Goal: Task Accomplishment & Management: Manage account settings

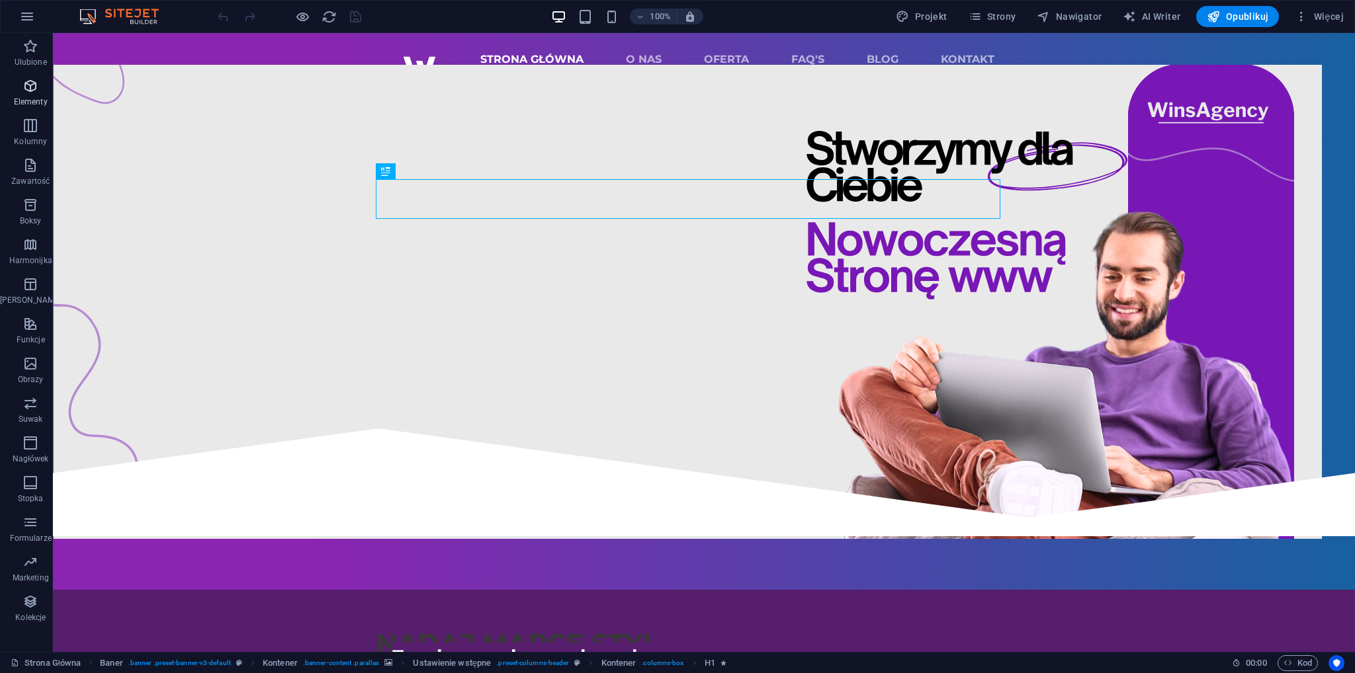
click at [37, 54] on span "Ulubione" at bounding box center [30, 54] width 61 height 32
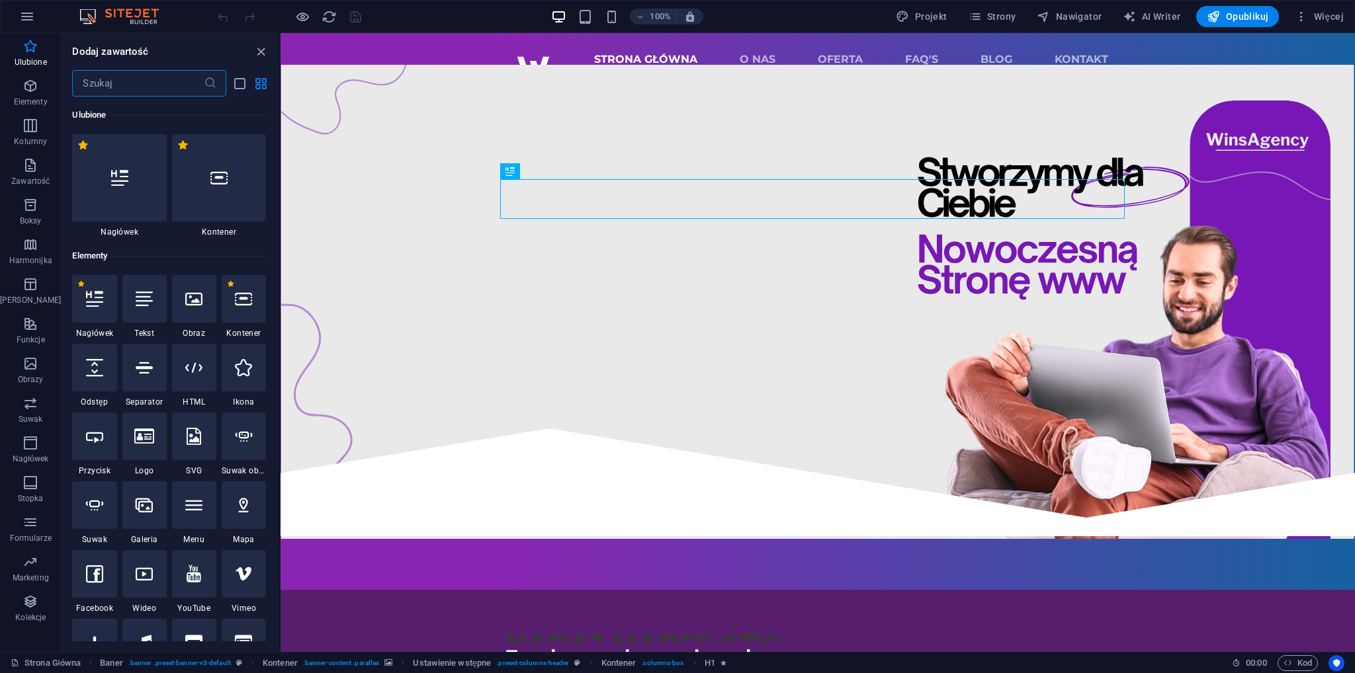
click at [98, 81] on input "text" at bounding box center [137, 83] width 131 height 26
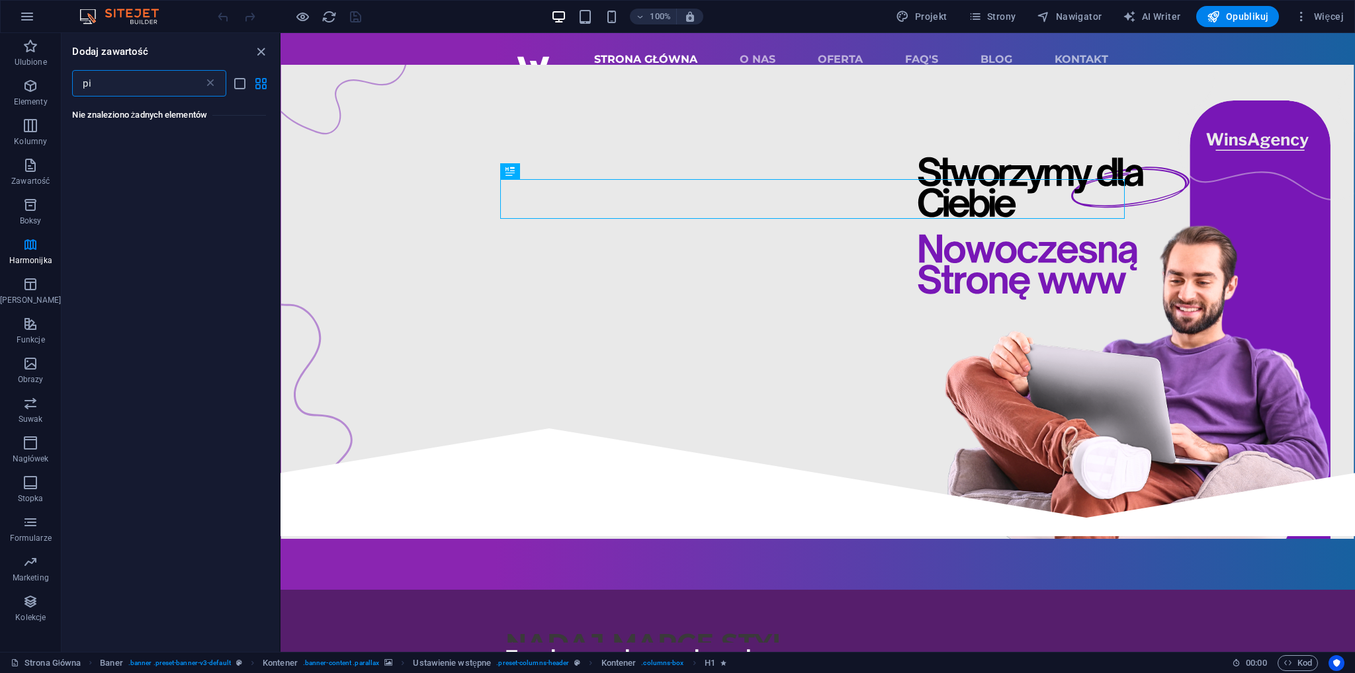
type input "p"
type input "m"
type input "z"
type input "f"
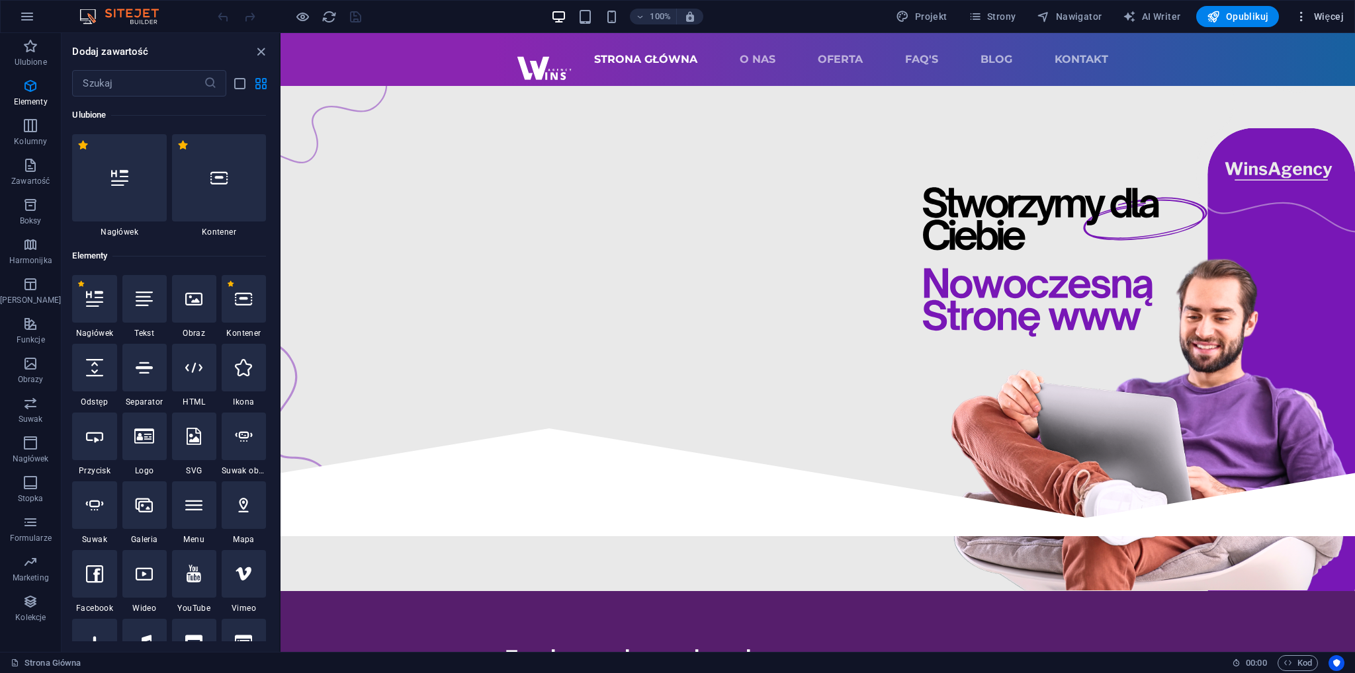
click at [1328, 19] on span "Więcej" at bounding box center [1319, 16] width 49 height 13
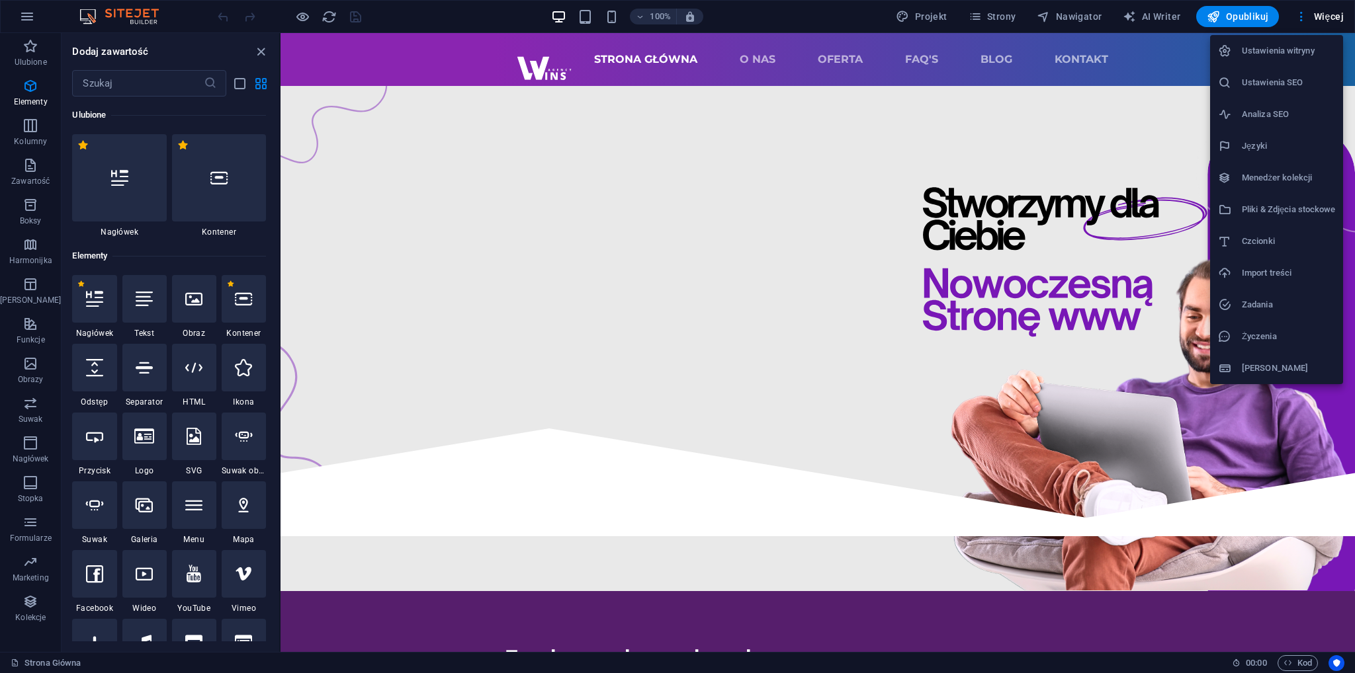
click at [1291, 60] on li "Ustawienia witryny" at bounding box center [1276, 51] width 133 height 32
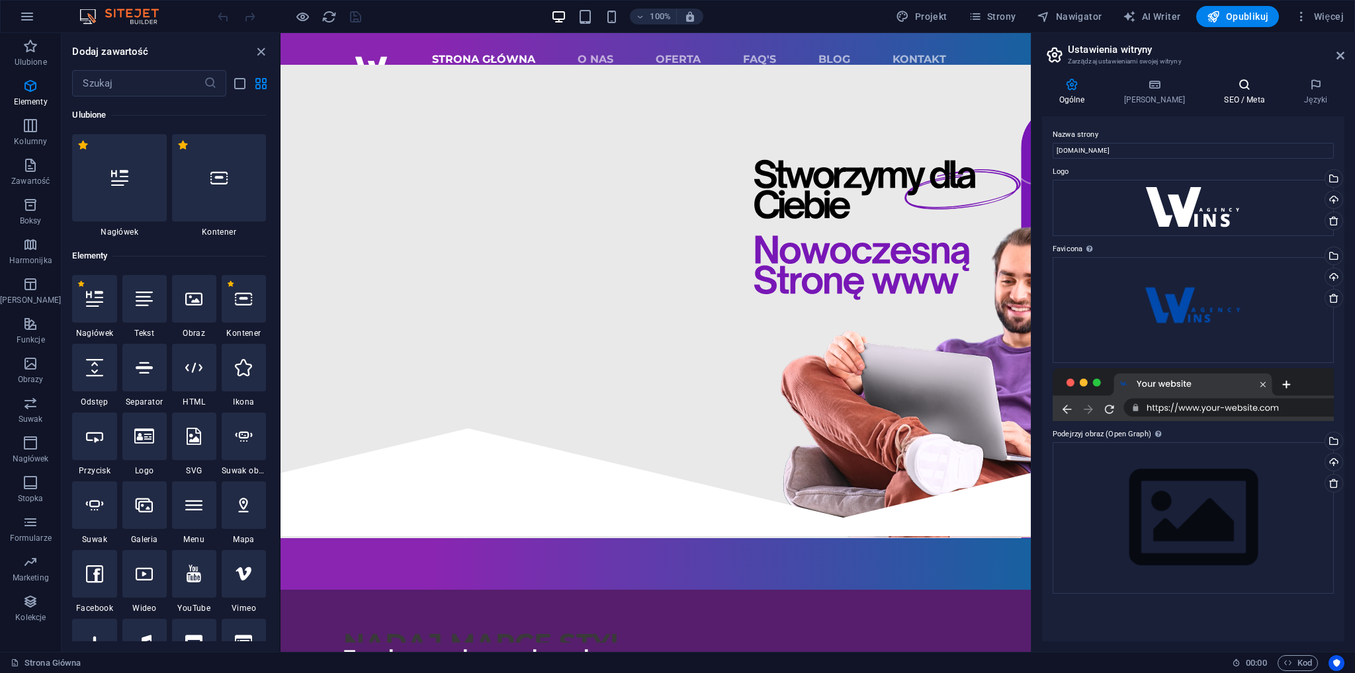
click at [1231, 80] on icon at bounding box center [1244, 84] width 75 height 13
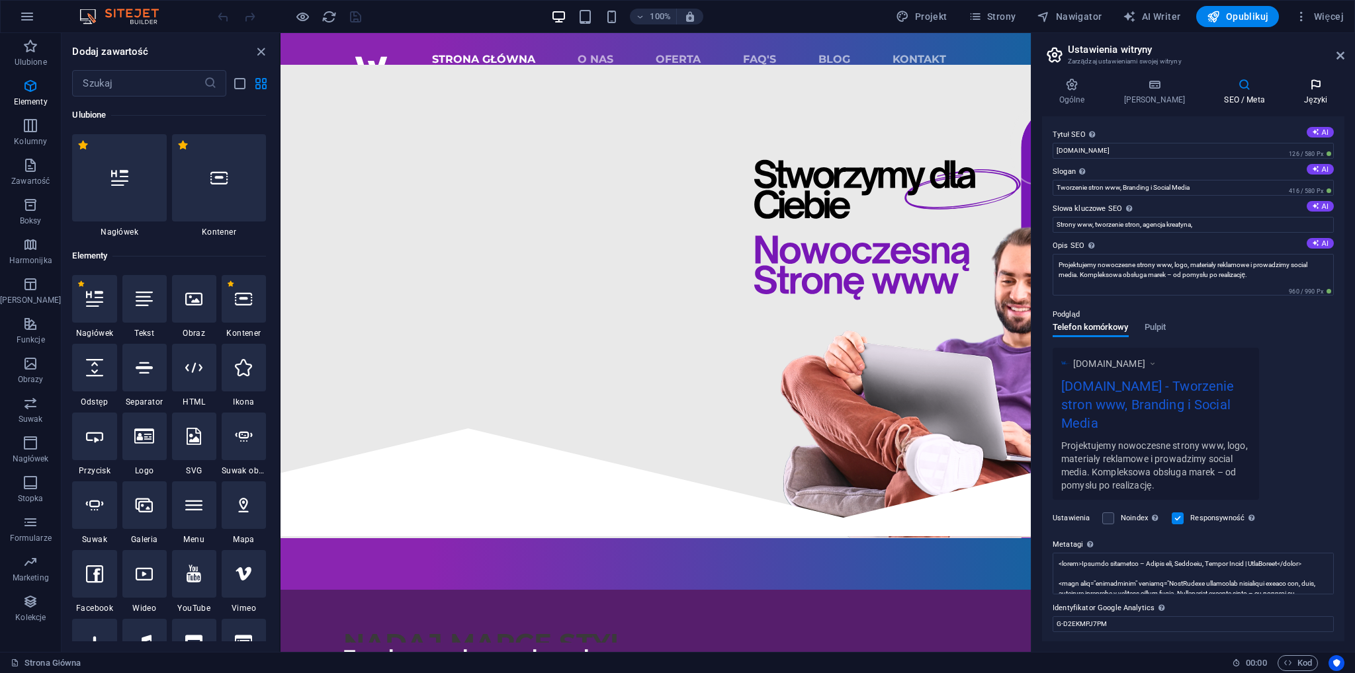
click at [1291, 91] on h4 "Języki" at bounding box center [1316, 92] width 58 height 28
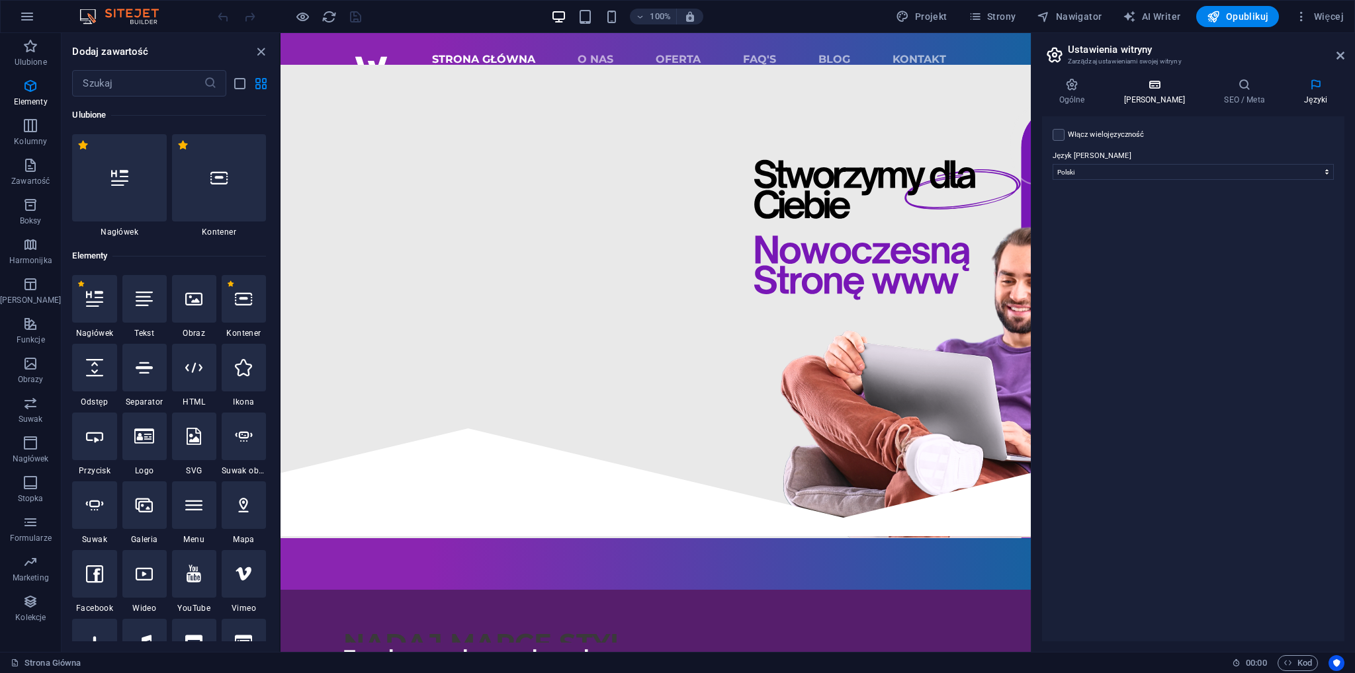
click at [1152, 101] on h4 "[PERSON_NAME]" at bounding box center [1157, 92] width 101 height 28
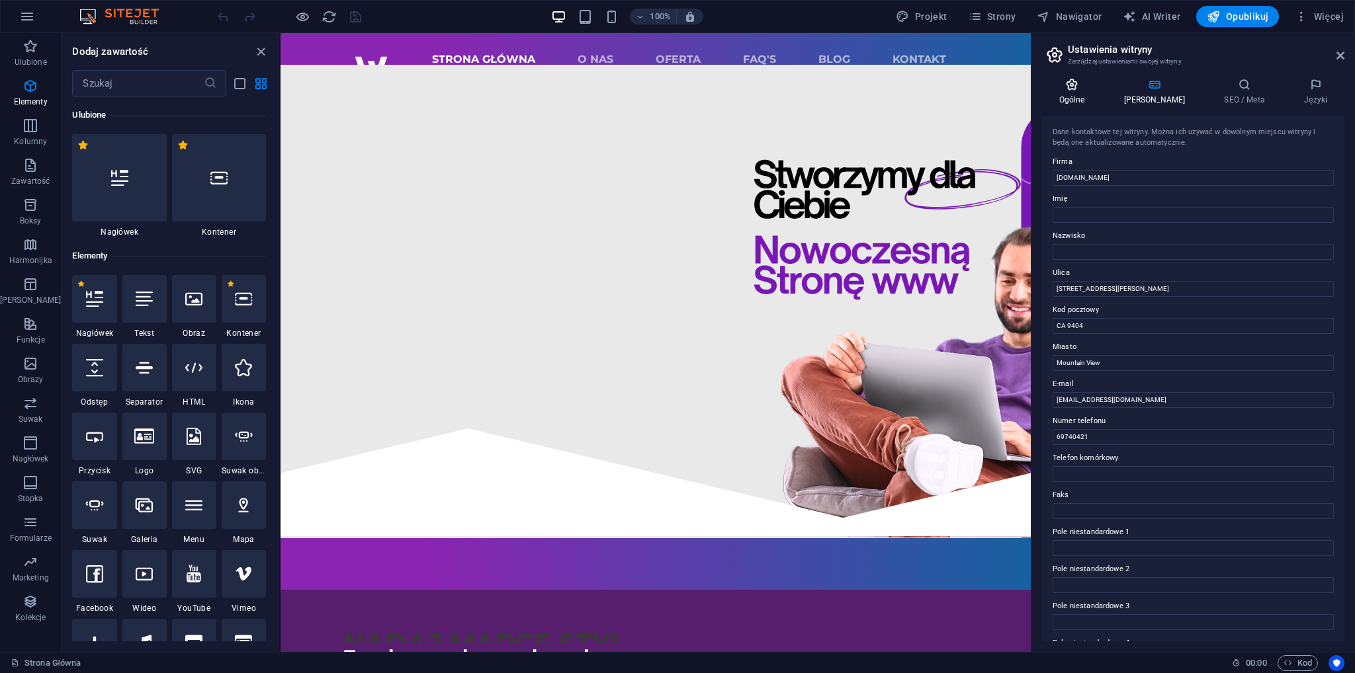
click at [1089, 90] on icon at bounding box center [1072, 84] width 60 height 13
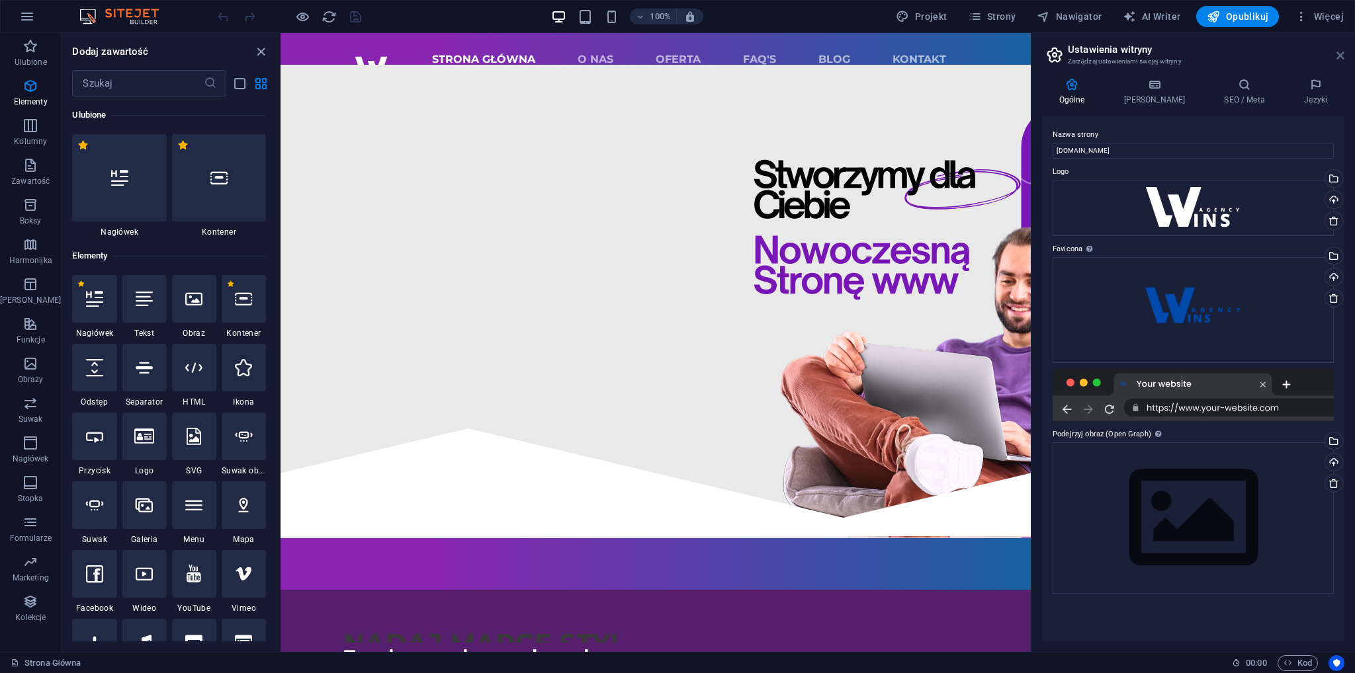
click at [1339, 59] on icon at bounding box center [1340, 55] width 8 height 11
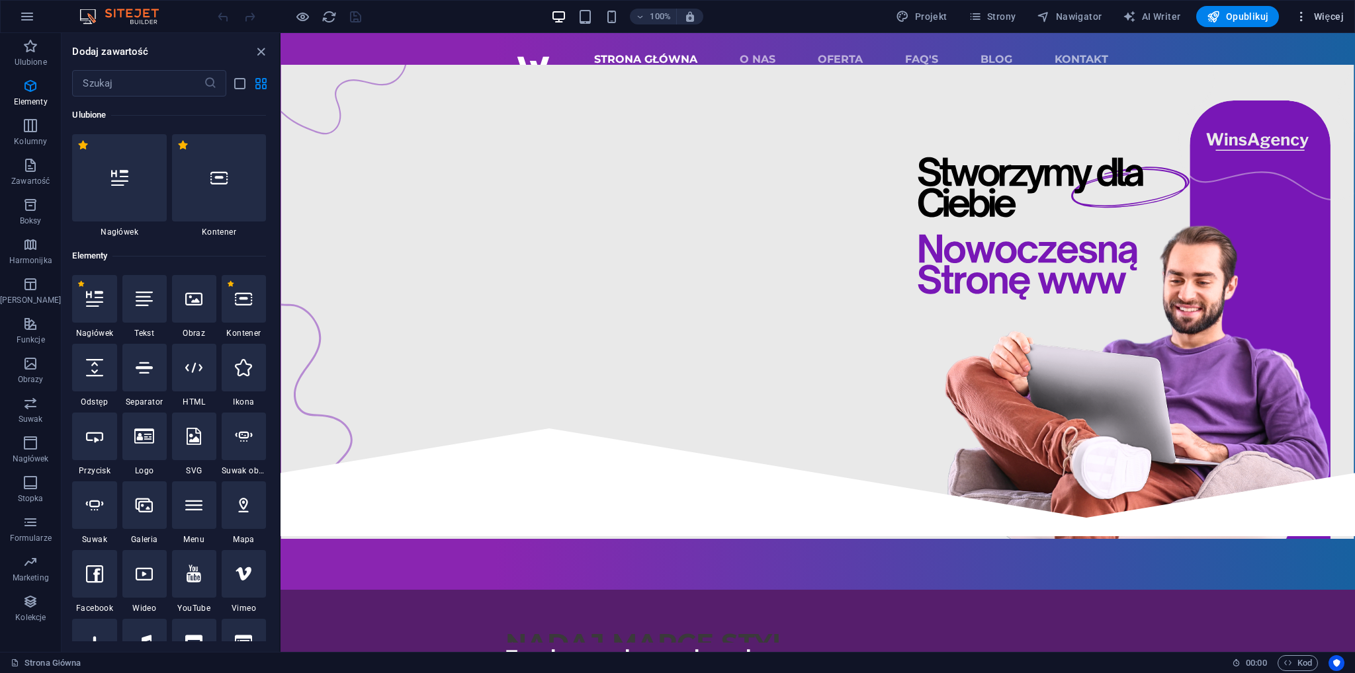
click at [1315, 22] on span "Więcej" at bounding box center [1319, 16] width 49 height 13
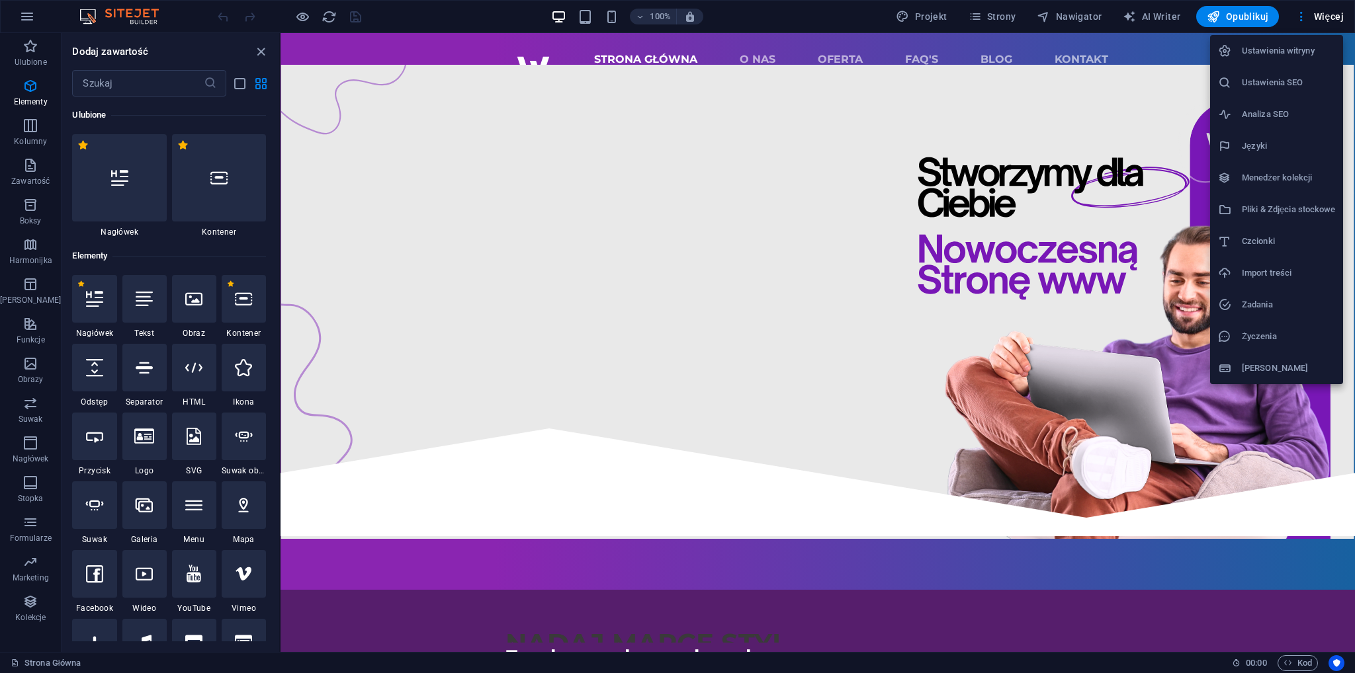
click at [1305, 81] on h6 "Ustawienia SEO" at bounding box center [1288, 83] width 93 height 16
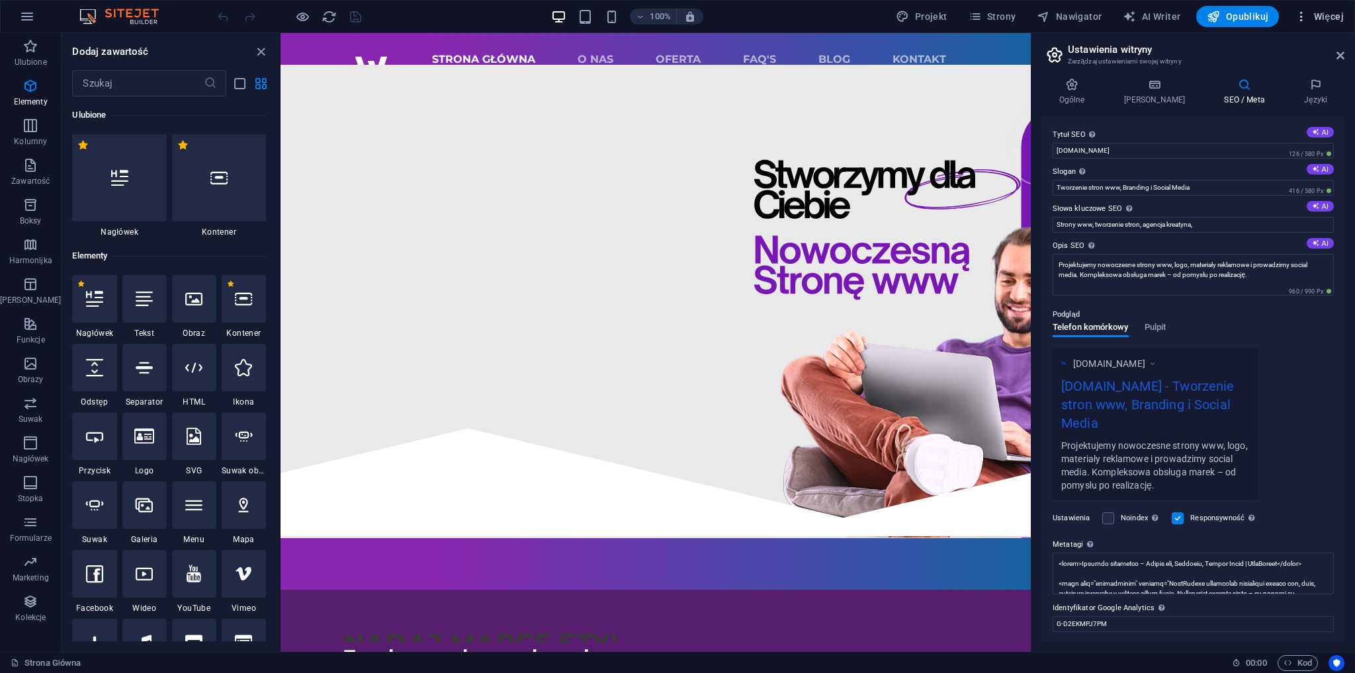
click at [1322, 22] on span "Więcej" at bounding box center [1319, 16] width 49 height 13
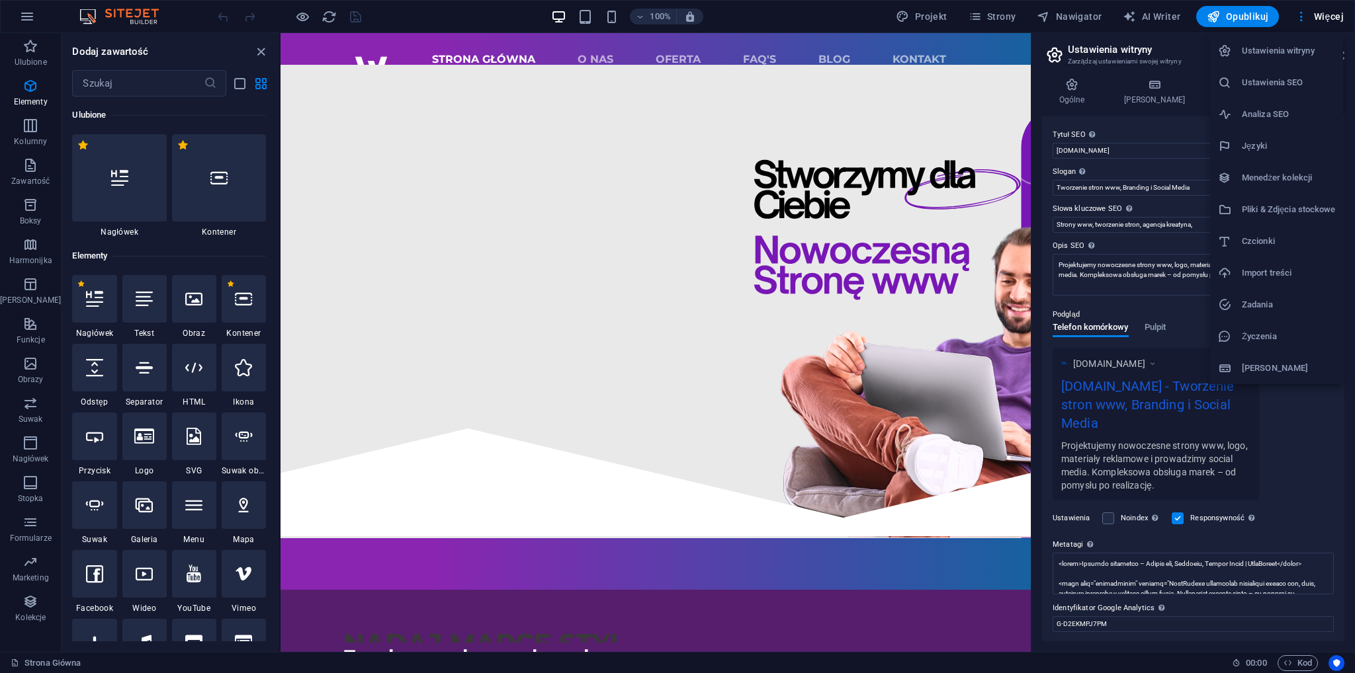
click at [1321, 177] on h6 "Menedżer kolekcji" at bounding box center [1288, 178] width 93 height 16
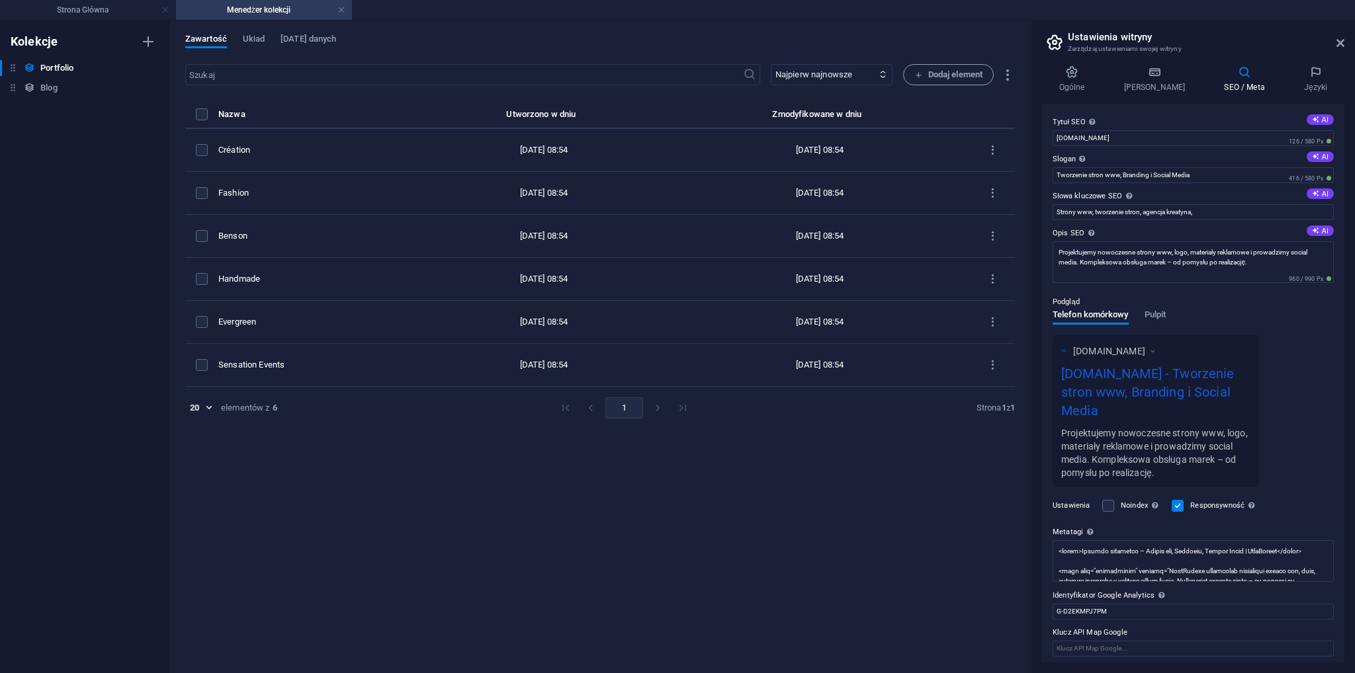
click at [1328, 17] on ul "Strona Główna Menedżer kolekcji" at bounding box center [677, 10] width 1355 height 20
click at [1344, 40] on aside "Ustawienia witryny Zarządzaj ustawieniami swojej witryny Ogólne Dane SEO / Meta…" at bounding box center [1193, 347] width 324 height 653
drag, startPoint x: 1339, startPoint y: 44, endPoint x: 1325, endPoint y: 43, distance: 13.9
click at [1339, 43] on icon at bounding box center [1340, 43] width 8 height 11
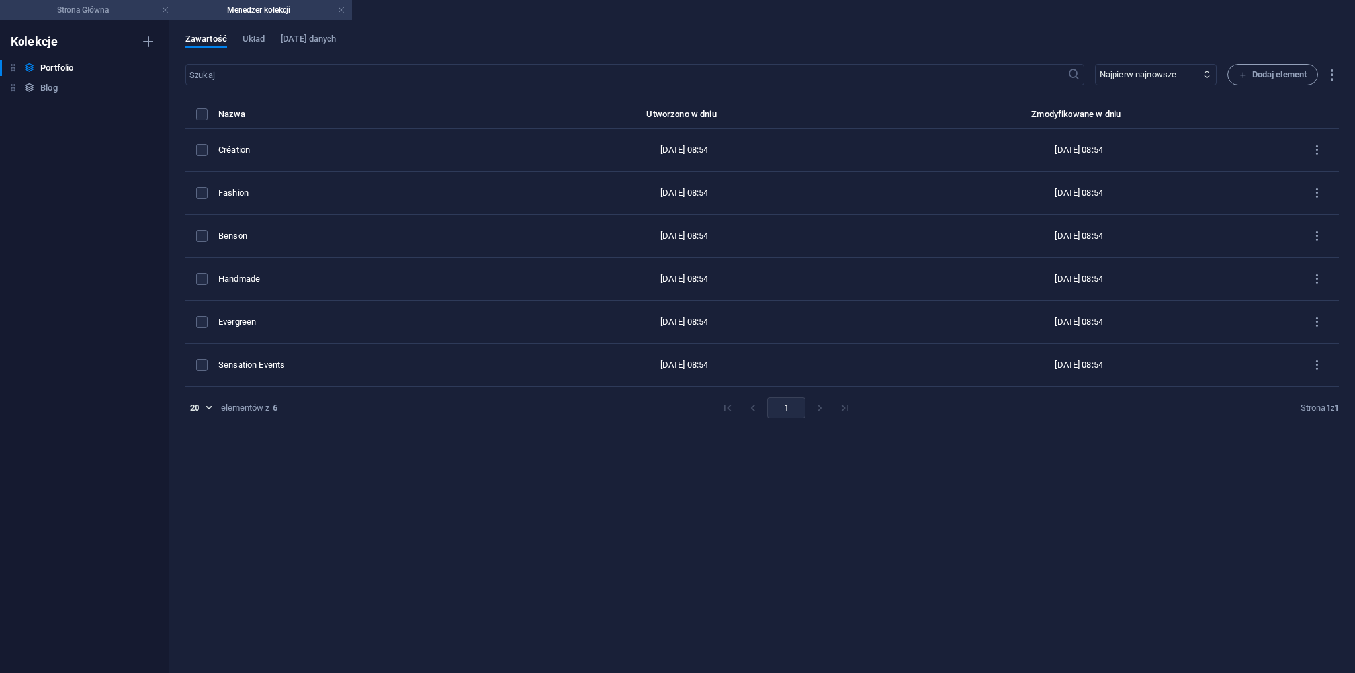
click at [112, 3] on h4 "Strona Główna" at bounding box center [88, 10] width 176 height 15
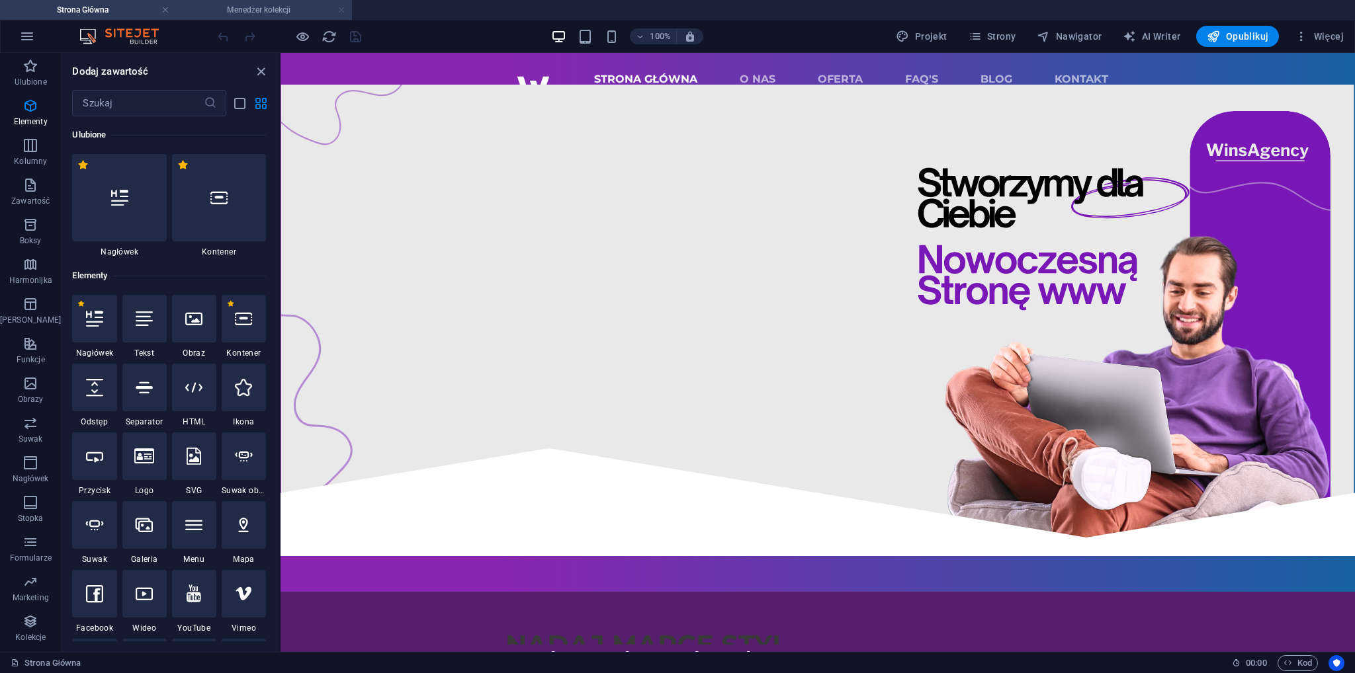
click at [341, 11] on link at bounding box center [341, 10] width 8 height 13
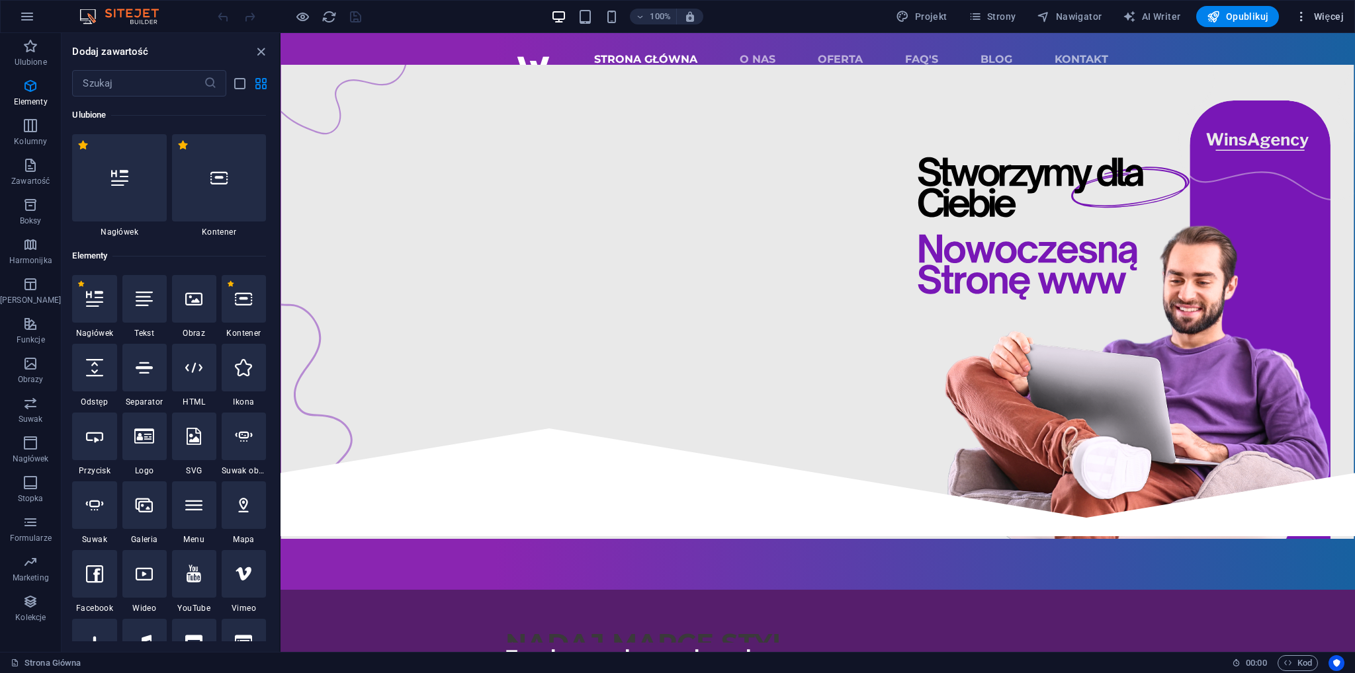
click at [1321, 24] on button "Więcej" at bounding box center [1319, 16] width 60 height 21
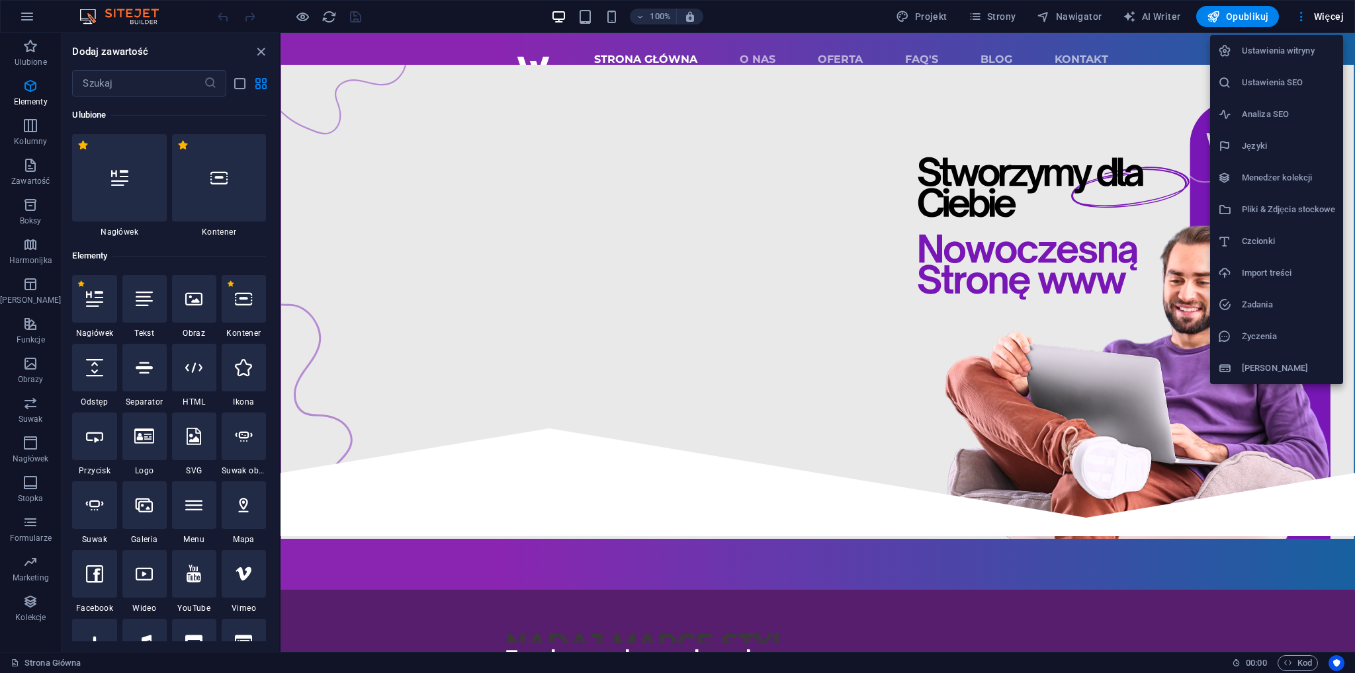
click at [1319, 276] on h6 "Import treści" at bounding box center [1288, 273] width 93 height 16
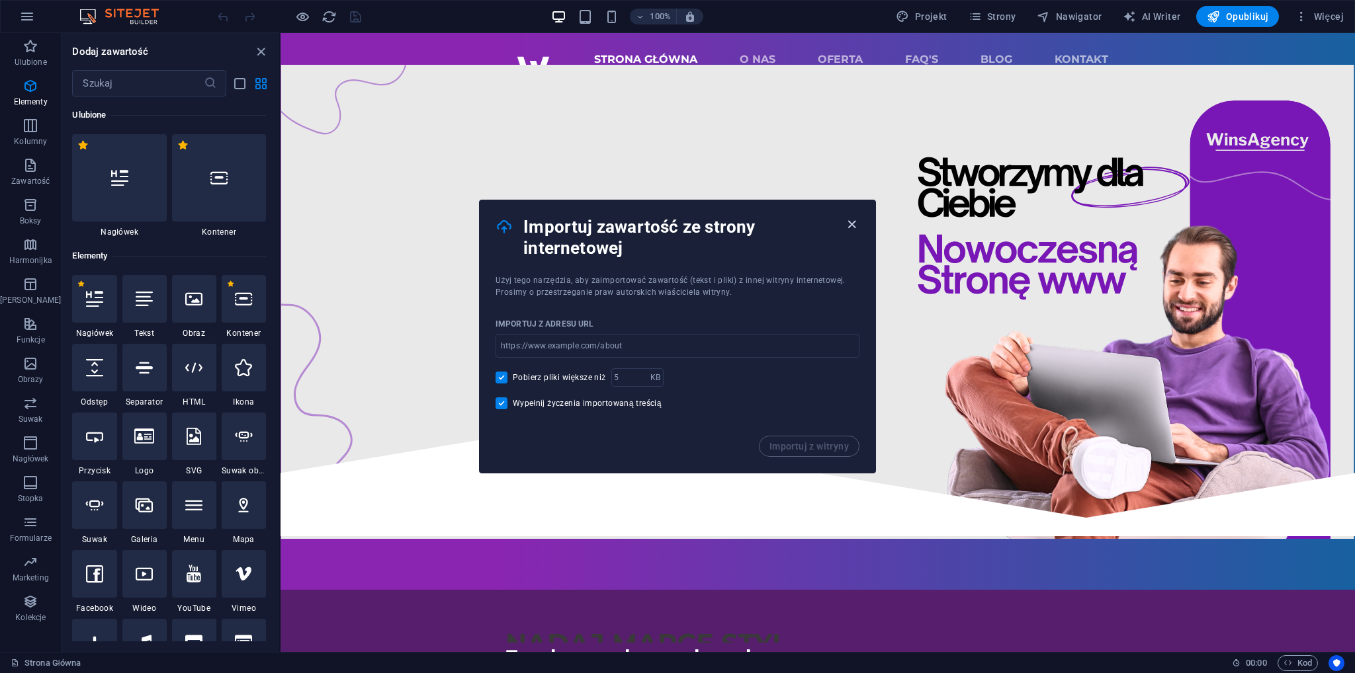
click at [844, 230] on icon "button" at bounding box center [851, 224] width 15 height 15
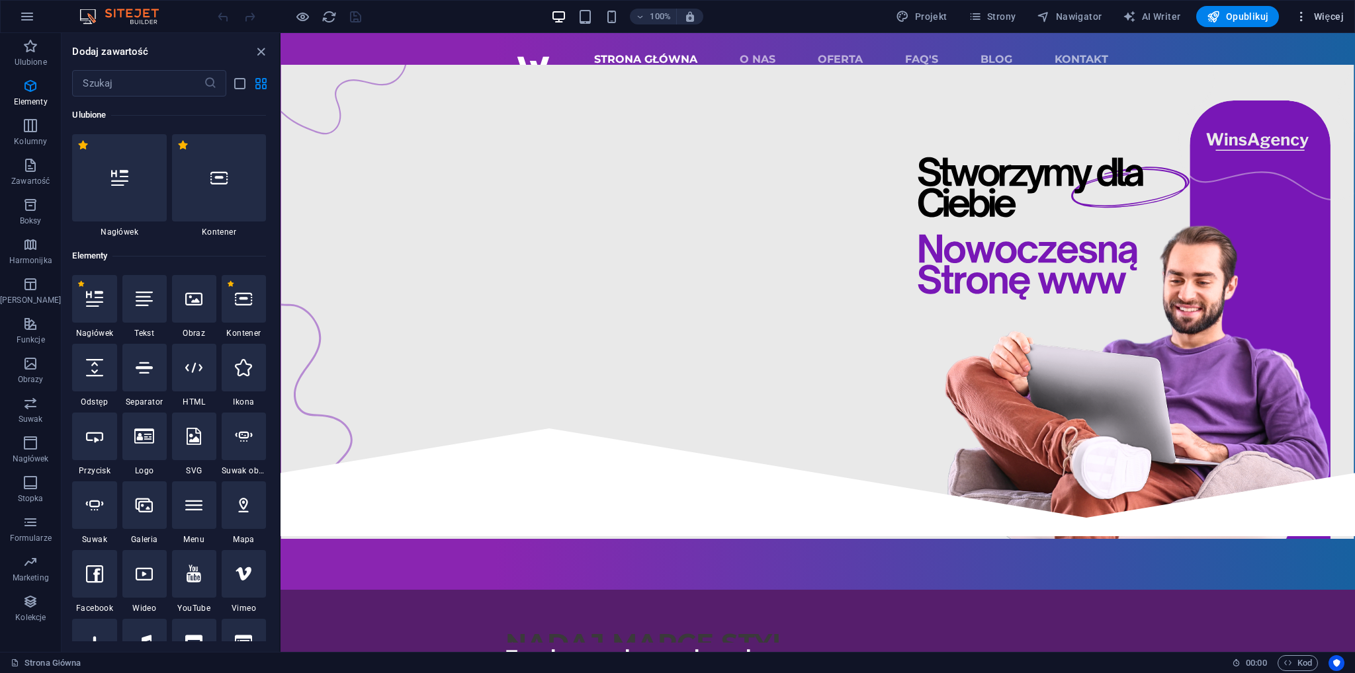
click at [1324, 18] on span "Więcej" at bounding box center [1319, 16] width 49 height 13
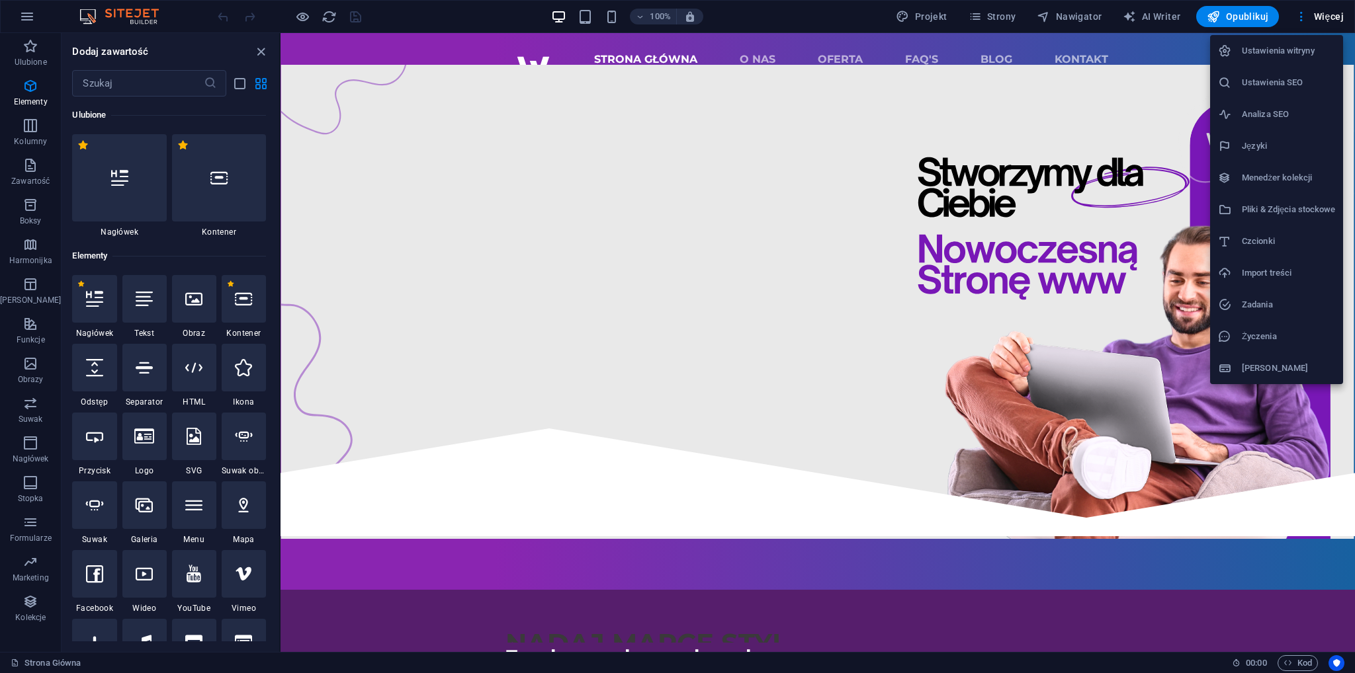
click at [1297, 367] on h6 "[PERSON_NAME]" at bounding box center [1288, 369] width 93 height 16
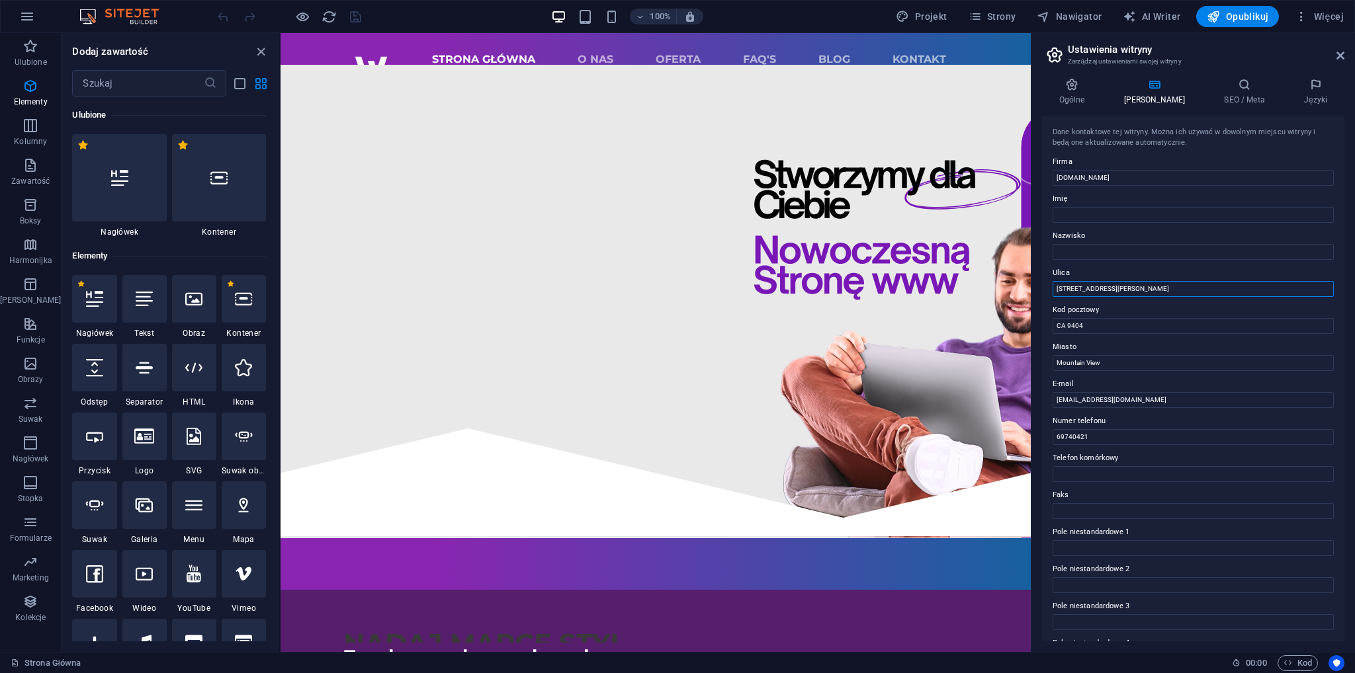
drag, startPoint x: 1132, startPoint y: 290, endPoint x: 1033, endPoint y: 306, distance: 100.4
click at [1033, 306] on aside "Ustawienia witryny Zarządzaj ustawieniami swojej witryny Ogólne Dane SEO / Meta…" at bounding box center [1193, 342] width 324 height 619
click at [1032, 304] on div at bounding box center [1032, 342] width 3 height 619
drag, startPoint x: 1103, startPoint y: 322, endPoint x: 1037, endPoint y: 335, distance: 68.1
click at [1037, 335] on div "Ogólne Dane SEO / Meta Języki Nazwa strony [DOMAIN_NAME] Logo Przeciągnij pliki…" at bounding box center [1193, 359] width 324 height 585
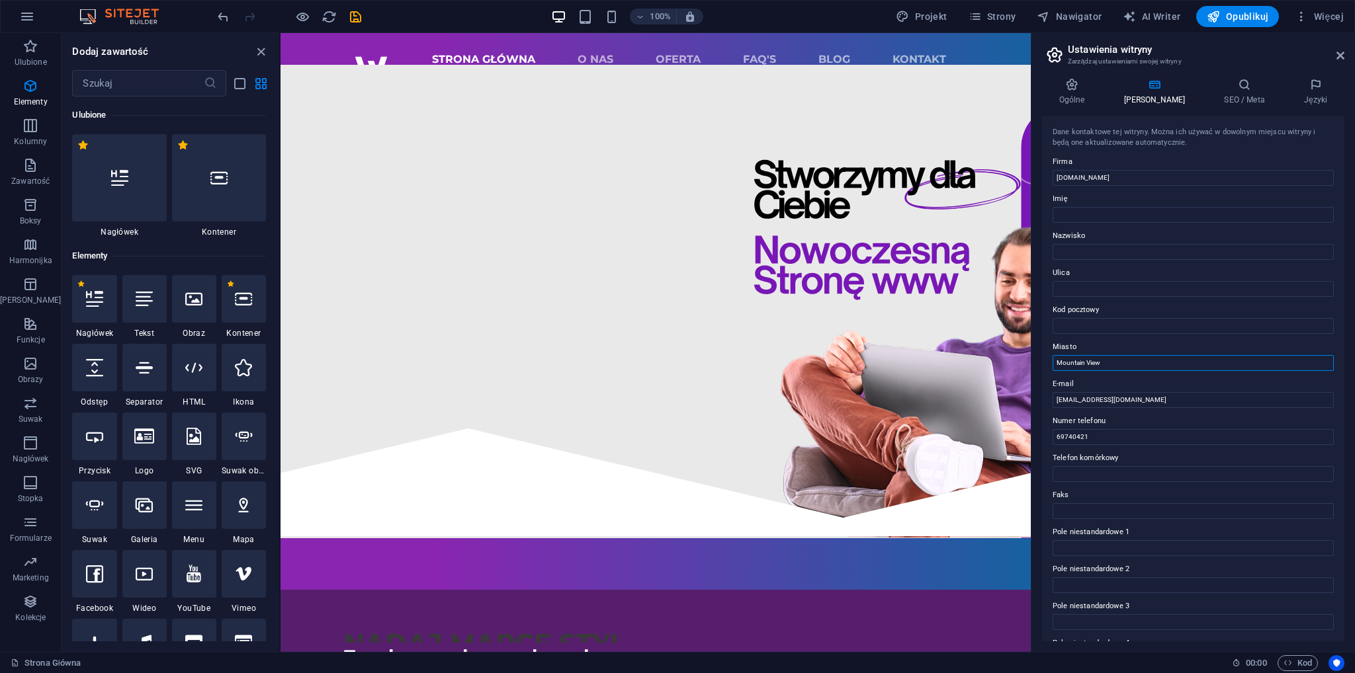
drag, startPoint x: 1397, startPoint y: 399, endPoint x: 1025, endPoint y: 368, distance: 373.0
click at [1101, 365] on input "Miasto" at bounding box center [1193, 363] width 281 height 16
type input "P"
type input "Pilzno"
click at [1337, 60] on icon at bounding box center [1340, 55] width 8 height 11
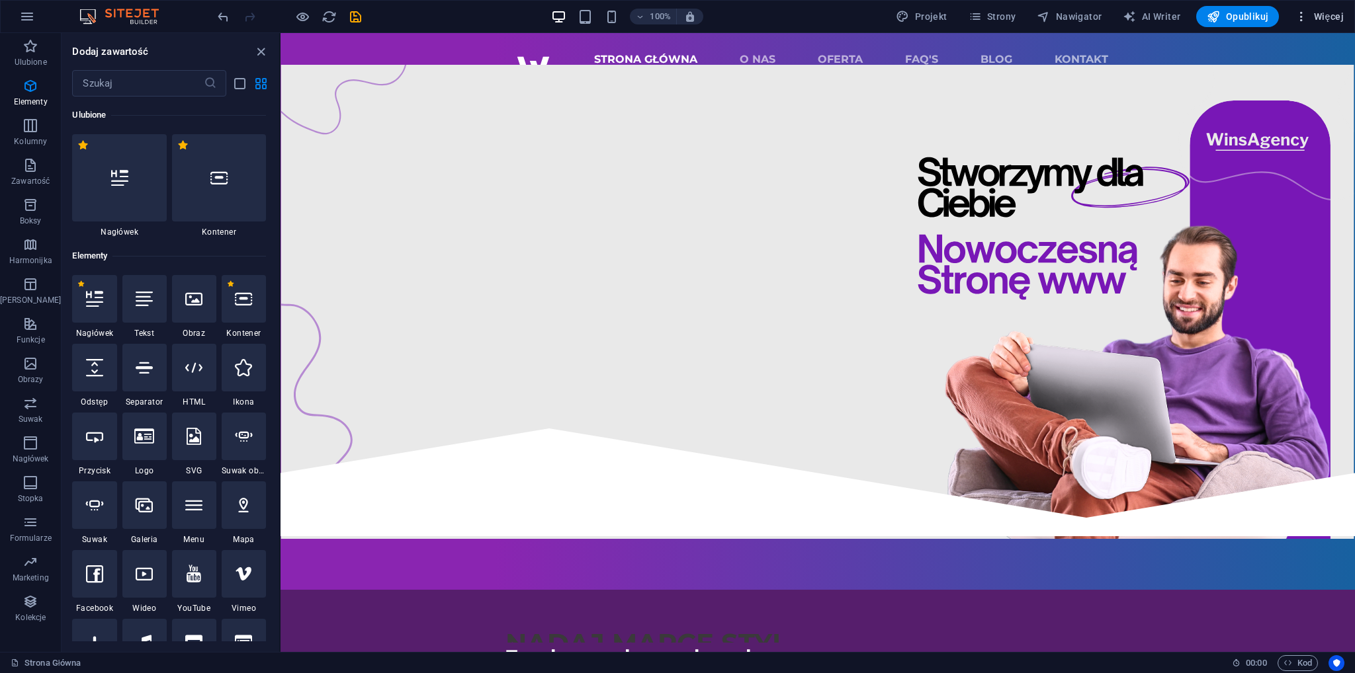
click at [1304, 15] on icon "button" at bounding box center [1301, 16] width 13 height 13
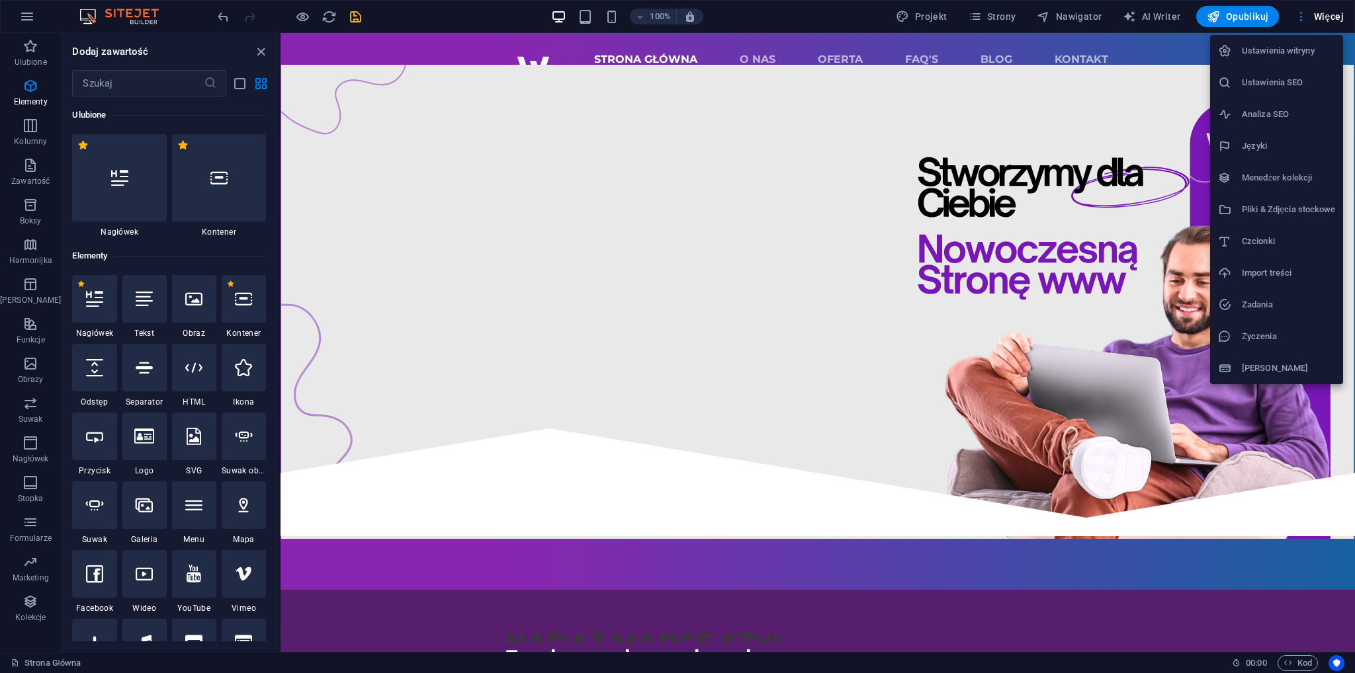
click at [992, 15] on div at bounding box center [677, 336] width 1355 height 673
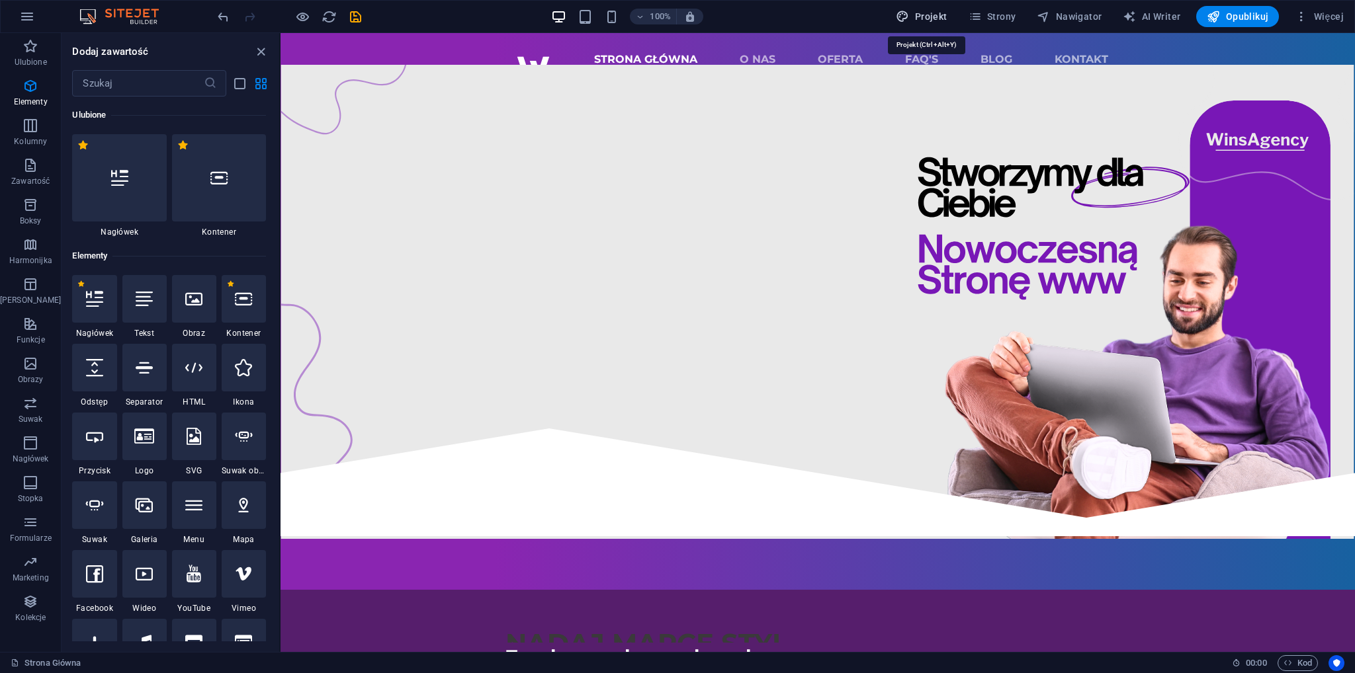
click at [935, 14] on span "Projekt" at bounding box center [921, 16] width 51 height 13
select select "px"
select select "400"
select select "px"
select select "rem"
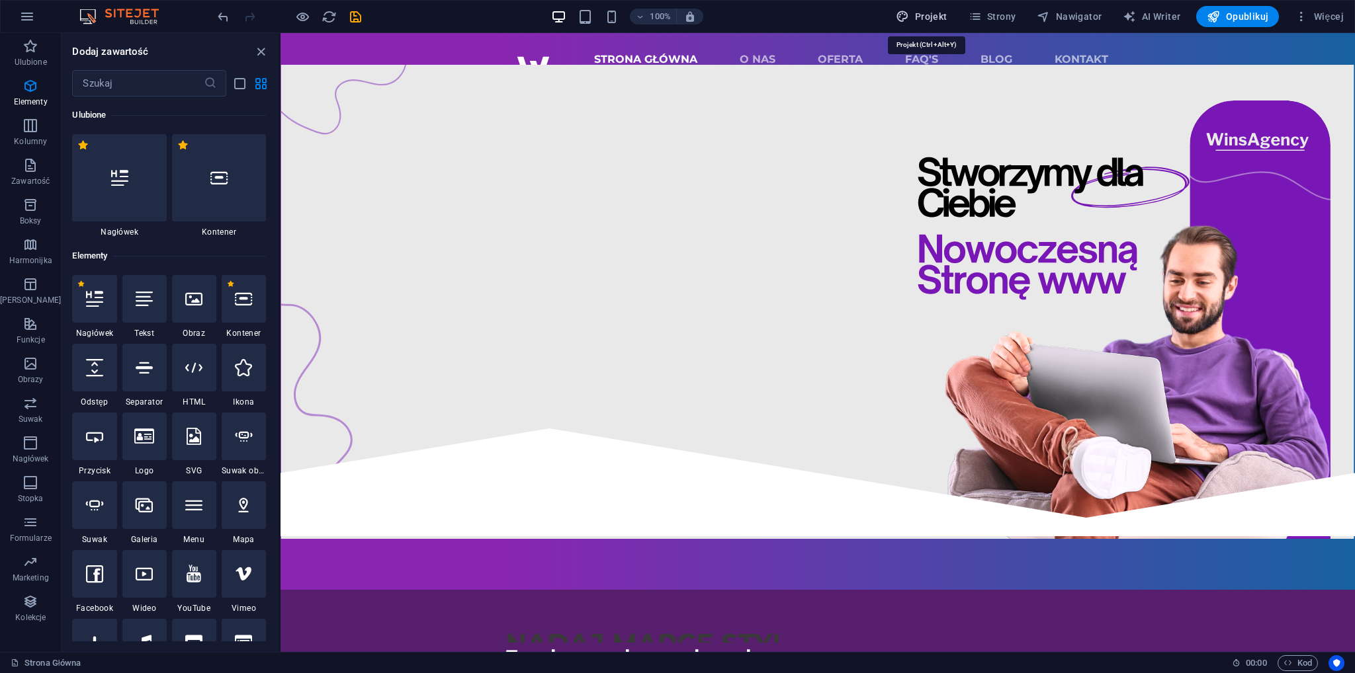
select select "ease-in-out"
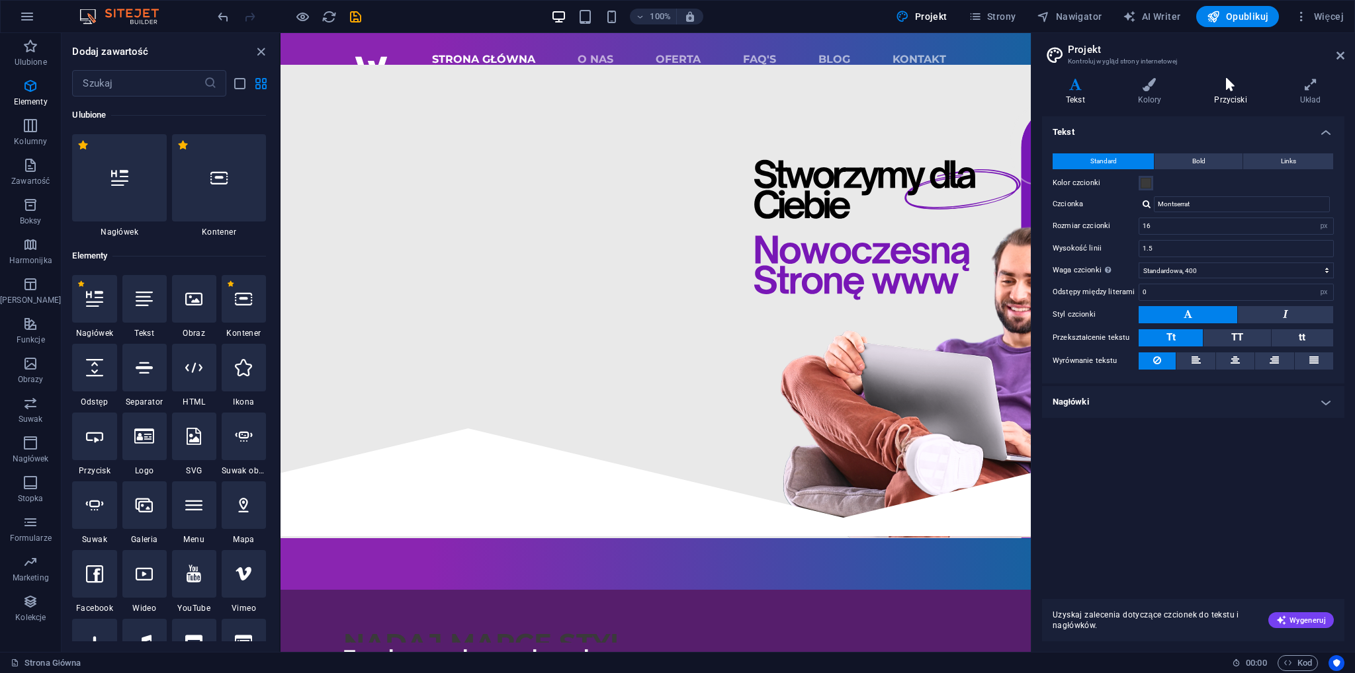
click at [1231, 92] on h4 "Przyciski" at bounding box center [1232, 92] width 85 height 28
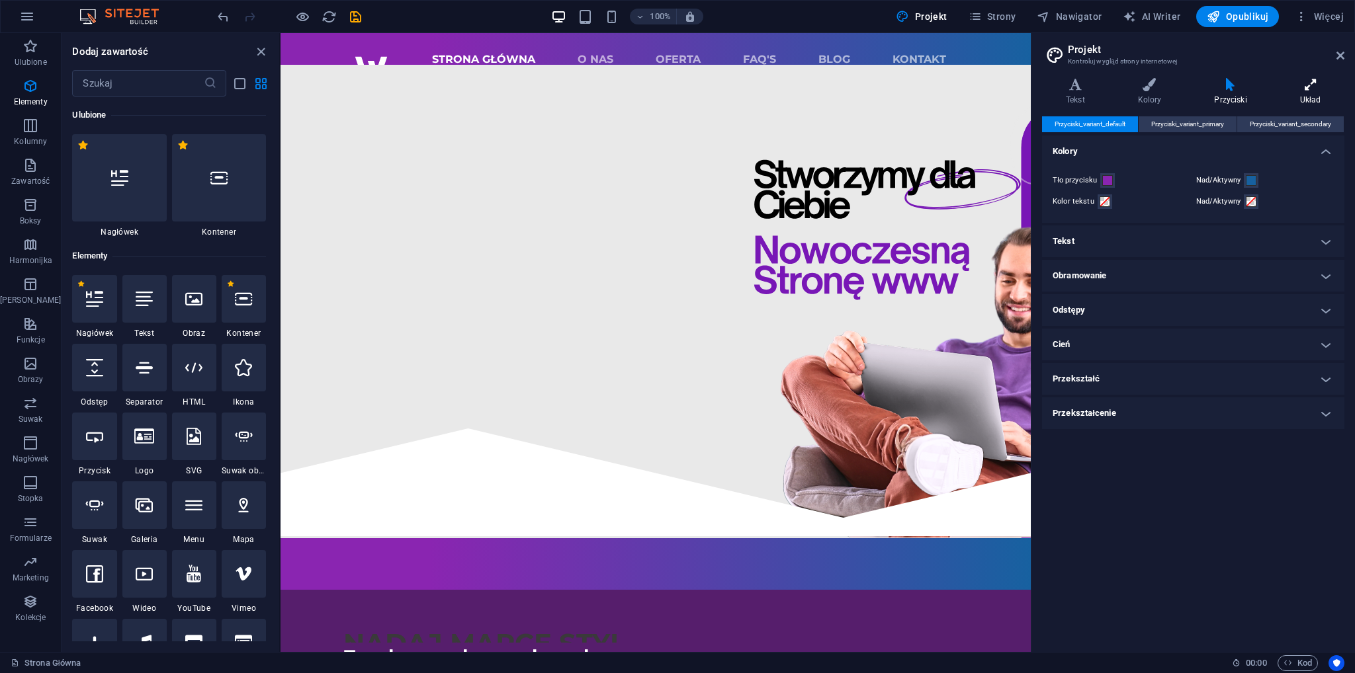
click at [1305, 92] on h4 "Układ" at bounding box center [1310, 92] width 68 height 28
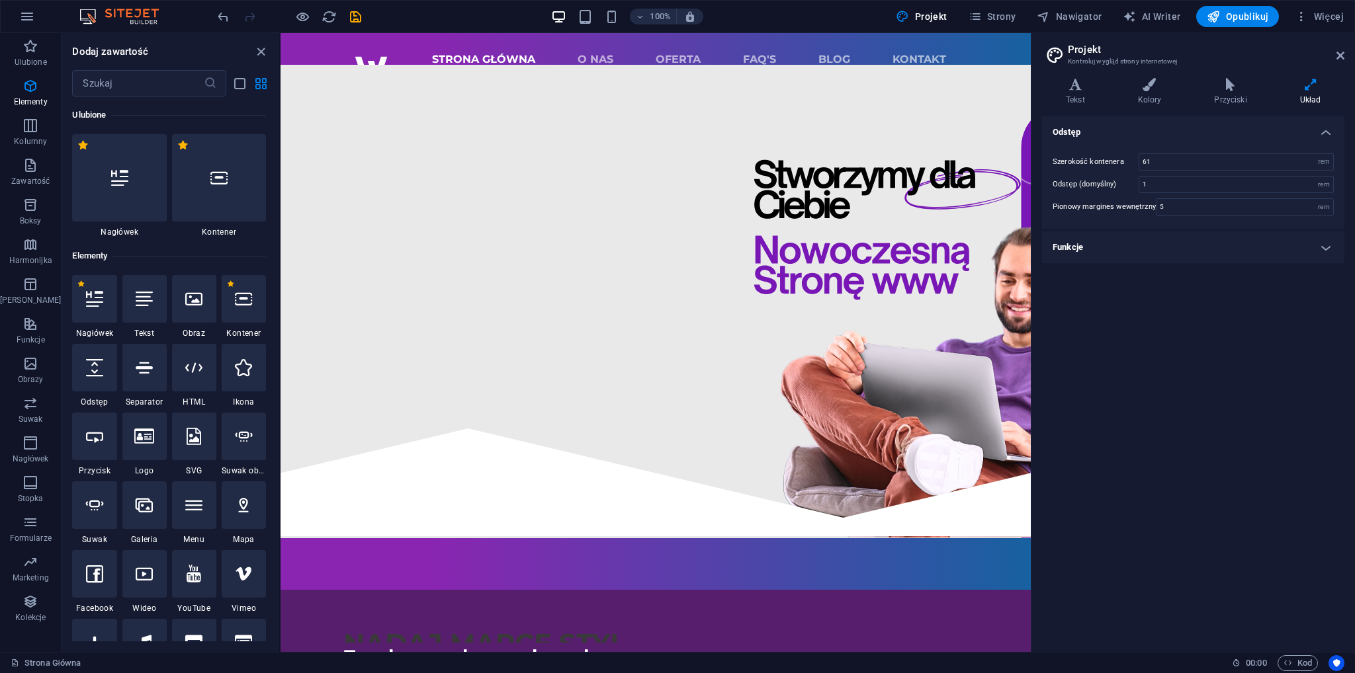
click at [1291, 243] on h4 "Funkcje" at bounding box center [1193, 248] width 302 height 32
click at [1009, 20] on span "Strony" at bounding box center [993, 16] width 48 height 13
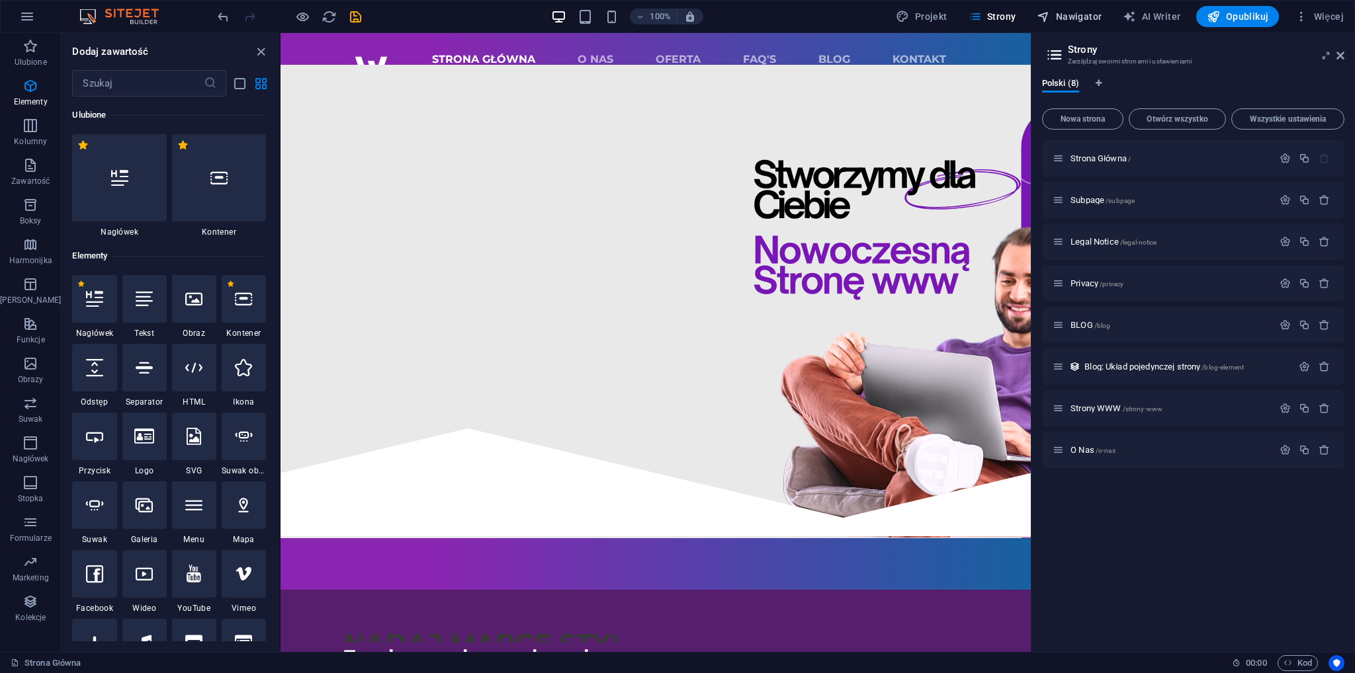
click at [1070, 19] on span "Nawigator" at bounding box center [1069, 16] width 65 height 13
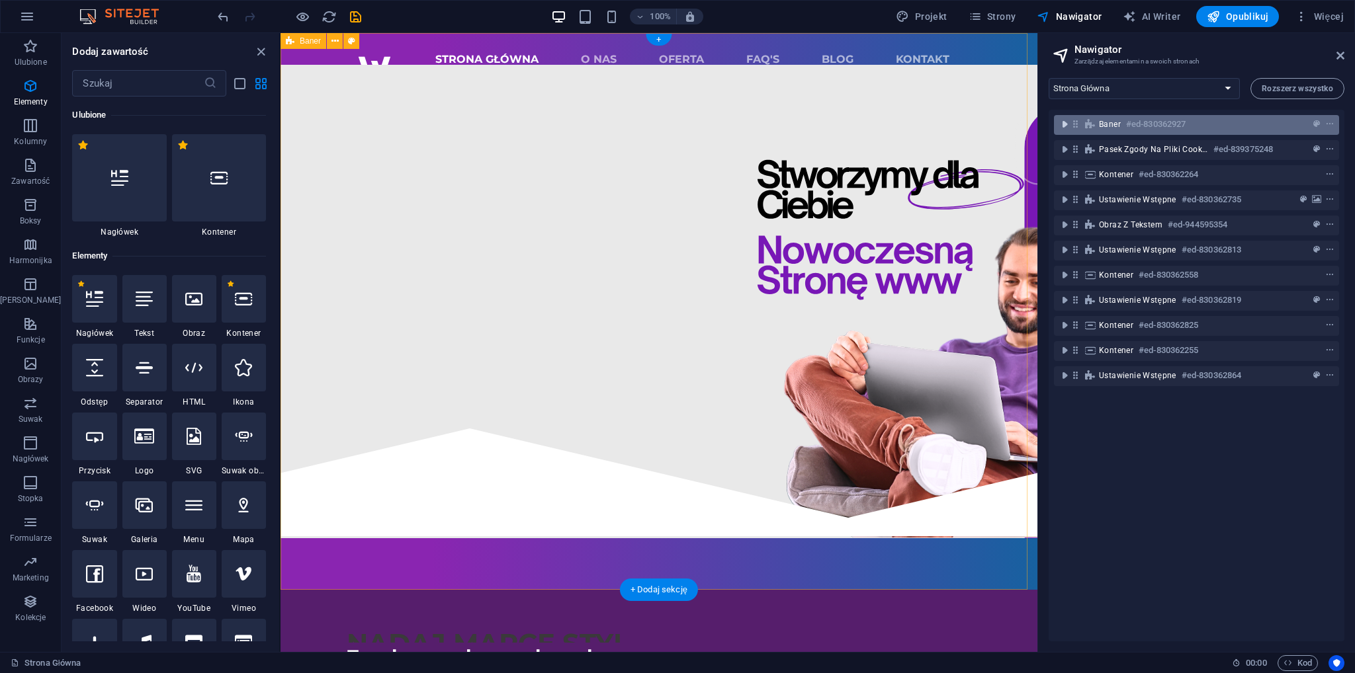
click at [1063, 127] on icon "toggle-expand" at bounding box center [1064, 124] width 13 height 13
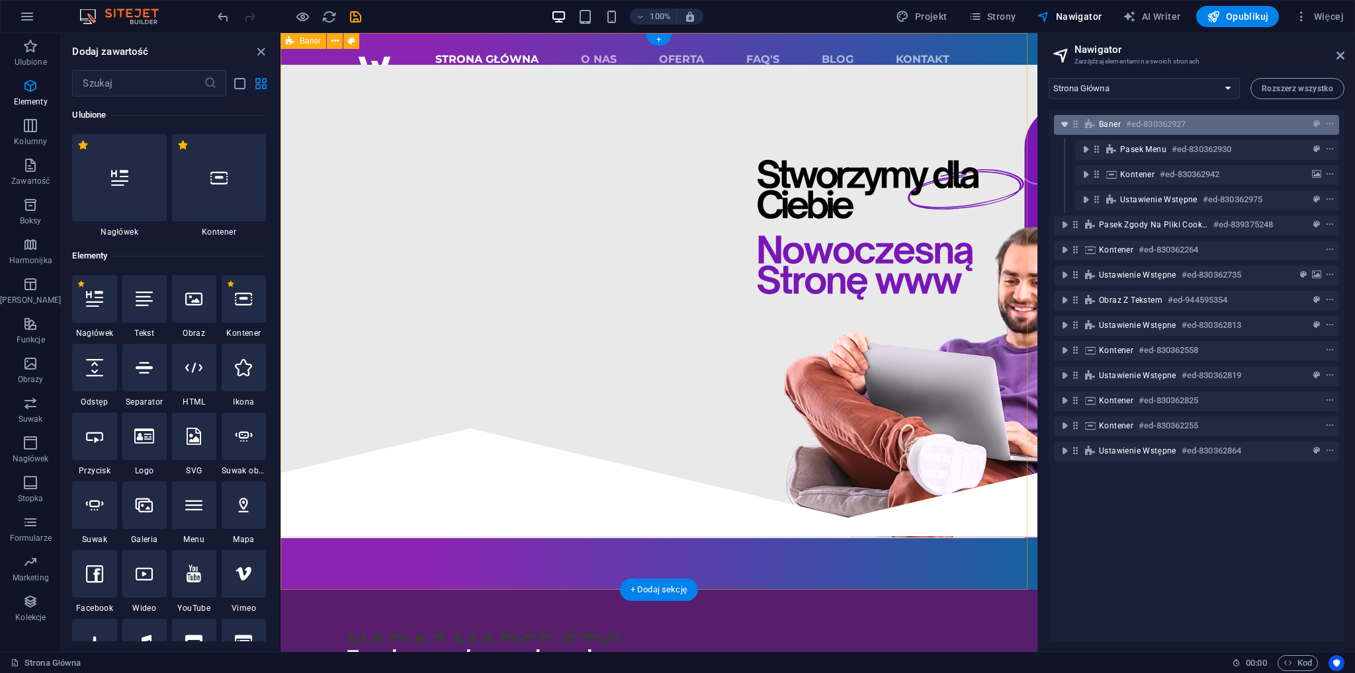
click at [1063, 127] on icon "toggle-expand" at bounding box center [1064, 124] width 13 height 13
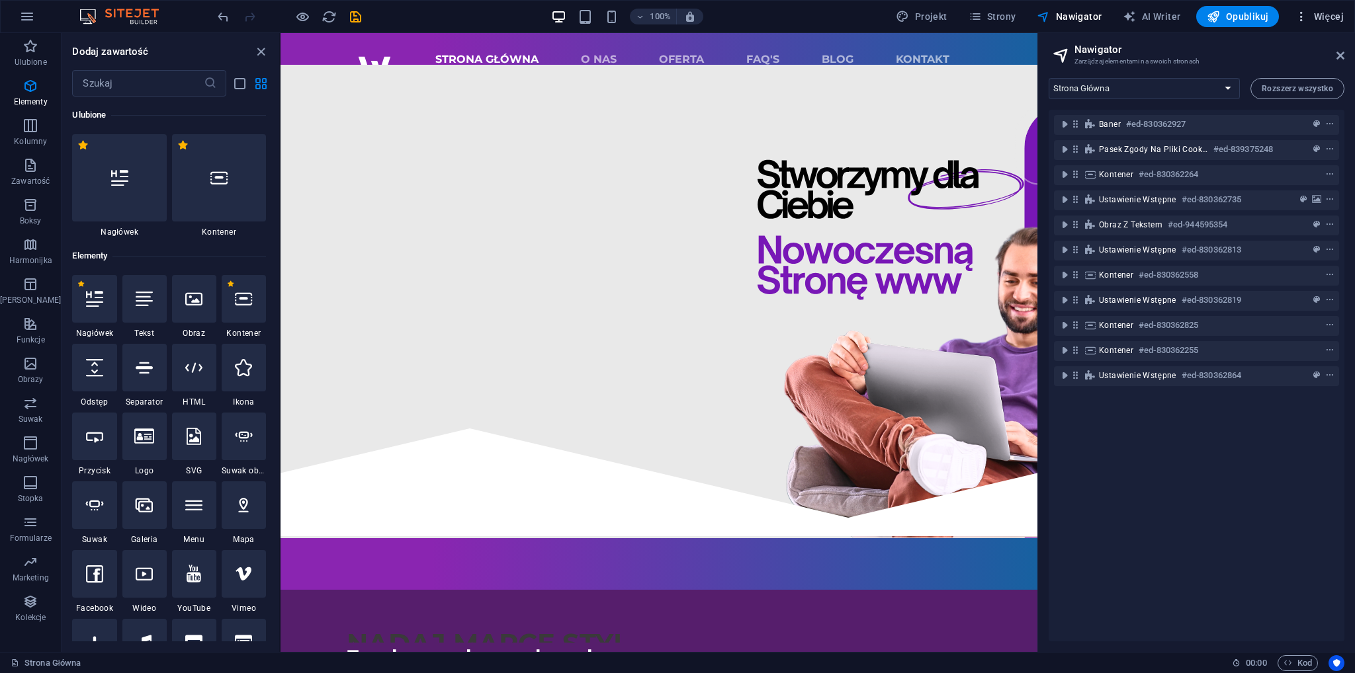
click at [1322, 14] on span "Więcej" at bounding box center [1319, 16] width 49 height 13
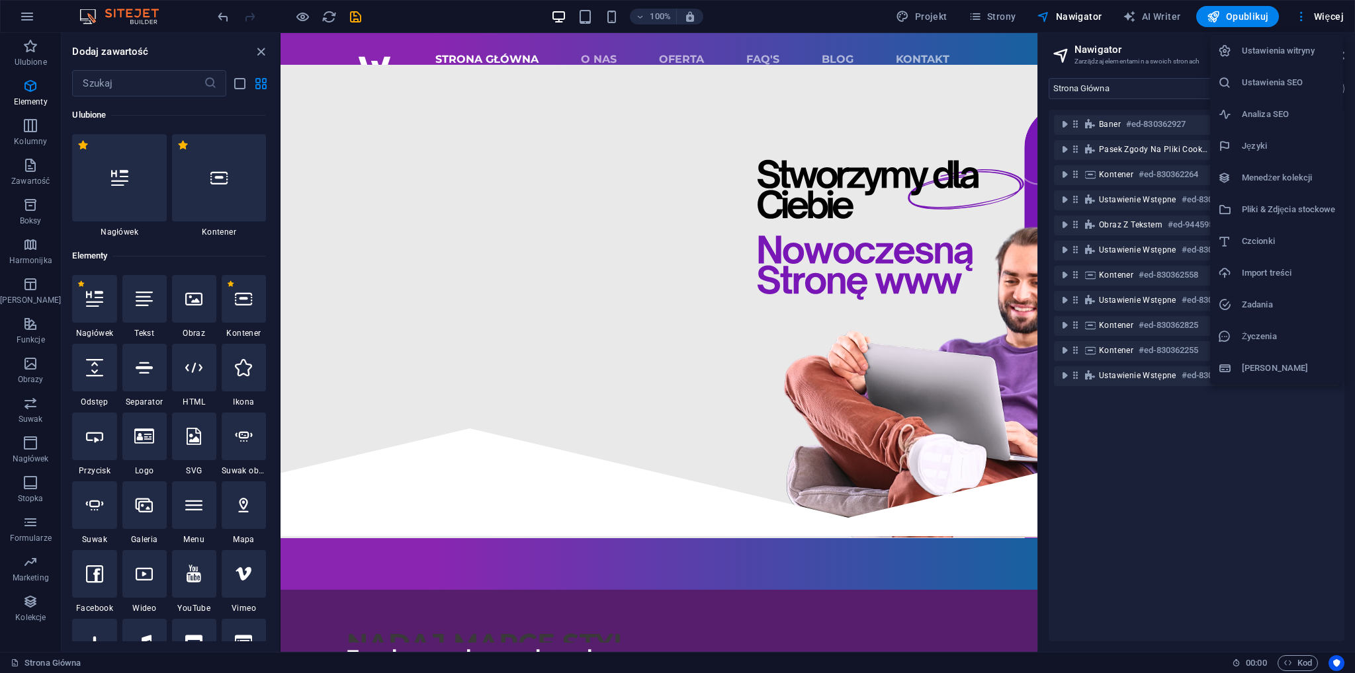
click at [1294, 52] on h6 "Ustawienia witryny" at bounding box center [1288, 51] width 93 height 16
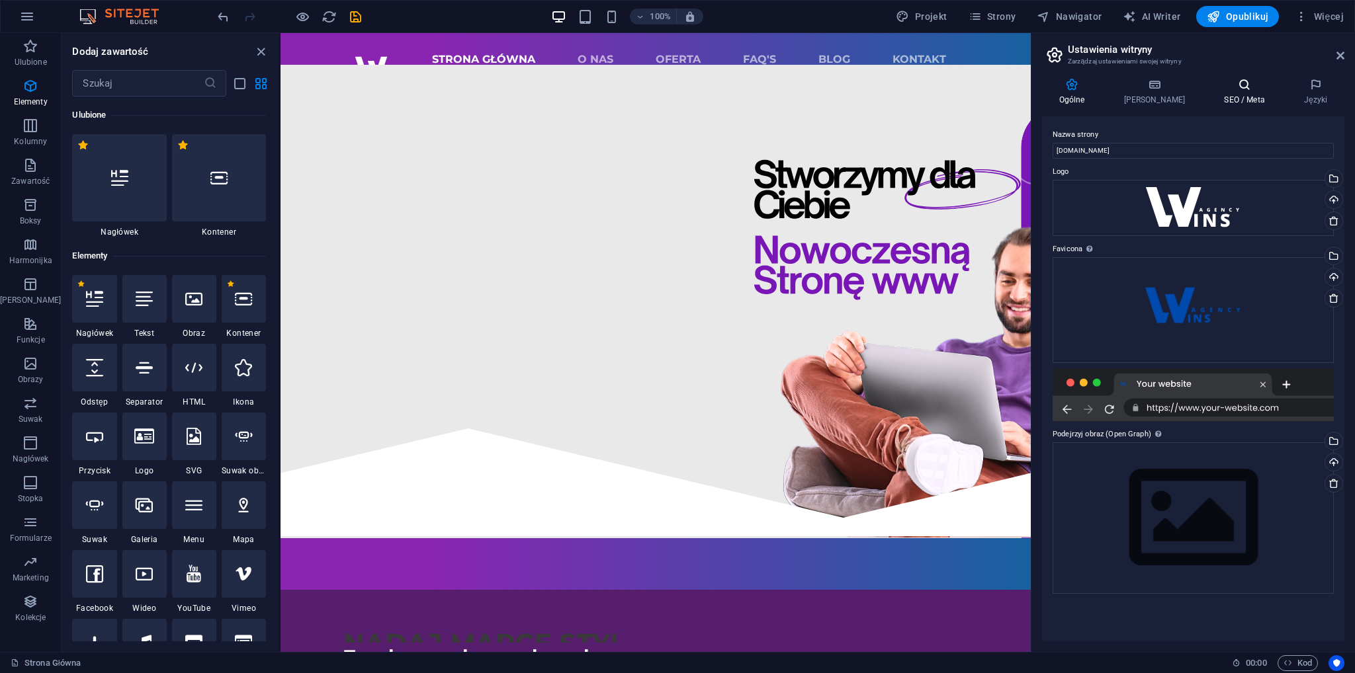
click at [1248, 85] on icon at bounding box center [1244, 84] width 75 height 13
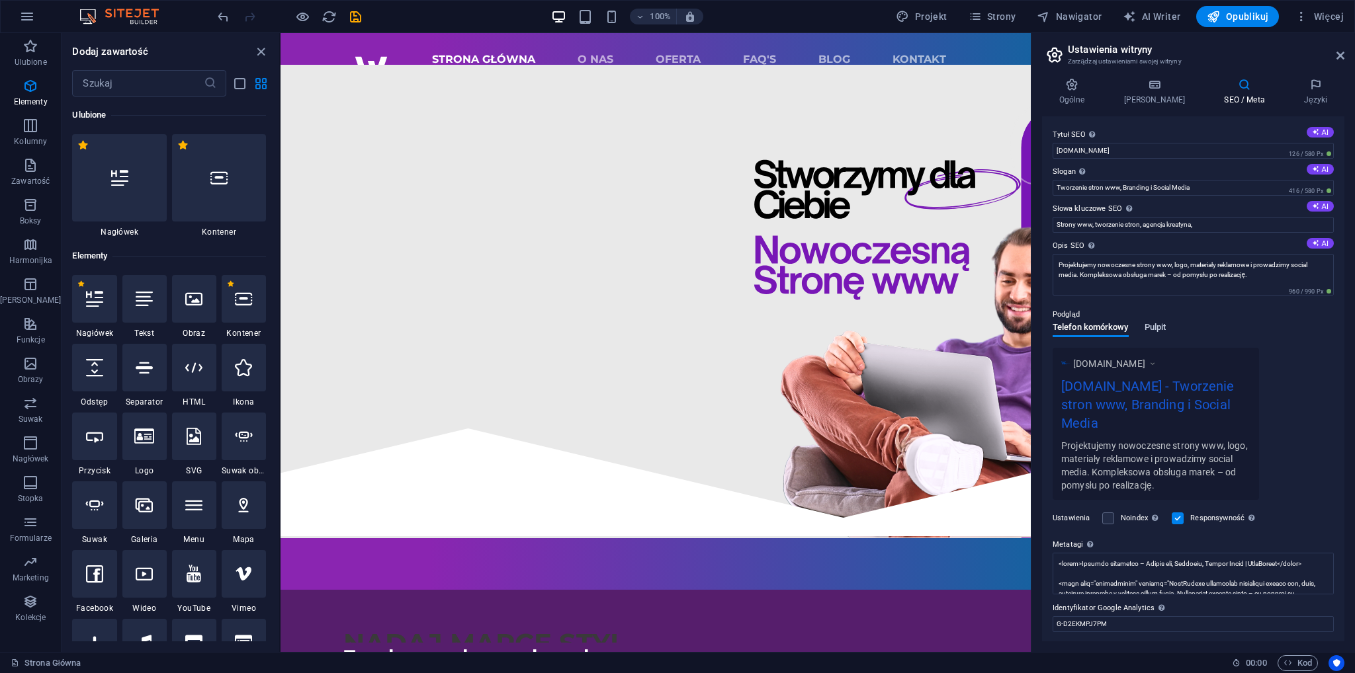
click at [1148, 329] on span "Pulpit" at bounding box center [1155, 329] width 22 height 19
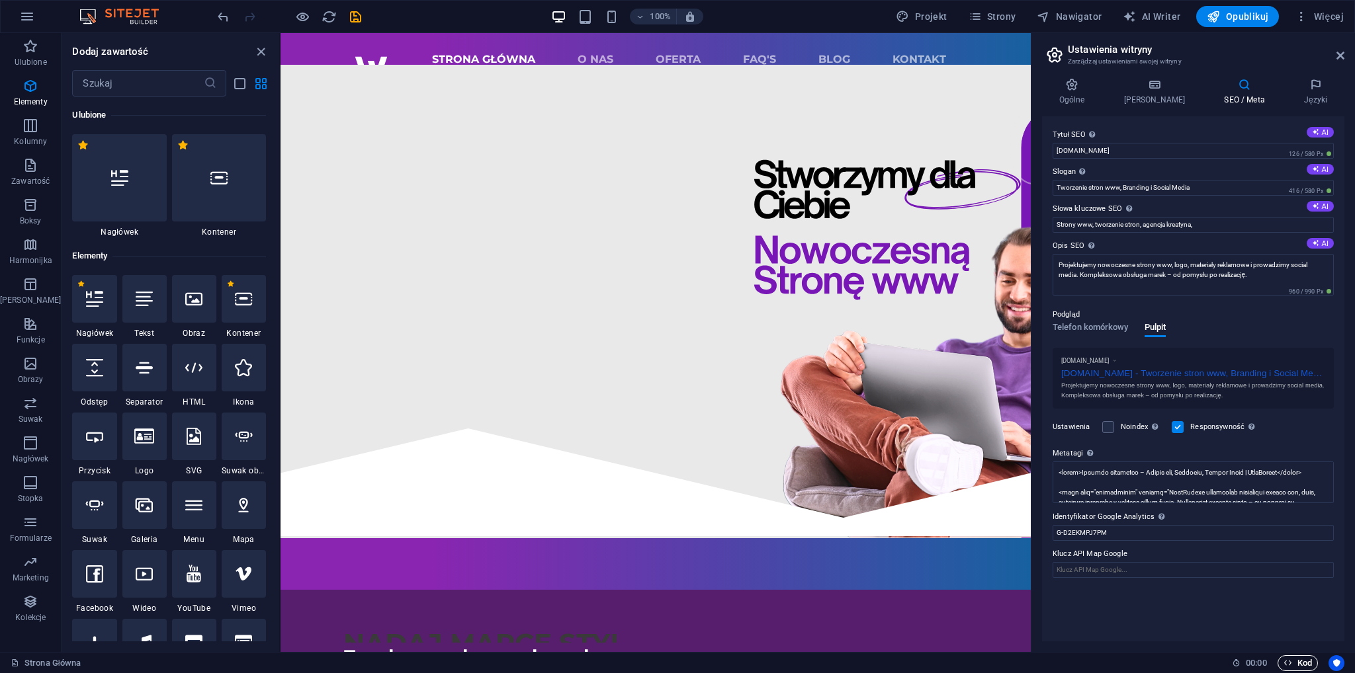
click at [1295, 658] on span "Kod" at bounding box center [1297, 664] width 28 height 16
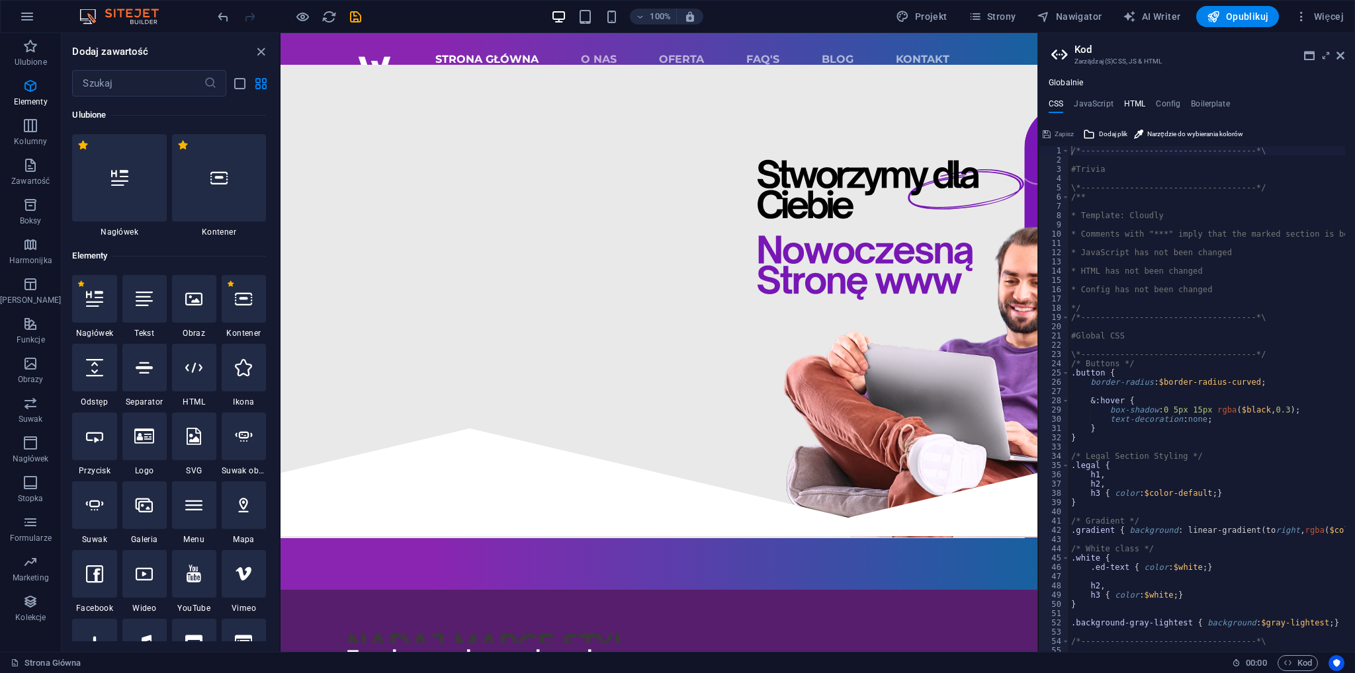
click at [1135, 107] on h4 "HTML" at bounding box center [1135, 106] width 22 height 15
type textarea "<a href="#main-content" class="wv-link-content button">Skip to main content</a>"
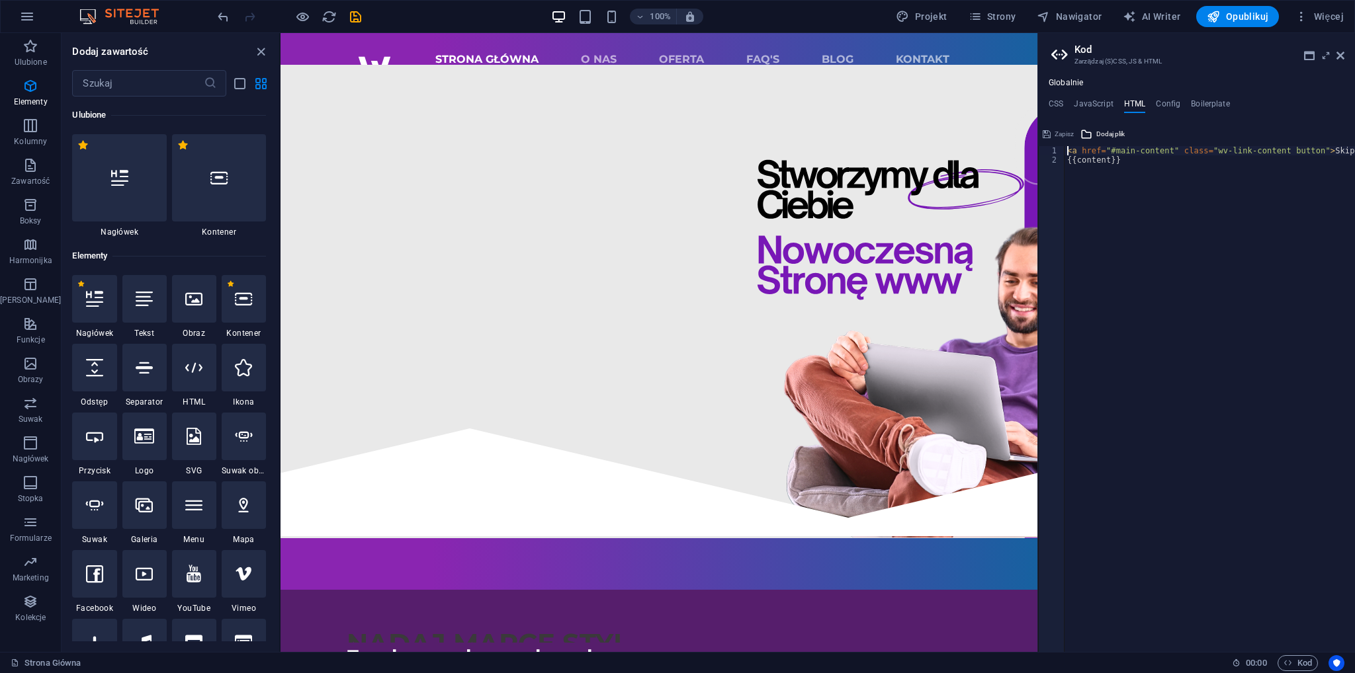
click at [1349, 54] on aside "[PERSON_NAME] (S)CSS, JS & HTML Globalnie CSS JavaScript HTML Config Boilerplat…" at bounding box center [1196, 342] width 318 height 619
click at [1340, 55] on icon at bounding box center [1340, 55] width 8 height 11
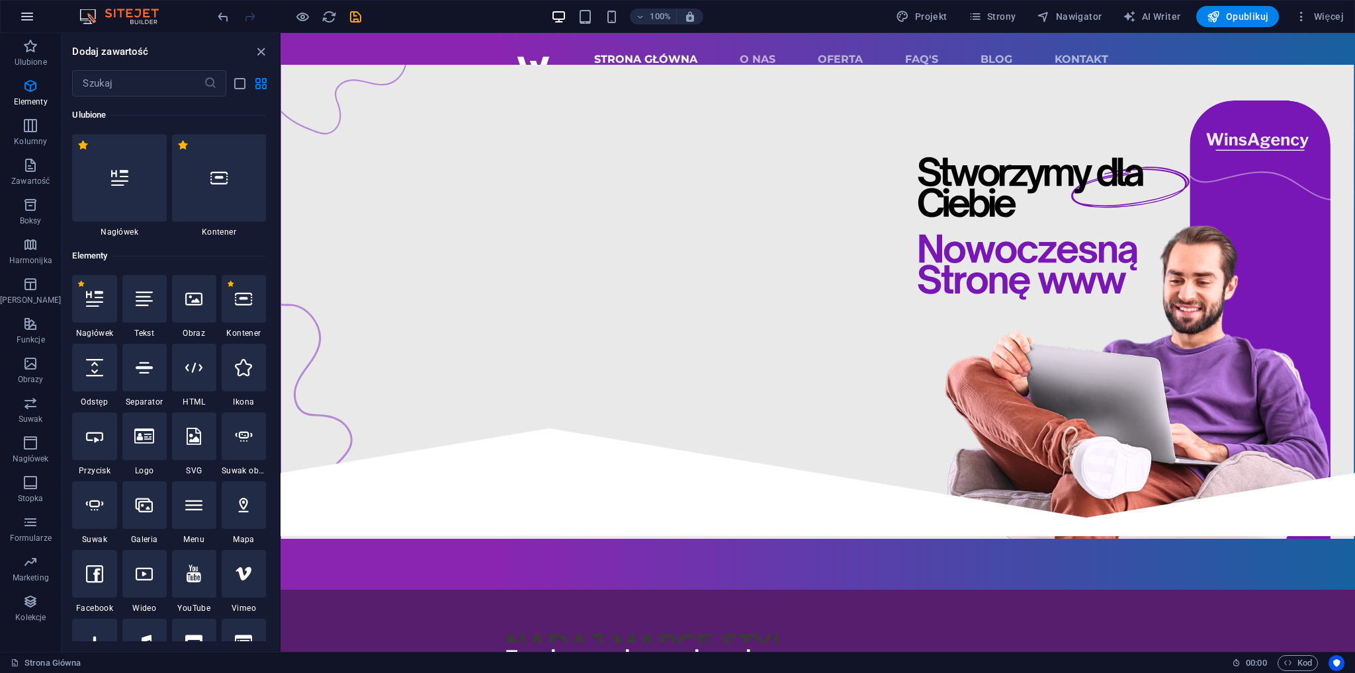
click at [22, 19] on icon "button" at bounding box center [27, 17] width 16 height 16
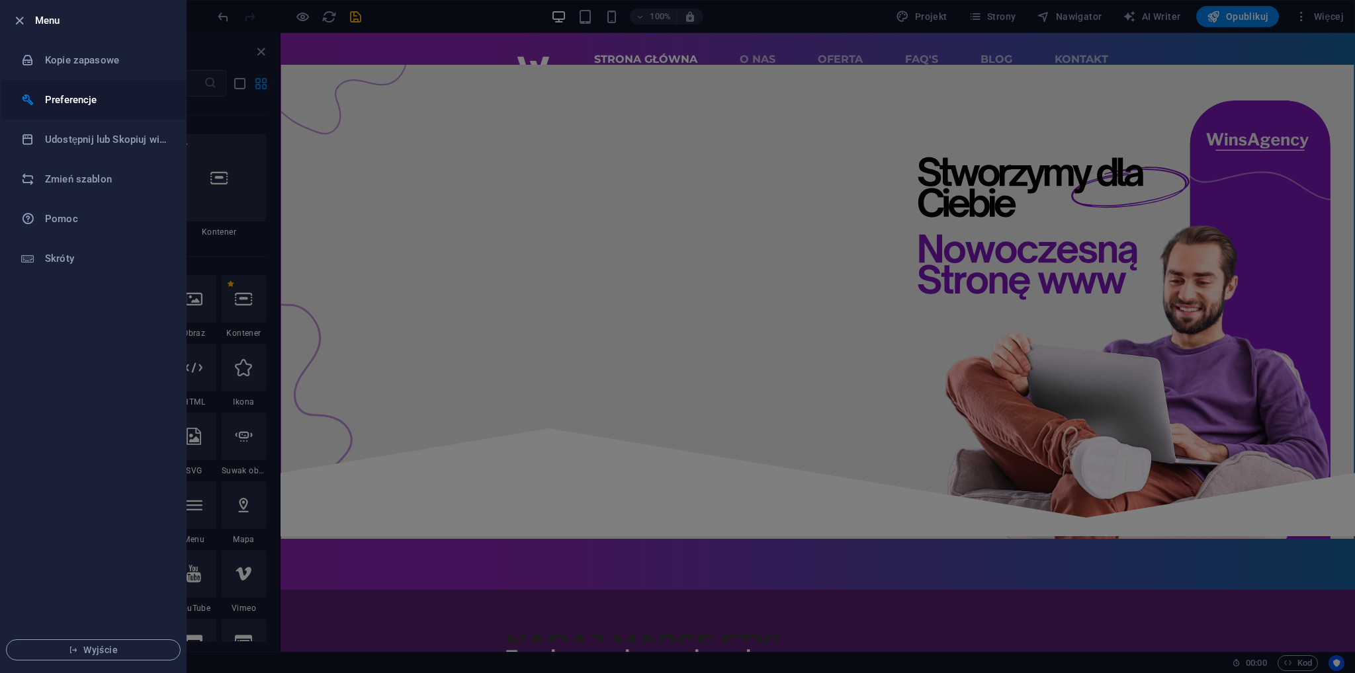
click at [126, 92] on h6 "Preferencje" at bounding box center [106, 100] width 122 height 16
select select "pl"
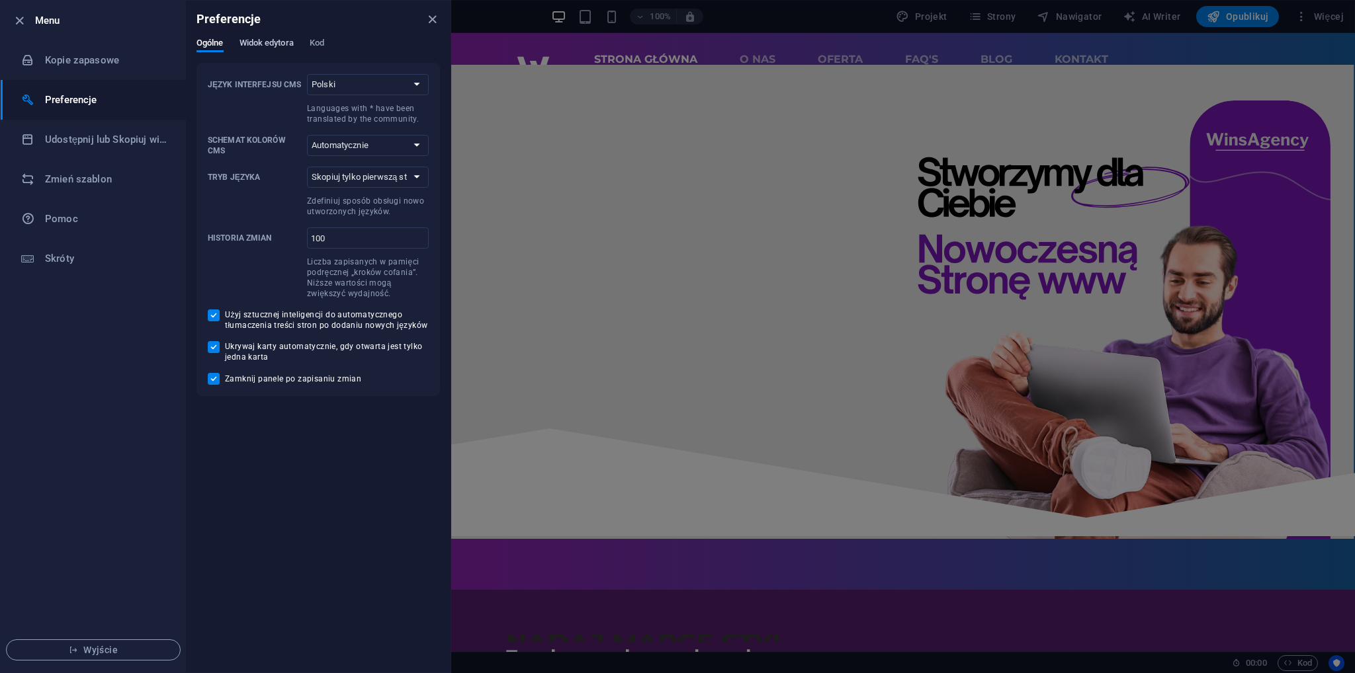
click at [284, 50] on span "Widok edytora" at bounding box center [266, 44] width 54 height 19
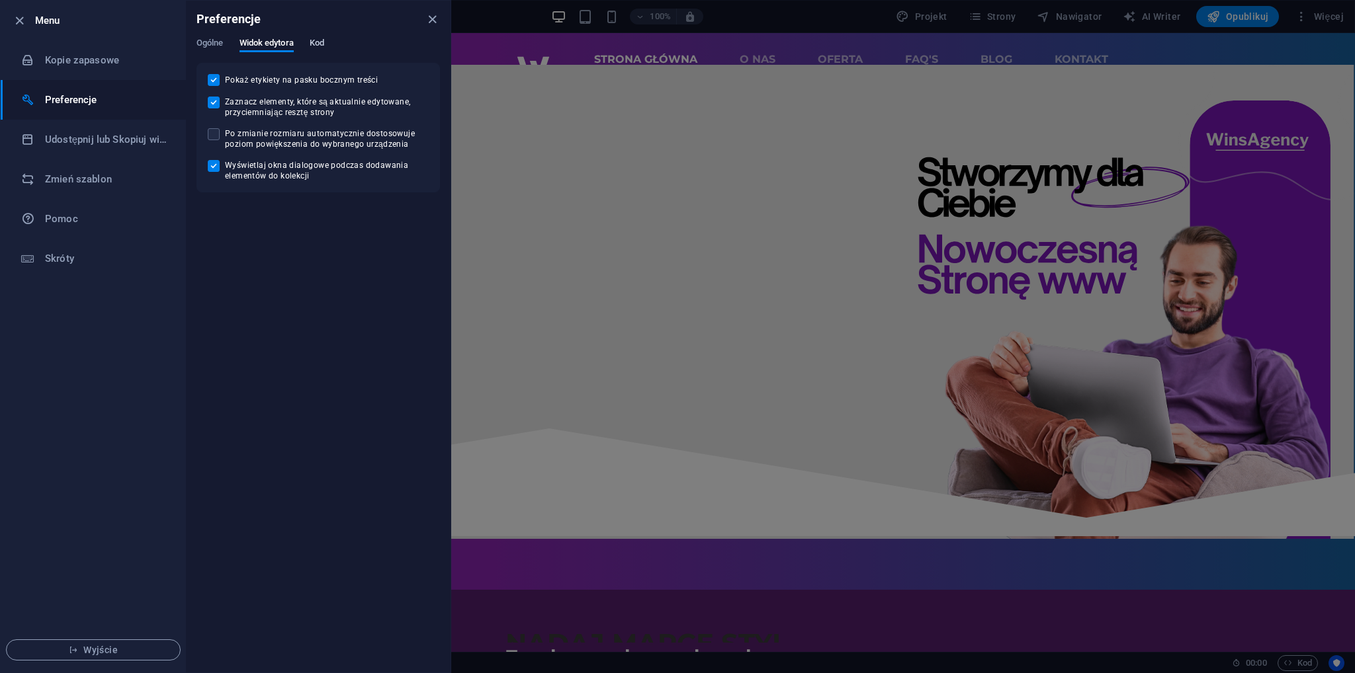
click at [316, 46] on span "Kod" at bounding box center [317, 44] width 15 height 19
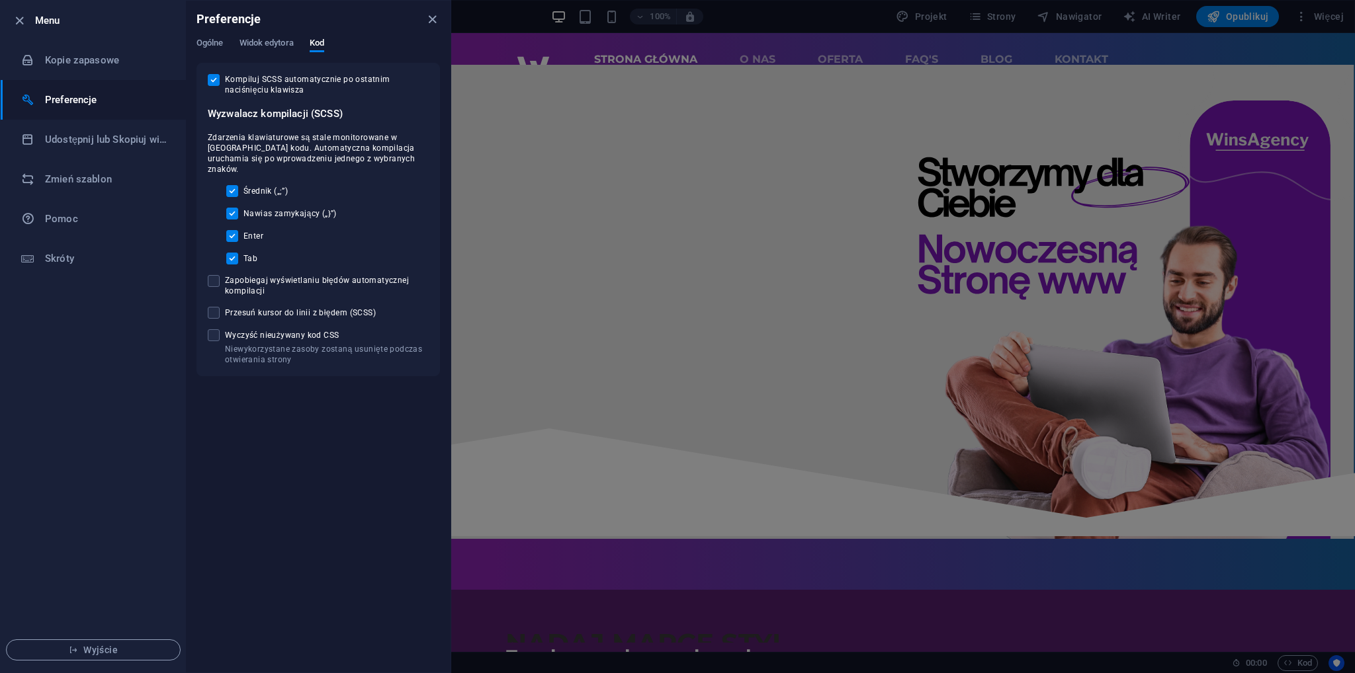
click at [34, 19] on div at bounding box center [23, 21] width 24 height 16
click at [22, 24] on icon "button" at bounding box center [19, 20] width 15 height 15
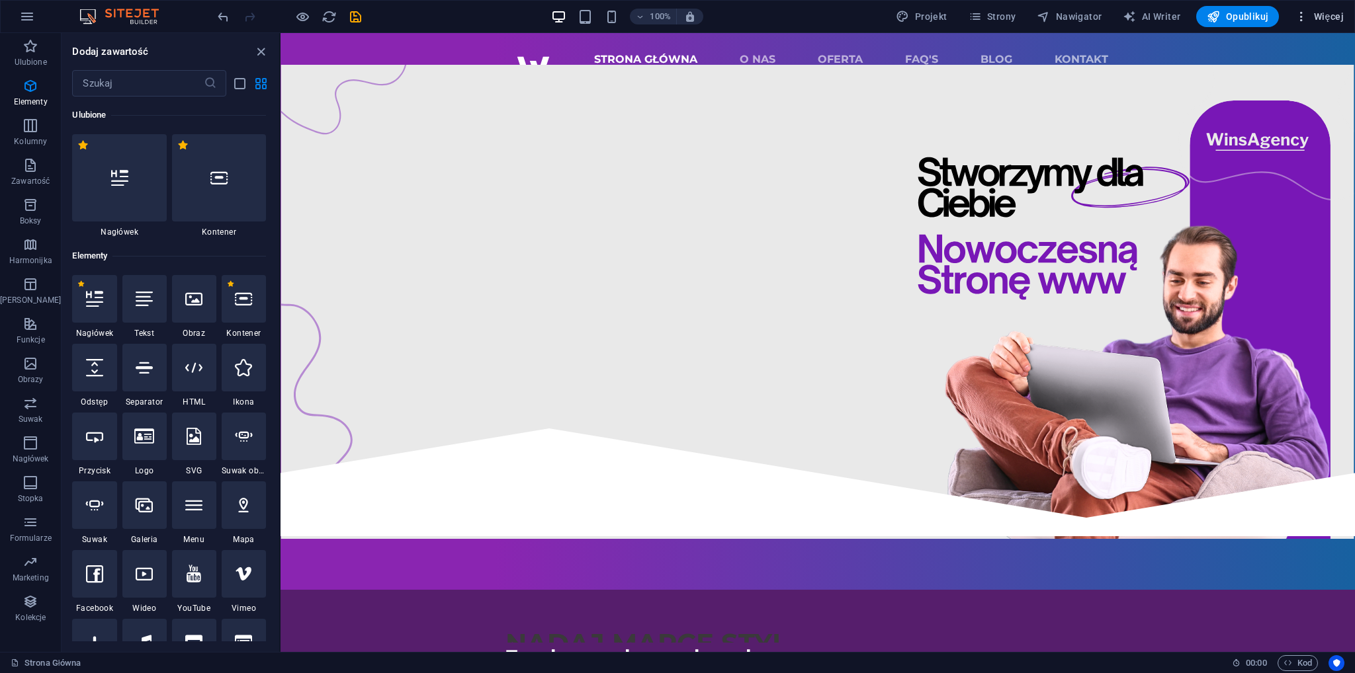
click at [1328, 7] on button "Więcej" at bounding box center [1319, 16] width 60 height 21
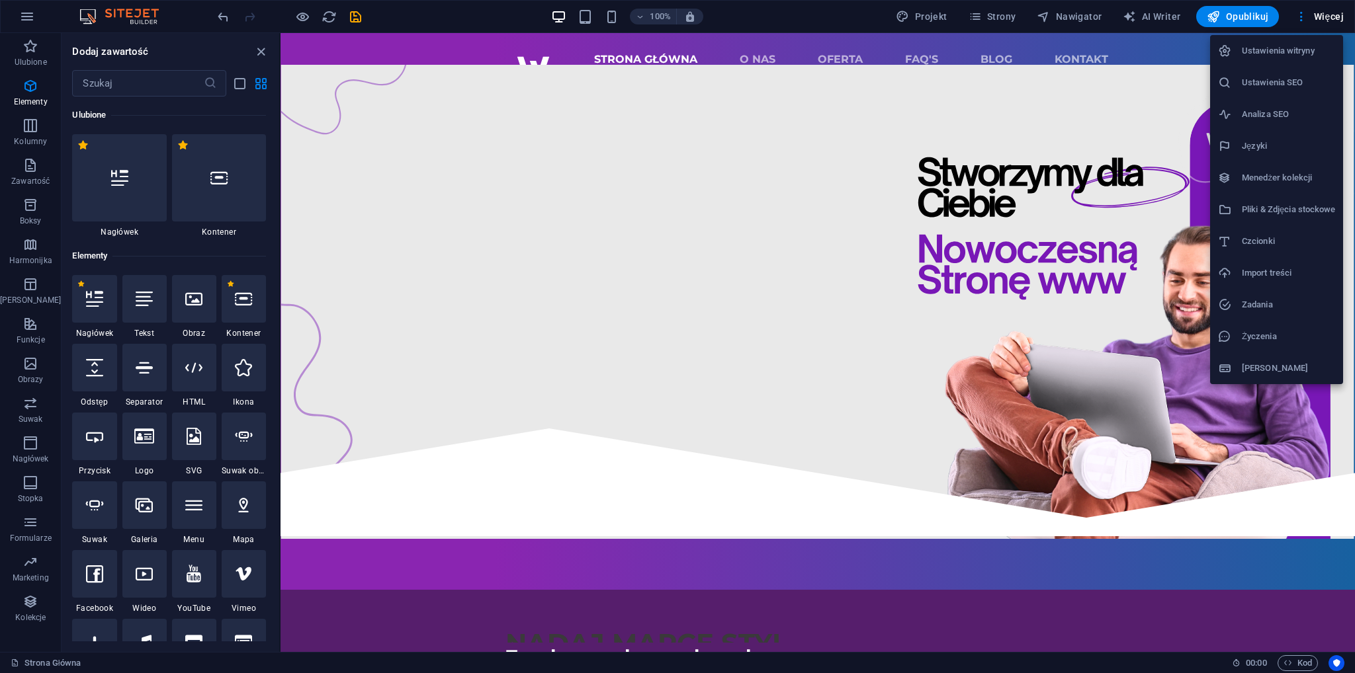
click at [1307, 117] on h6 "Analiza SEO" at bounding box center [1288, 115] width 93 height 16
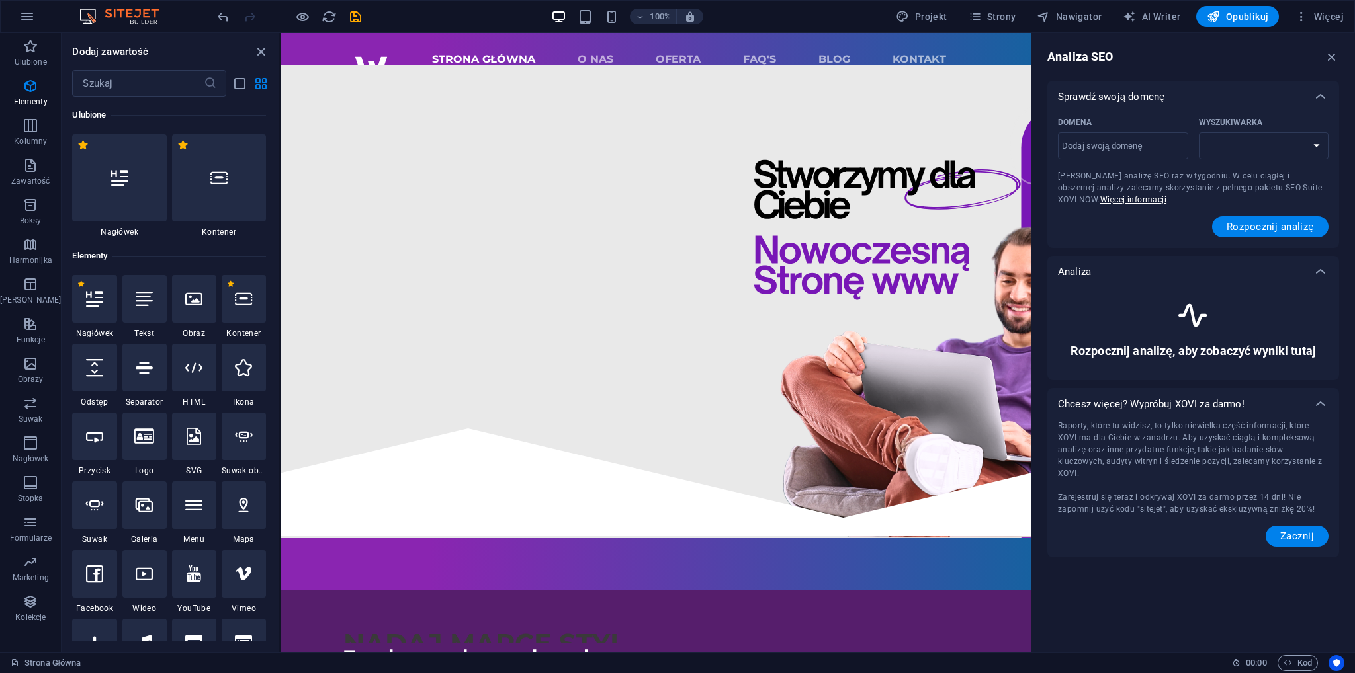
select select "[DOMAIN_NAME]"
click at [1154, 149] on input "Domena ​" at bounding box center [1123, 146] width 130 height 21
click at [1244, 216] on button "Rozpocznij analizę" at bounding box center [1270, 226] width 116 height 21
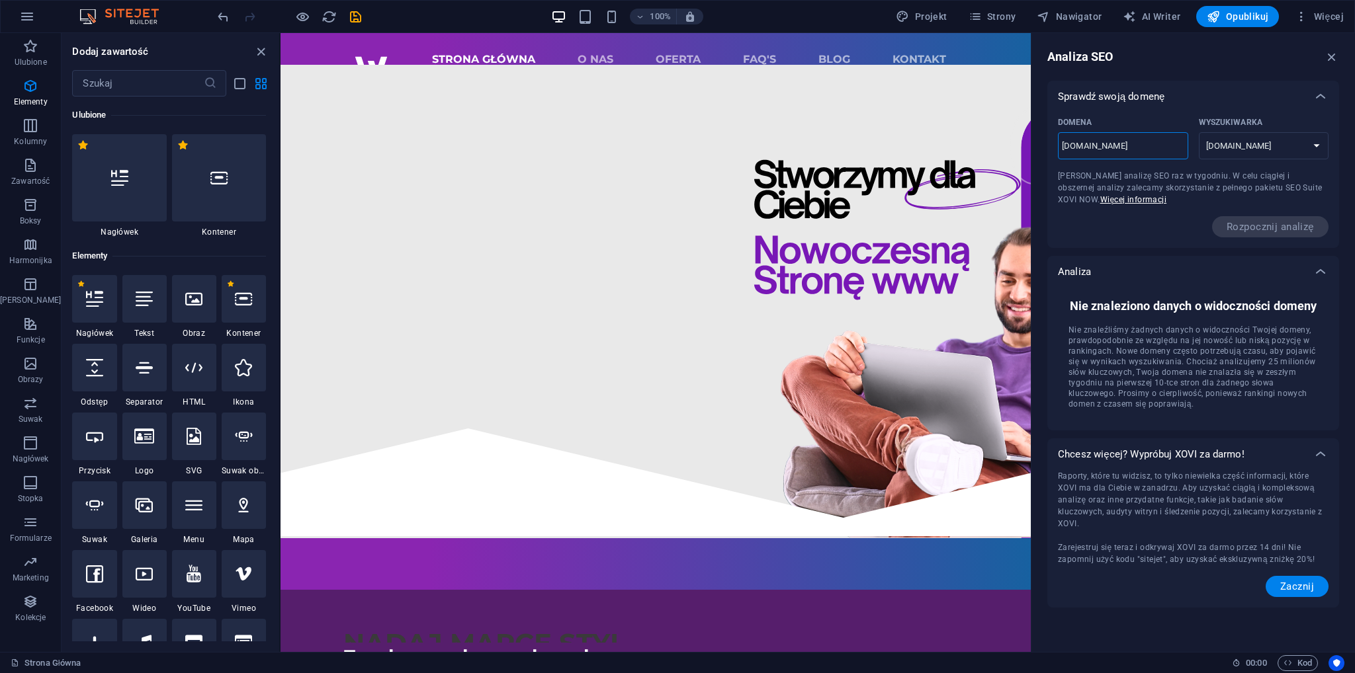
click at [1066, 145] on input "[DOMAIN_NAME]" at bounding box center [1123, 146] width 130 height 21
click at [1063, 144] on input "[DOMAIN_NAME]" at bounding box center [1123, 146] width 130 height 21
type input "[DOMAIN_NAME]"
click at [1167, 226] on div "Rozpocznij analizę" at bounding box center [1193, 226] width 271 height 21
drag, startPoint x: 1154, startPoint y: 146, endPoint x: 1037, endPoint y: 143, distance: 117.1
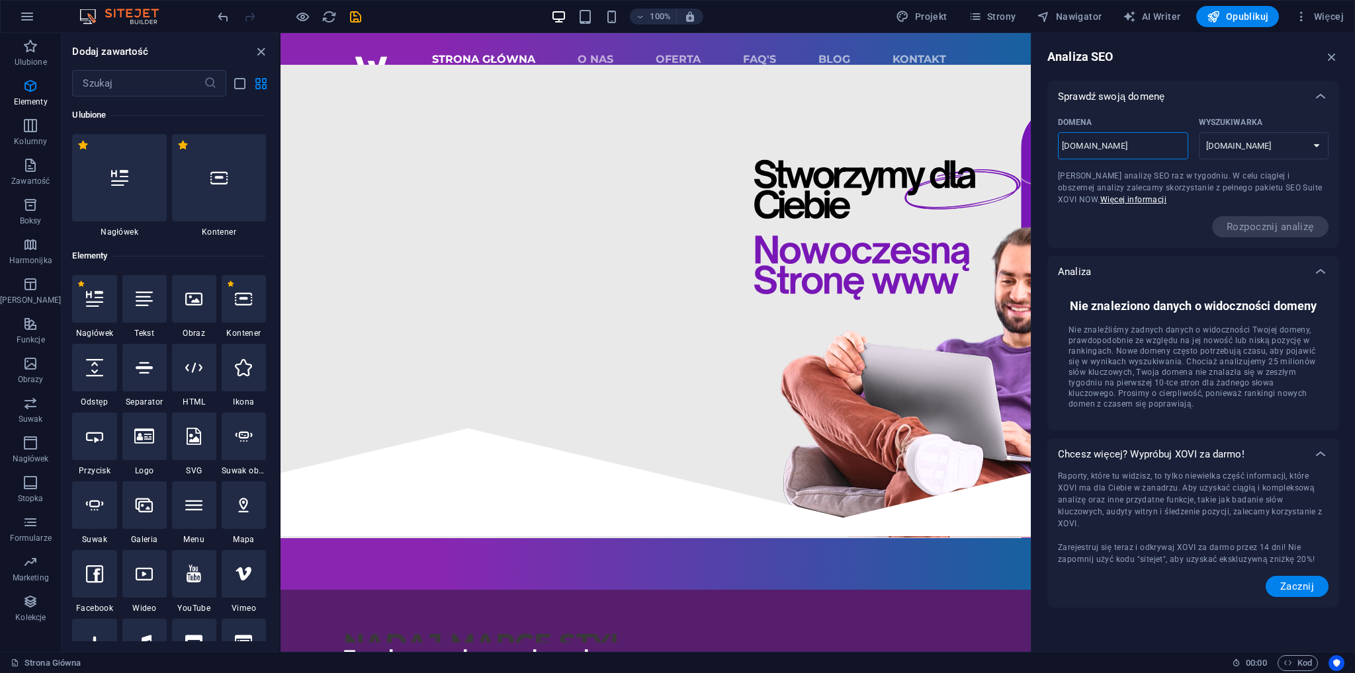
click at [1037, 143] on div "Analiza SEO Sprawdź swoją domenę Domena [DOMAIN_NAME] ​ Wyszukiwarka [DOMAIN_NA…" at bounding box center [1193, 342] width 324 height 619
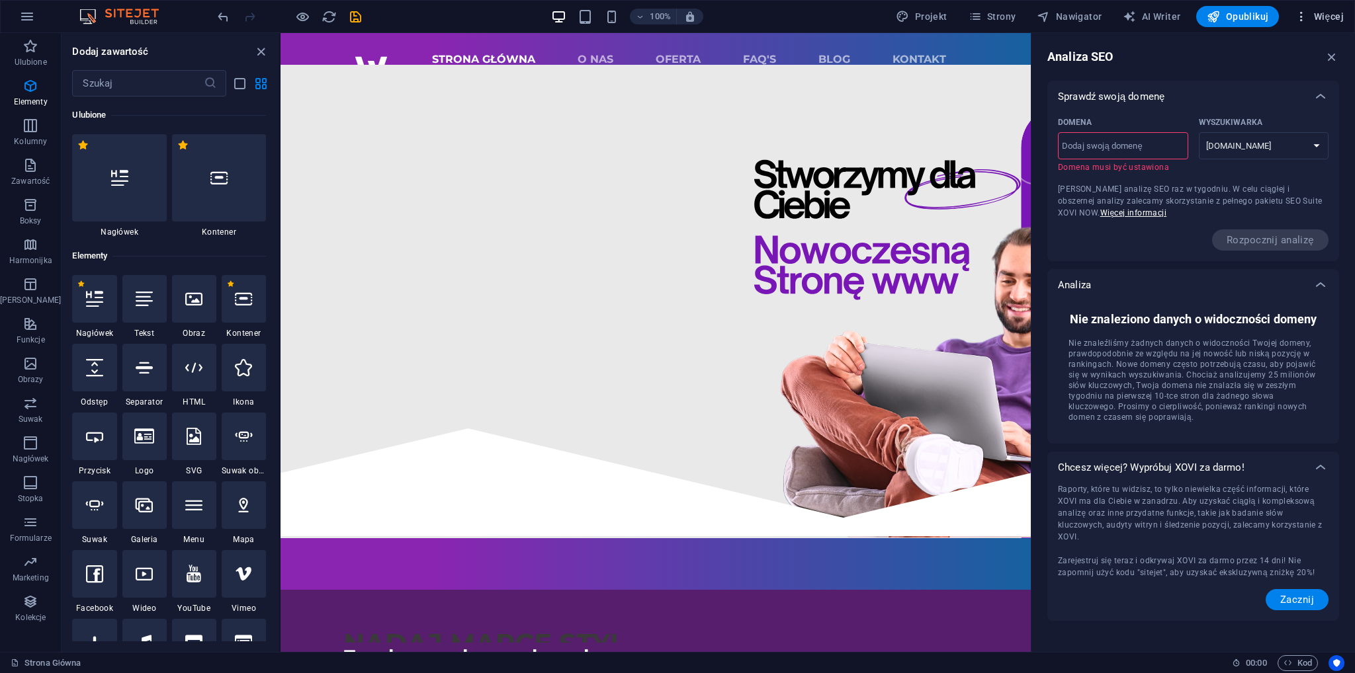
click at [1328, 22] on span "Więcej" at bounding box center [1319, 16] width 49 height 13
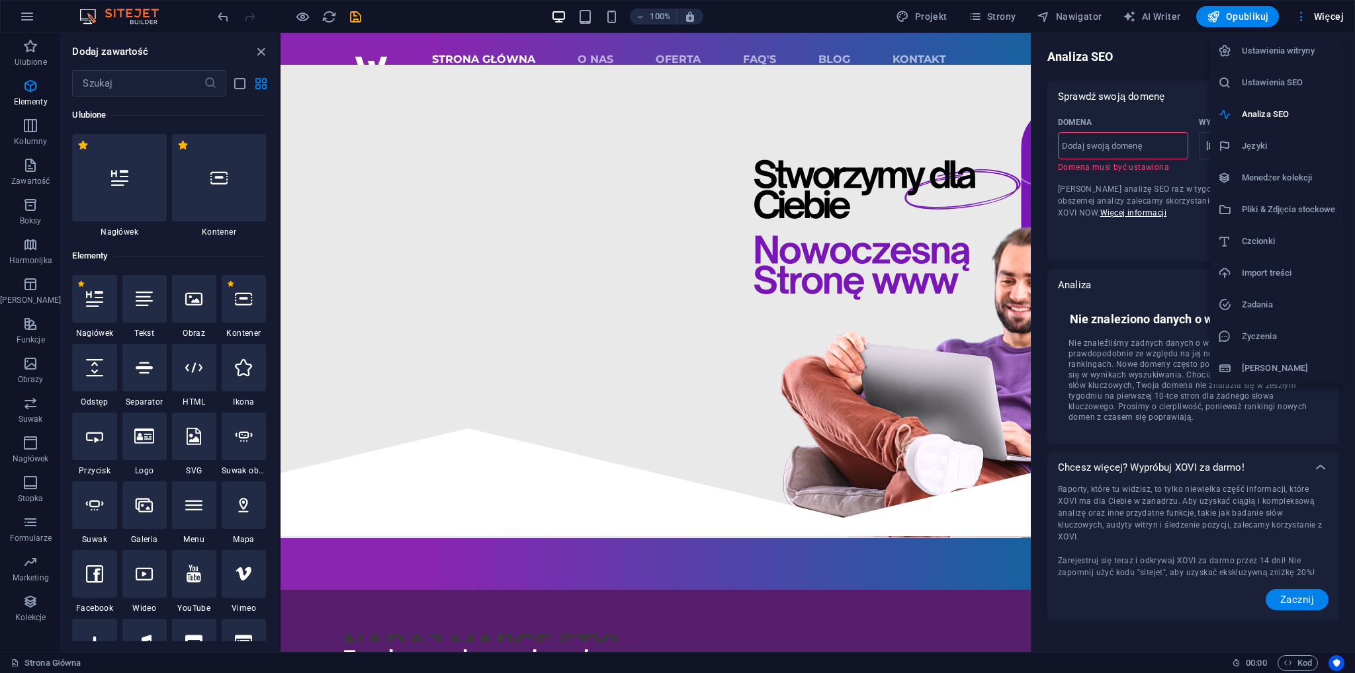
click at [1321, 304] on h6 "Zadania" at bounding box center [1288, 305] width 93 height 16
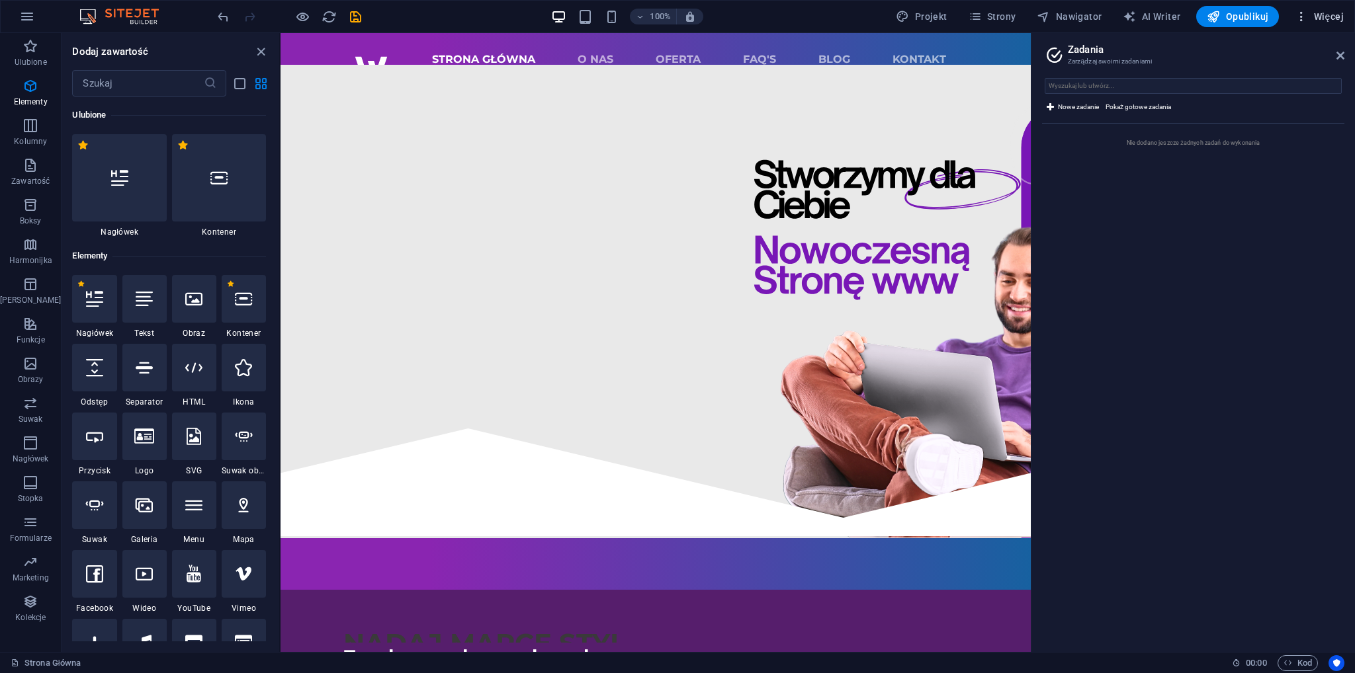
click at [1313, 19] on span "Więcej" at bounding box center [1319, 16] width 49 height 13
click at [1285, 54] on h6 "Ustawienia witryny" at bounding box center [1288, 51] width 93 height 16
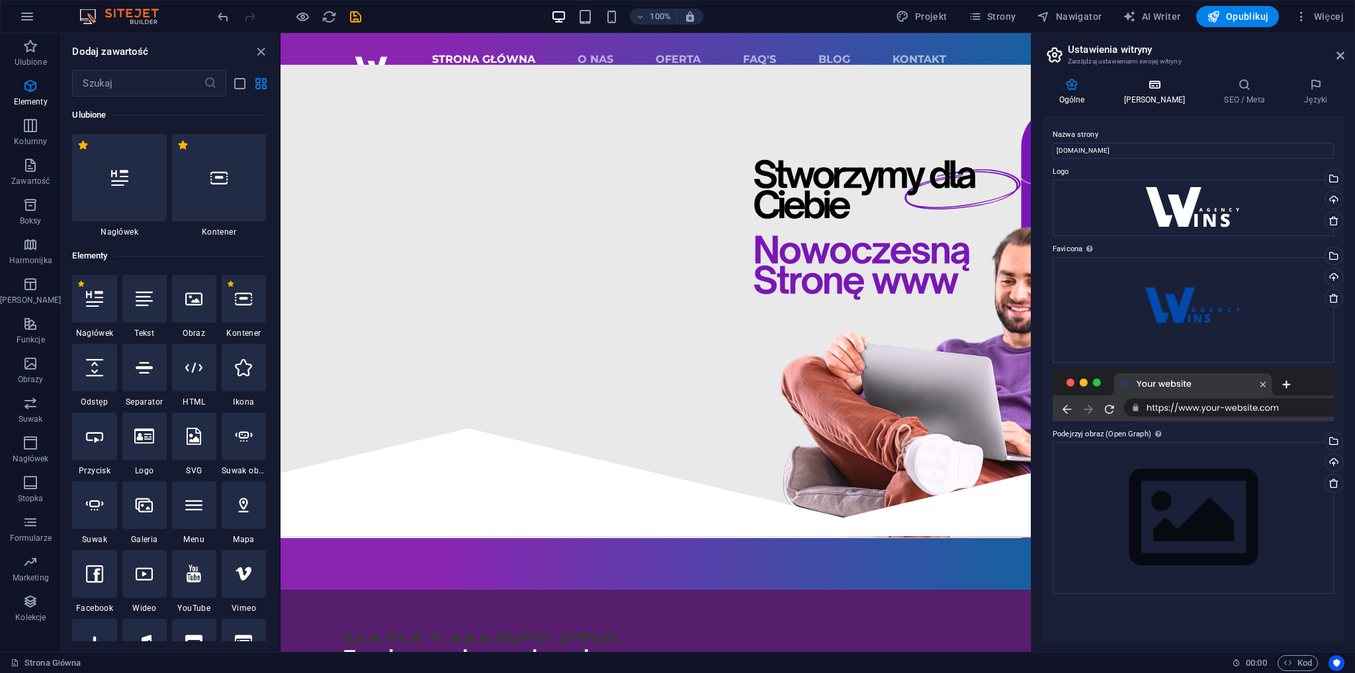
click at [1150, 92] on h4 "[PERSON_NAME]" at bounding box center [1157, 92] width 101 height 28
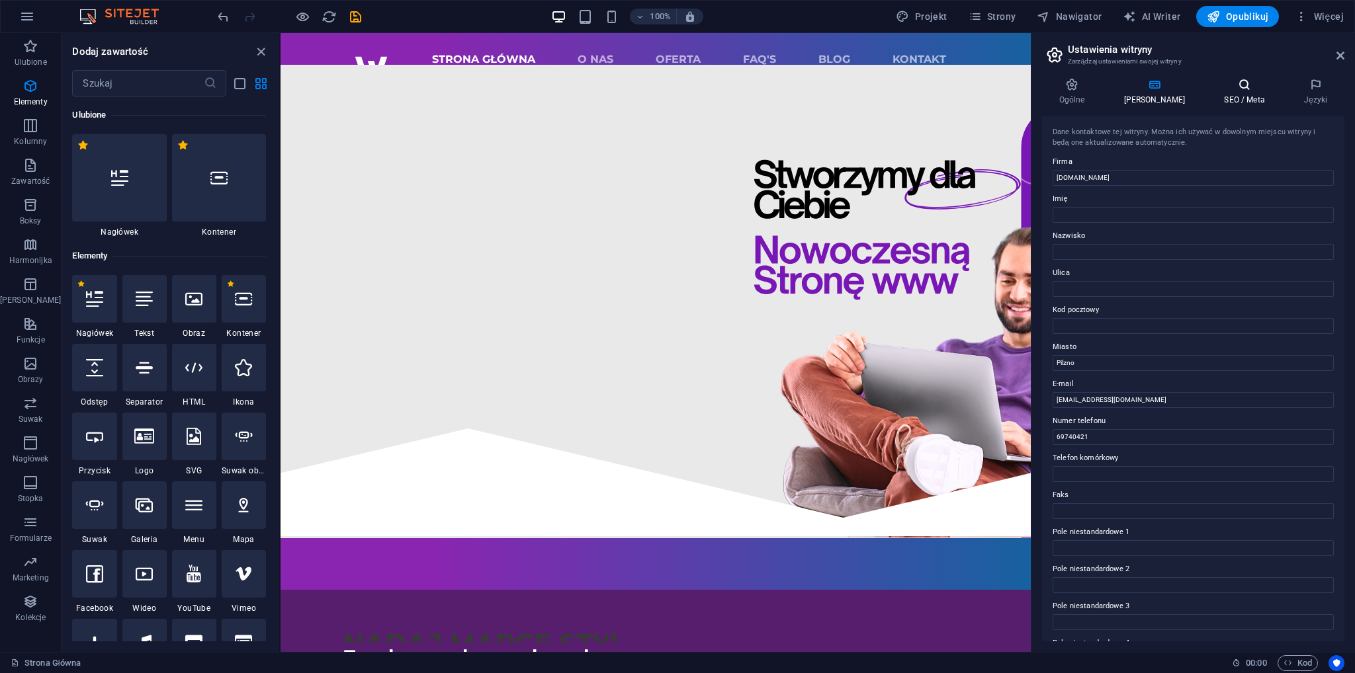
click at [1219, 96] on h4 "SEO / Meta" at bounding box center [1247, 92] width 80 height 28
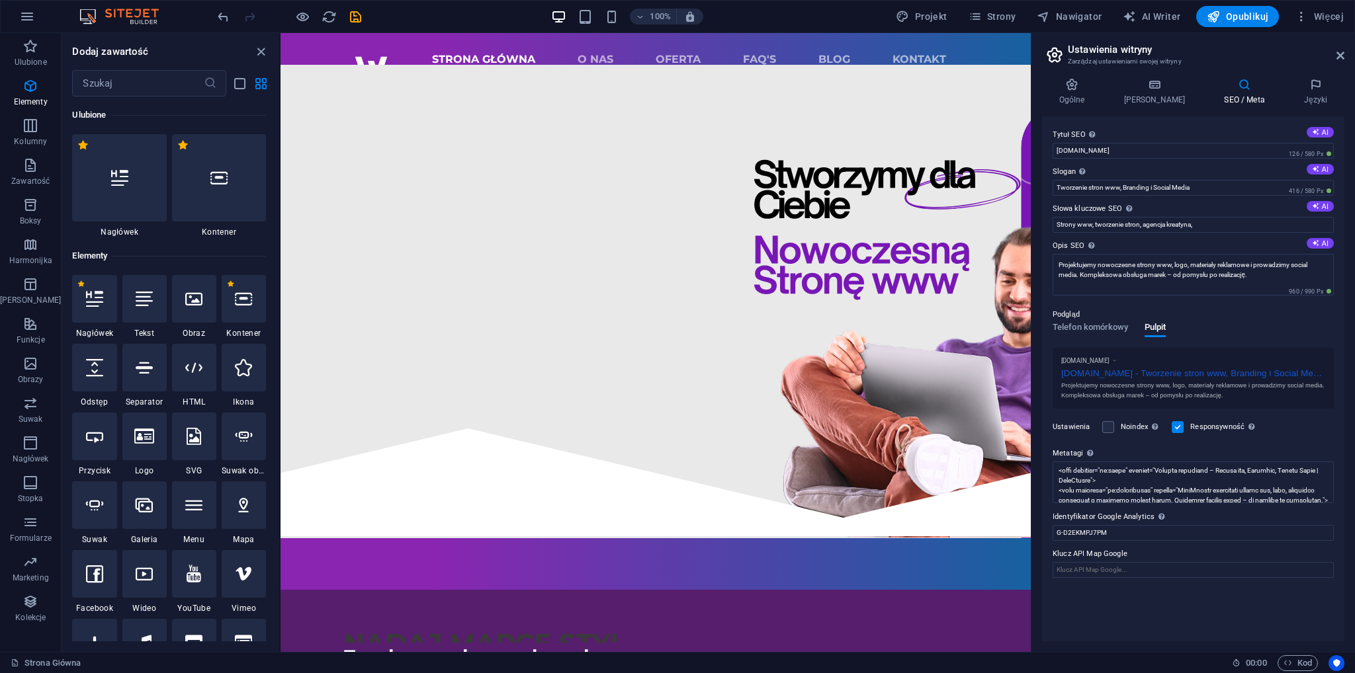
scroll to position [265, 0]
click at [1299, 665] on span "Kod" at bounding box center [1297, 664] width 28 height 16
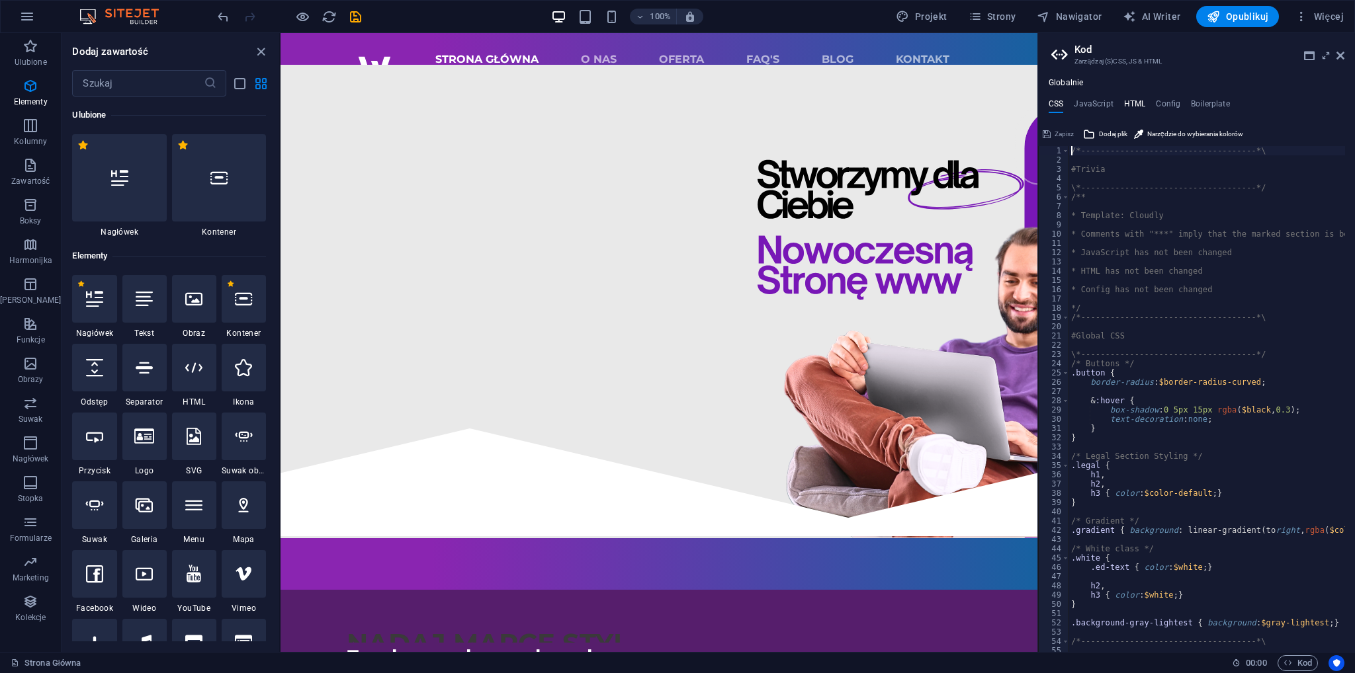
click at [1142, 105] on h4 "HTML" at bounding box center [1135, 106] width 22 height 15
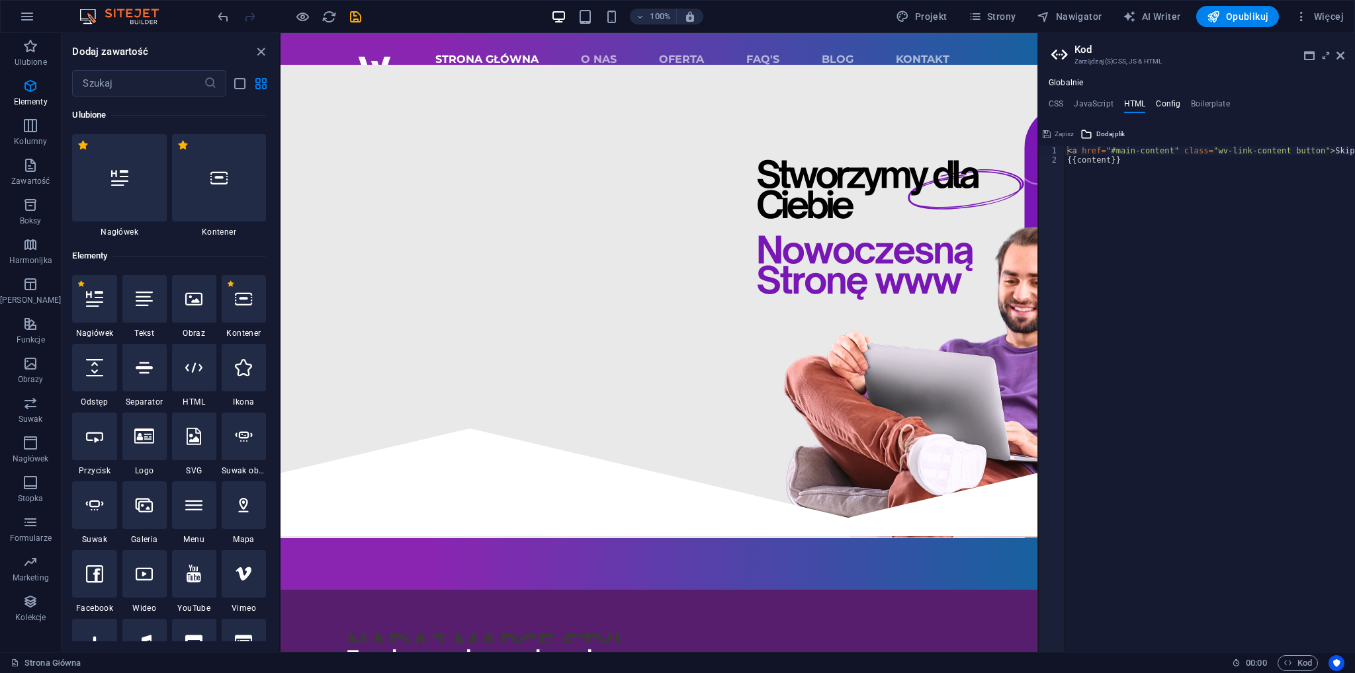
click at [1167, 101] on h4 "Config" at bounding box center [1168, 106] width 24 height 15
type textarea "$color-background: #ffffff;"
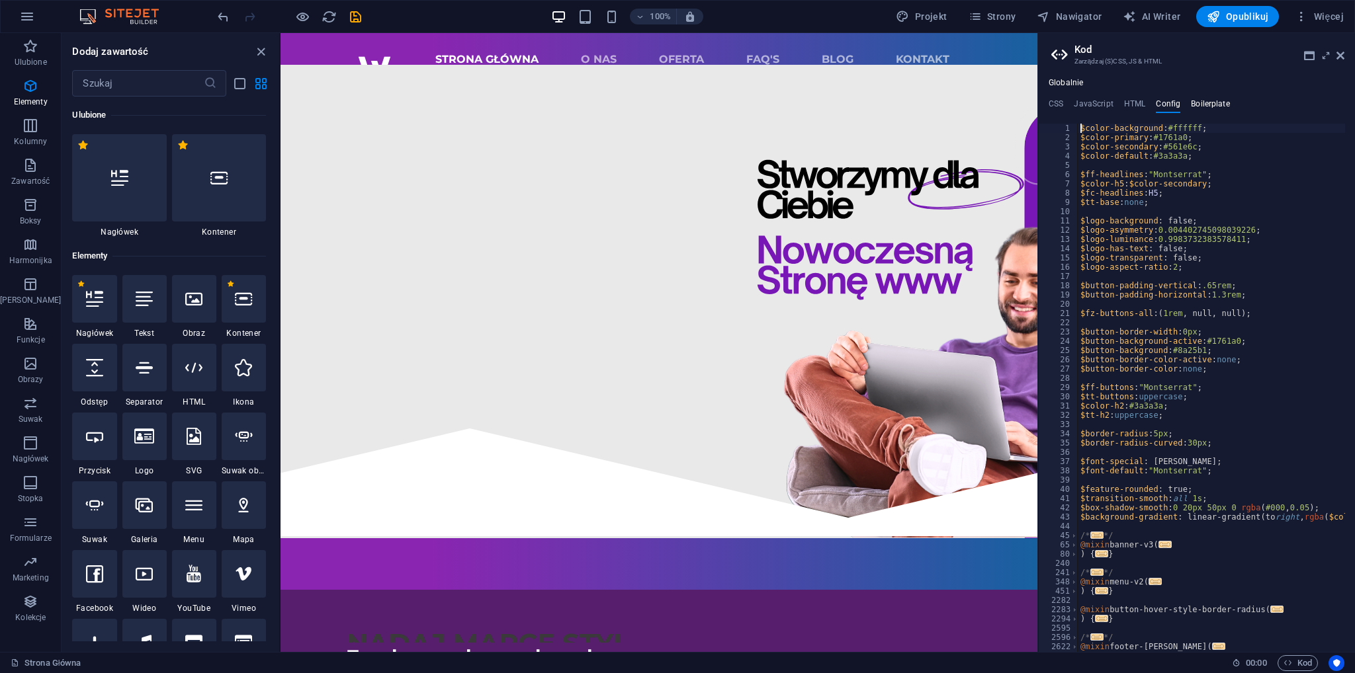
click at [1201, 109] on h4 "Boilerplate" at bounding box center [1210, 106] width 39 height 15
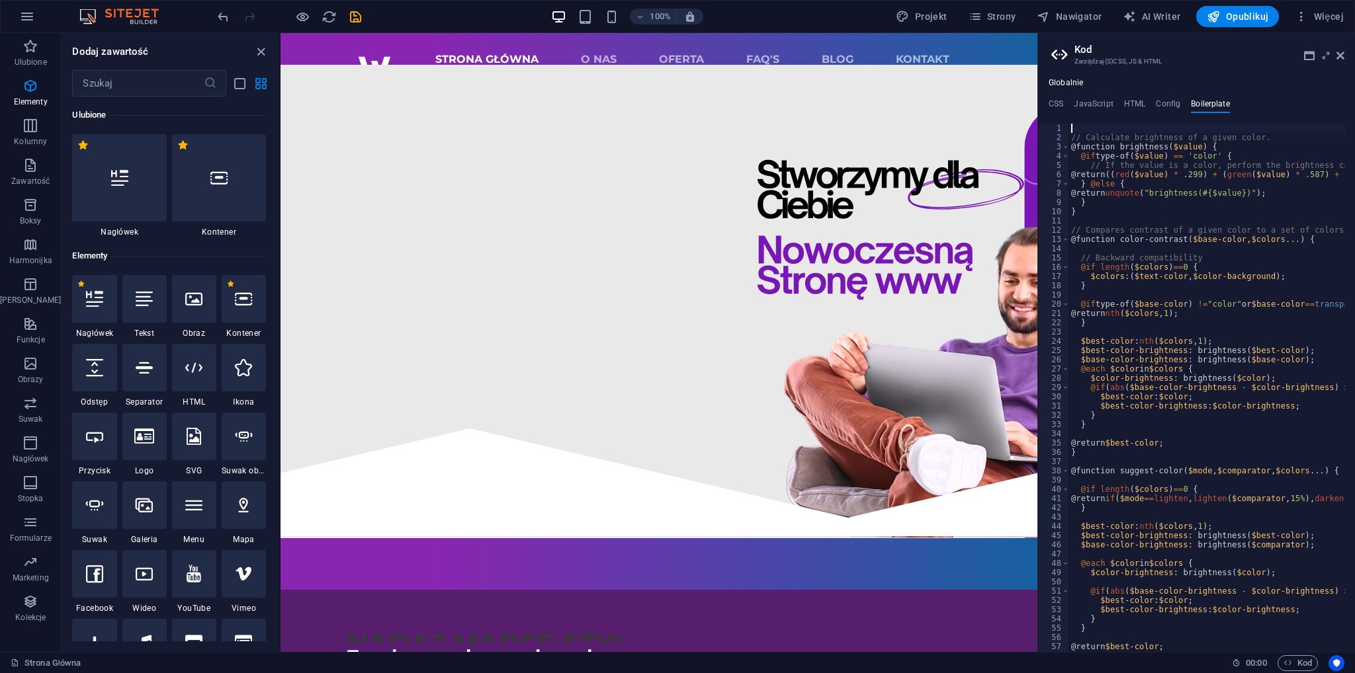
click at [1158, 97] on div "Globalnie CSS JavaScript HTML Config Boilerplate /*----------------------------…" at bounding box center [1196, 365] width 317 height 574
click at [1143, 107] on h4 "HTML" at bounding box center [1135, 106] width 22 height 15
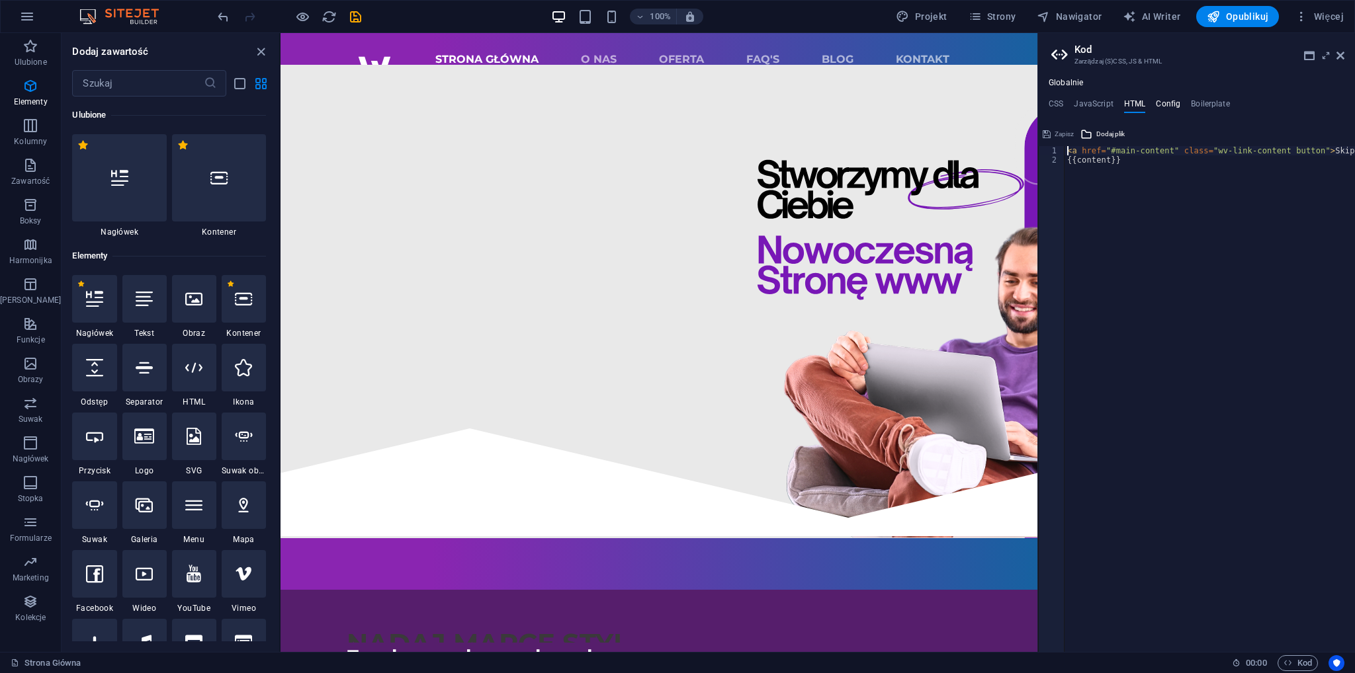
click at [1162, 101] on h4 "Config" at bounding box center [1168, 106] width 24 height 15
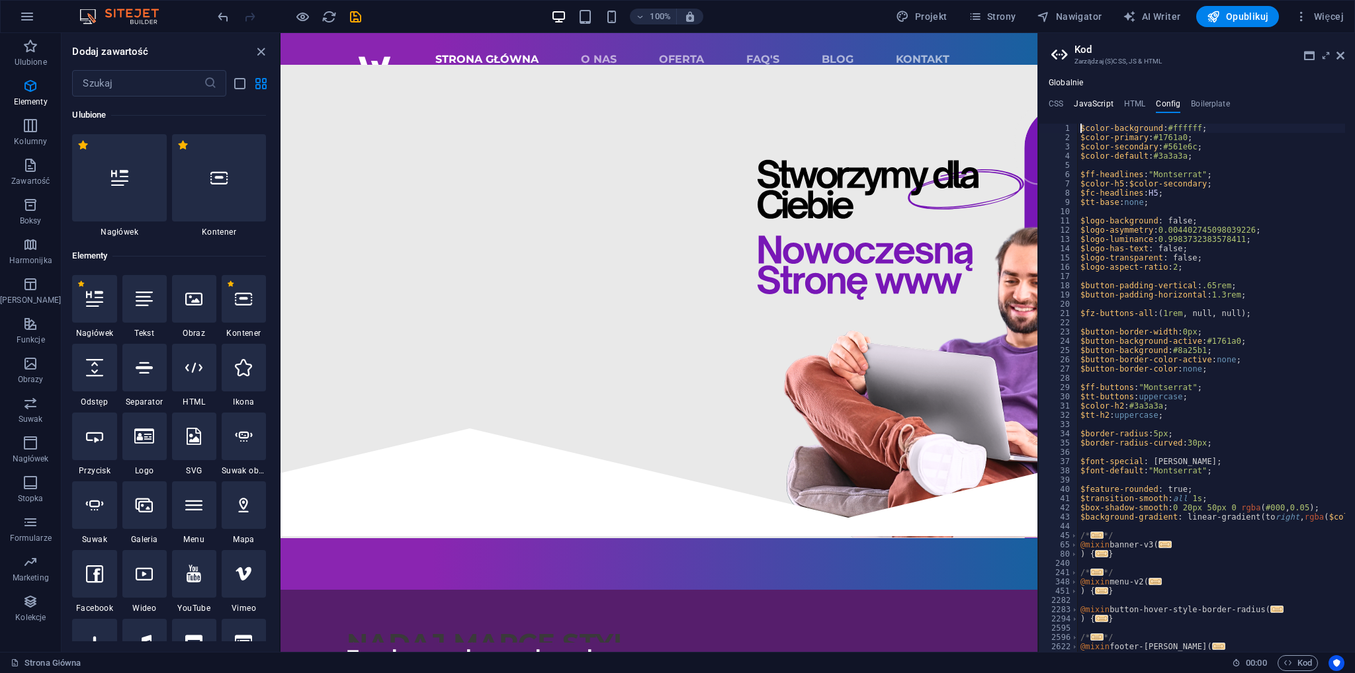
click at [1097, 110] on h4 "JavaScript" at bounding box center [1093, 106] width 39 height 15
type textarea "/* JS for preset "Menu V2" */"
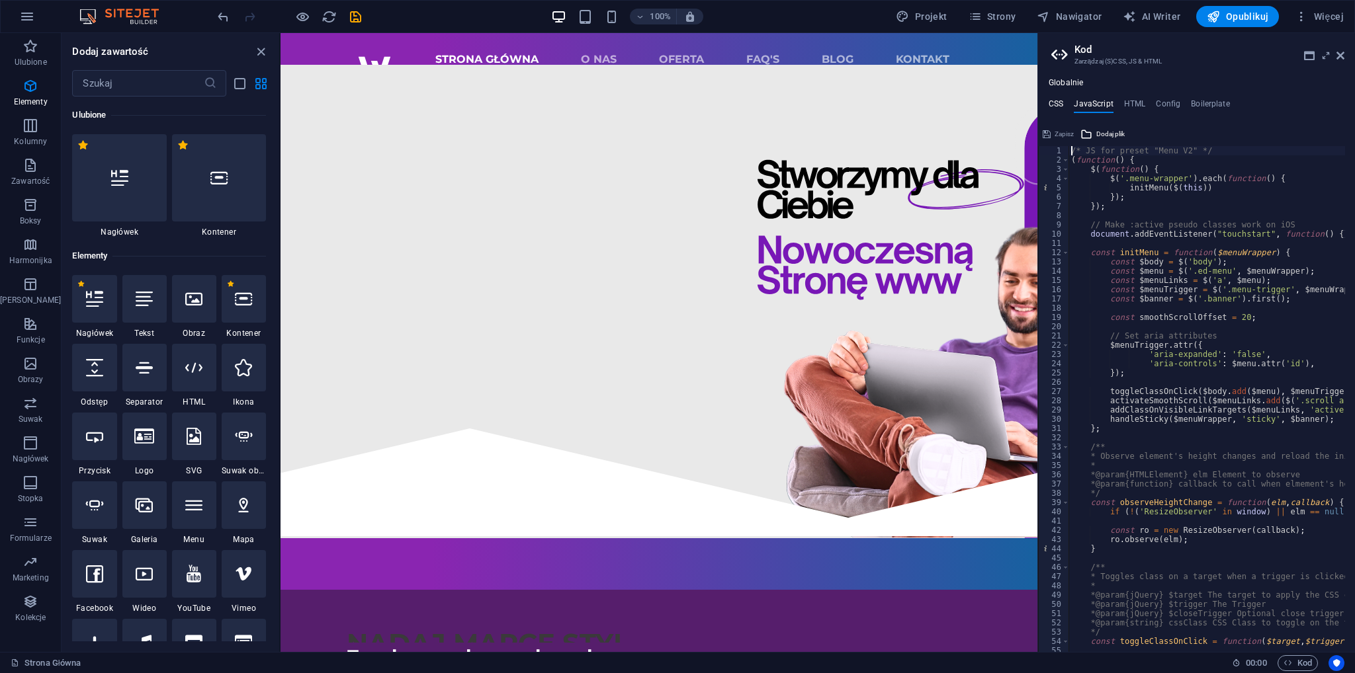
click at [1062, 104] on h4 "CSS" at bounding box center [1056, 106] width 15 height 15
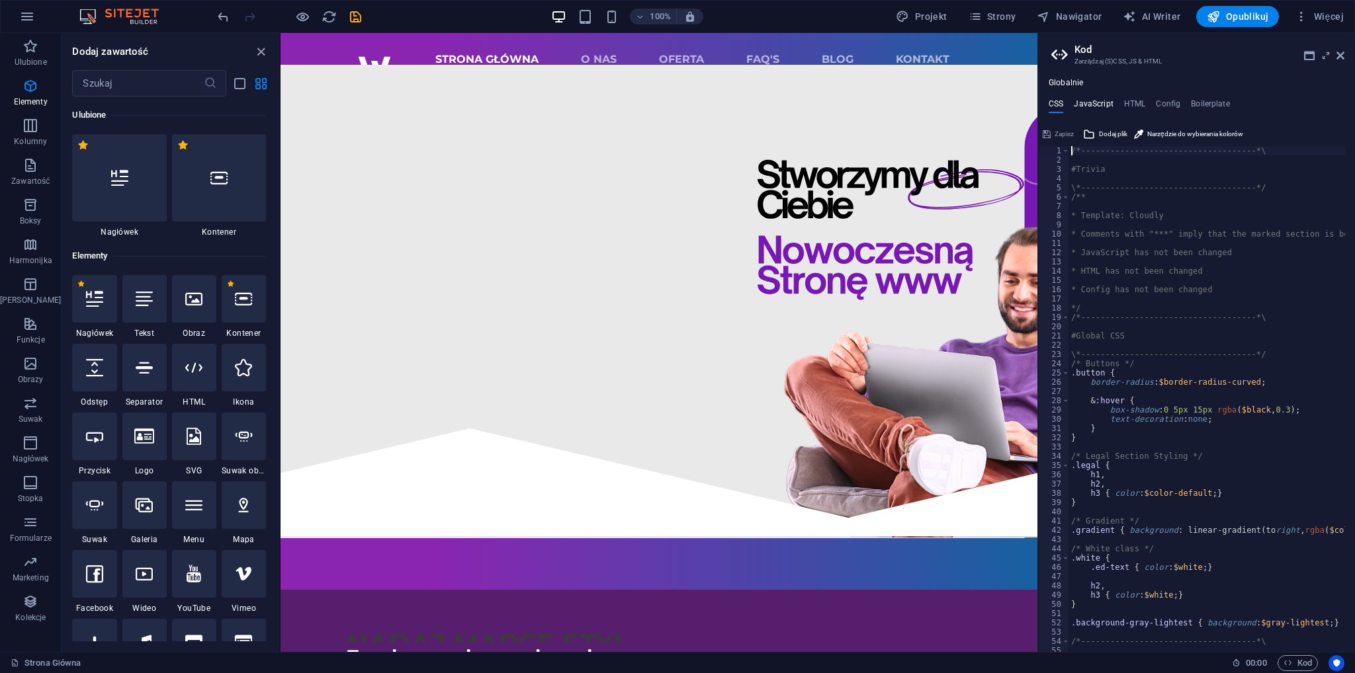
click at [1081, 107] on h4 "JavaScript" at bounding box center [1093, 106] width 39 height 15
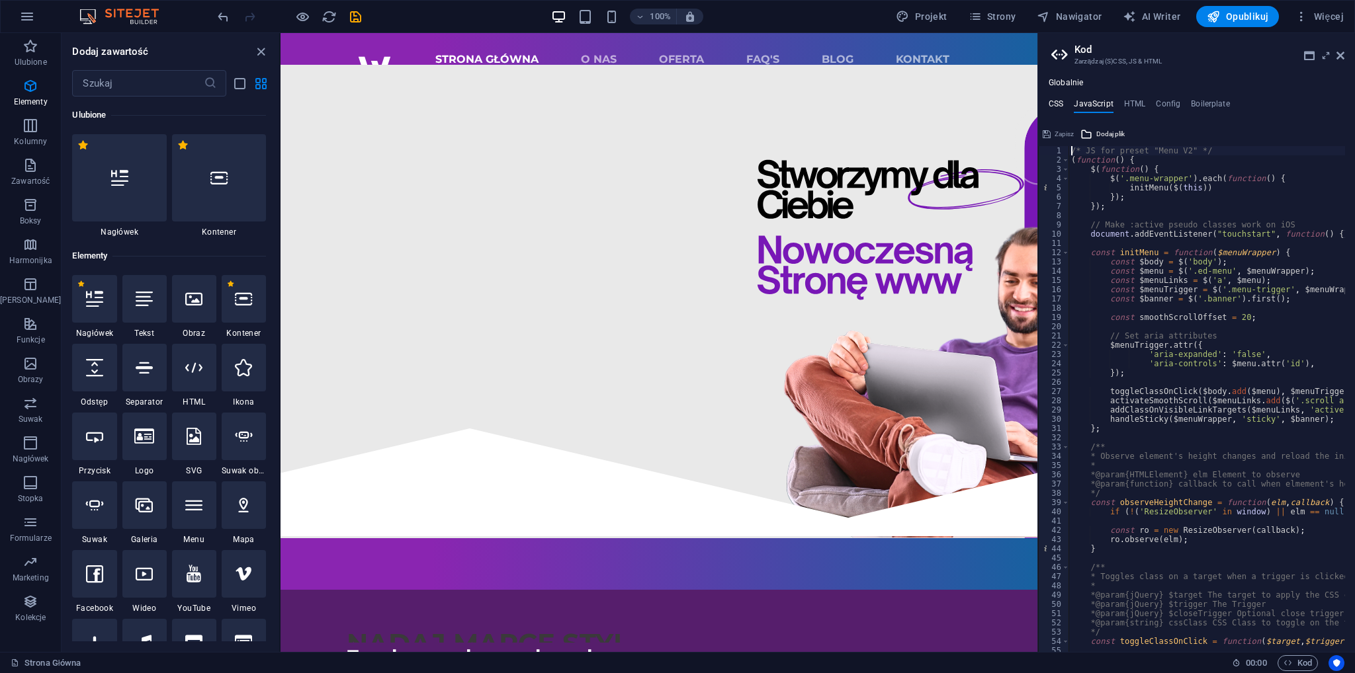
click at [1058, 109] on h4 "CSS" at bounding box center [1056, 106] width 15 height 15
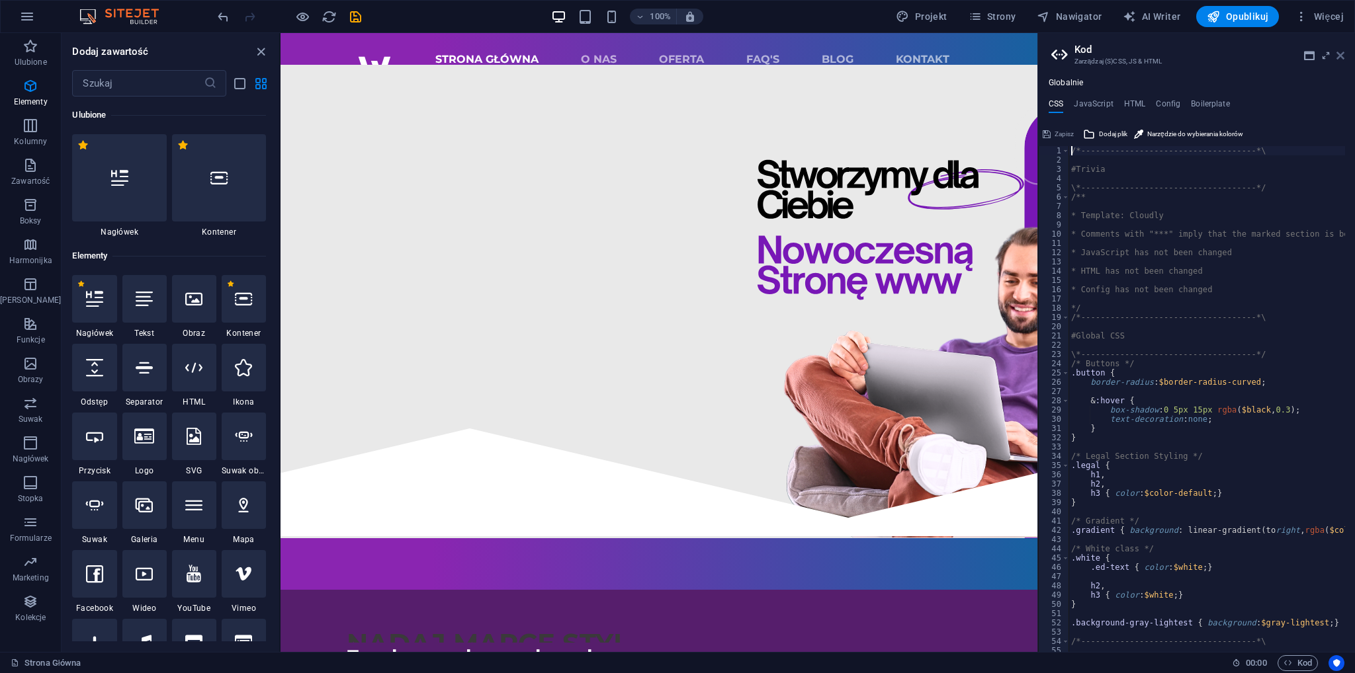
click at [1343, 58] on icon at bounding box center [1340, 55] width 8 height 11
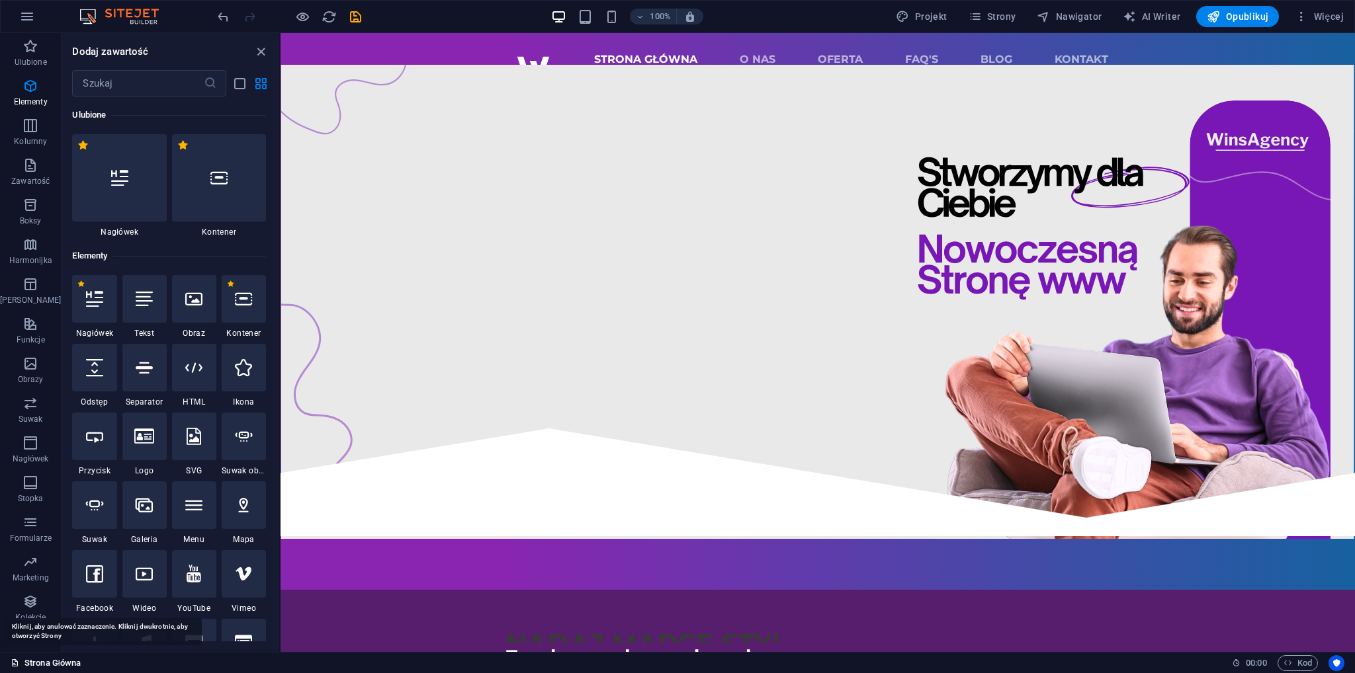
click at [66, 662] on link "Strona Główna" at bounding box center [46, 664] width 70 height 16
click at [24, 555] on icon "button" at bounding box center [30, 562] width 16 height 16
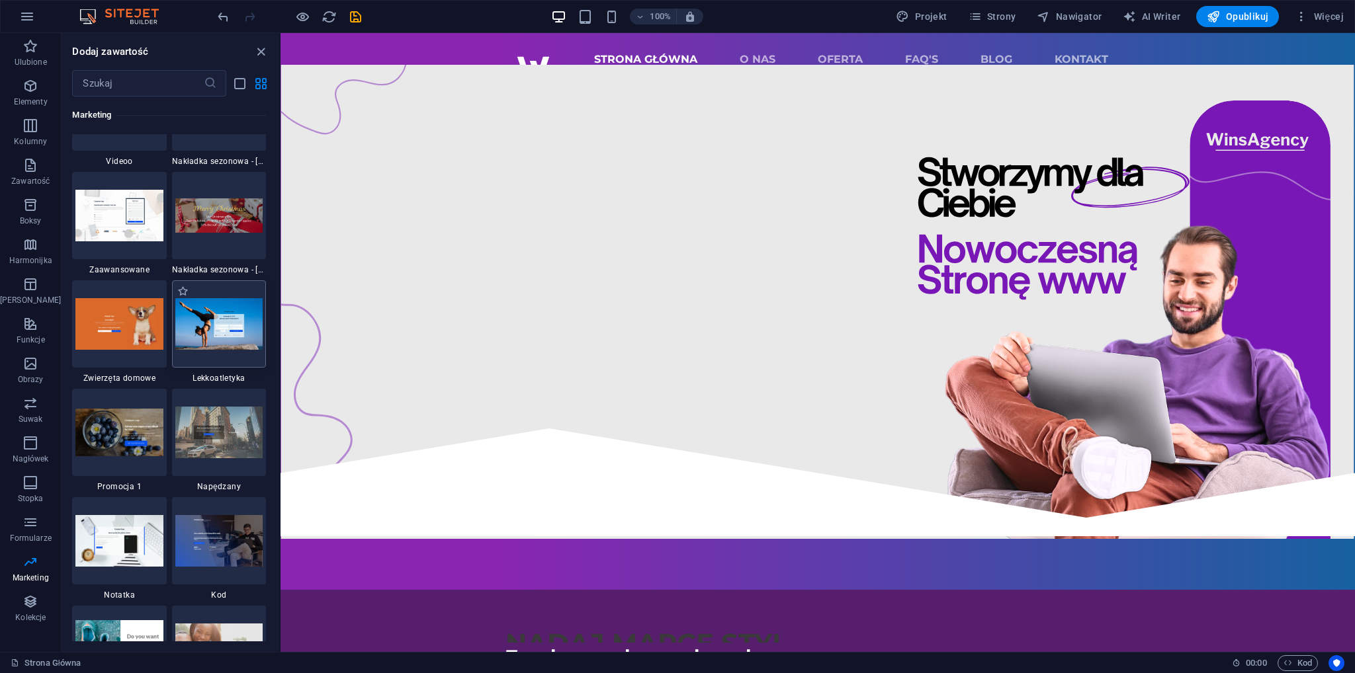
scroll to position [11239, 0]
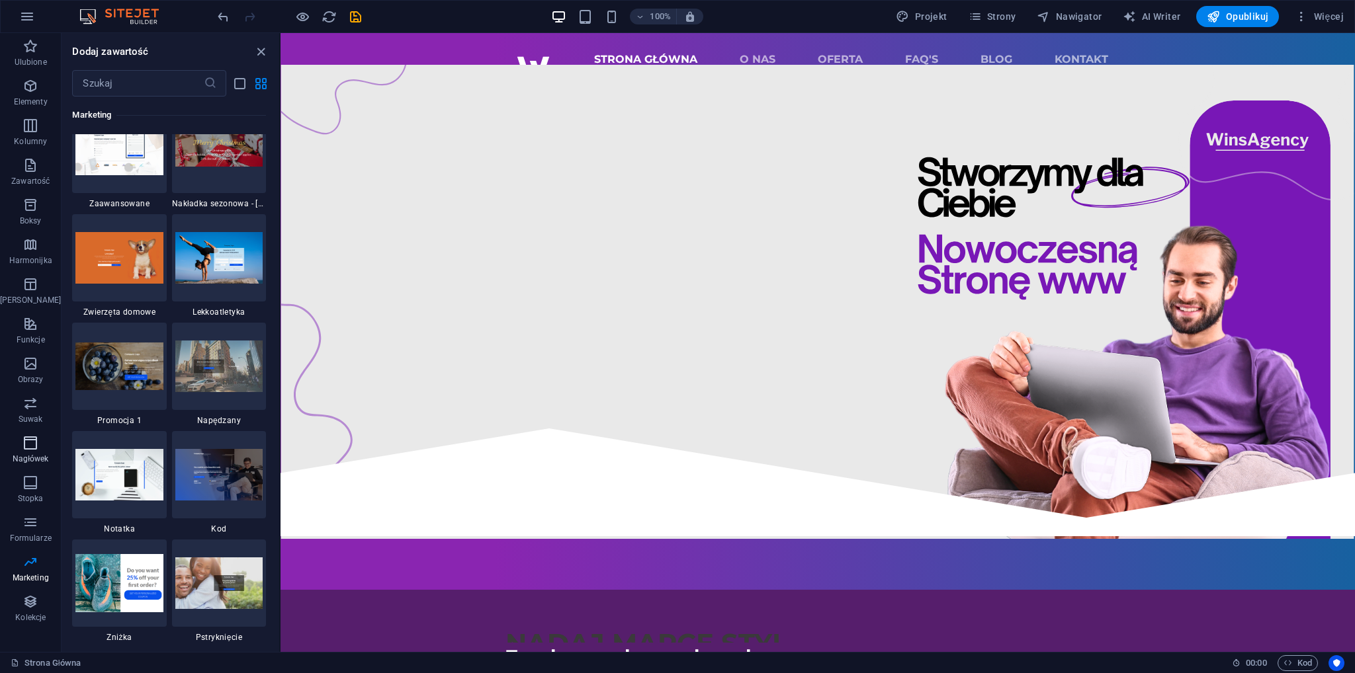
click at [38, 452] on span "Nagłówek" at bounding box center [30, 451] width 61 height 32
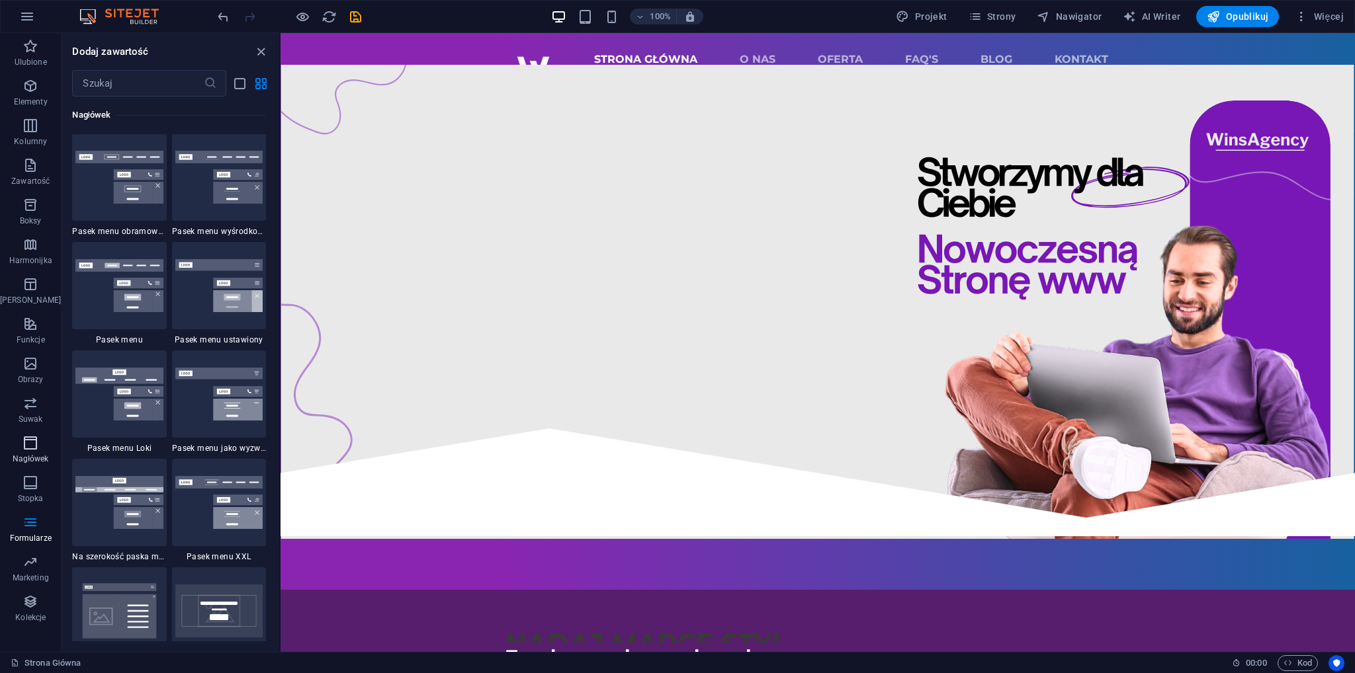
scroll to position [7966, 0]
click at [32, 485] on icon "button" at bounding box center [30, 483] width 16 height 16
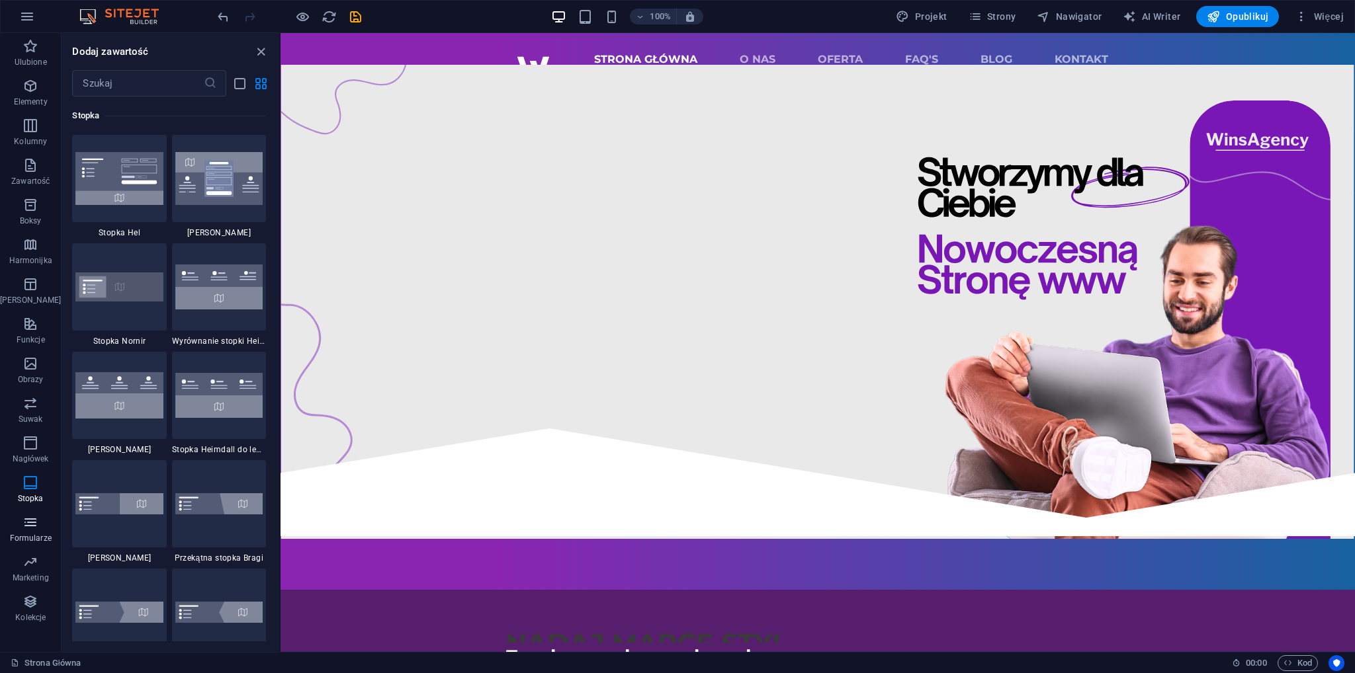
click at [29, 524] on icon "button" at bounding box center [30, 523] width 16 height 16
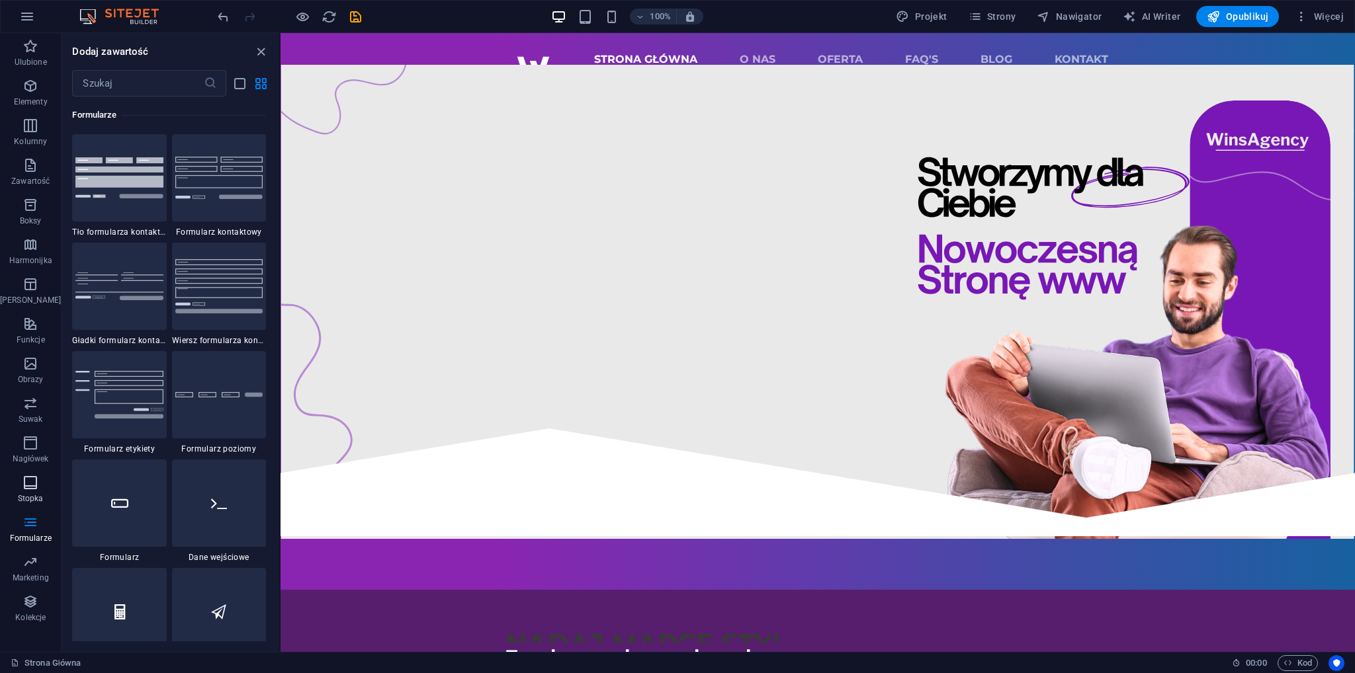
click at [34, 496] on p "Stopka" at bounding box center [31, 499] width 26 height 11
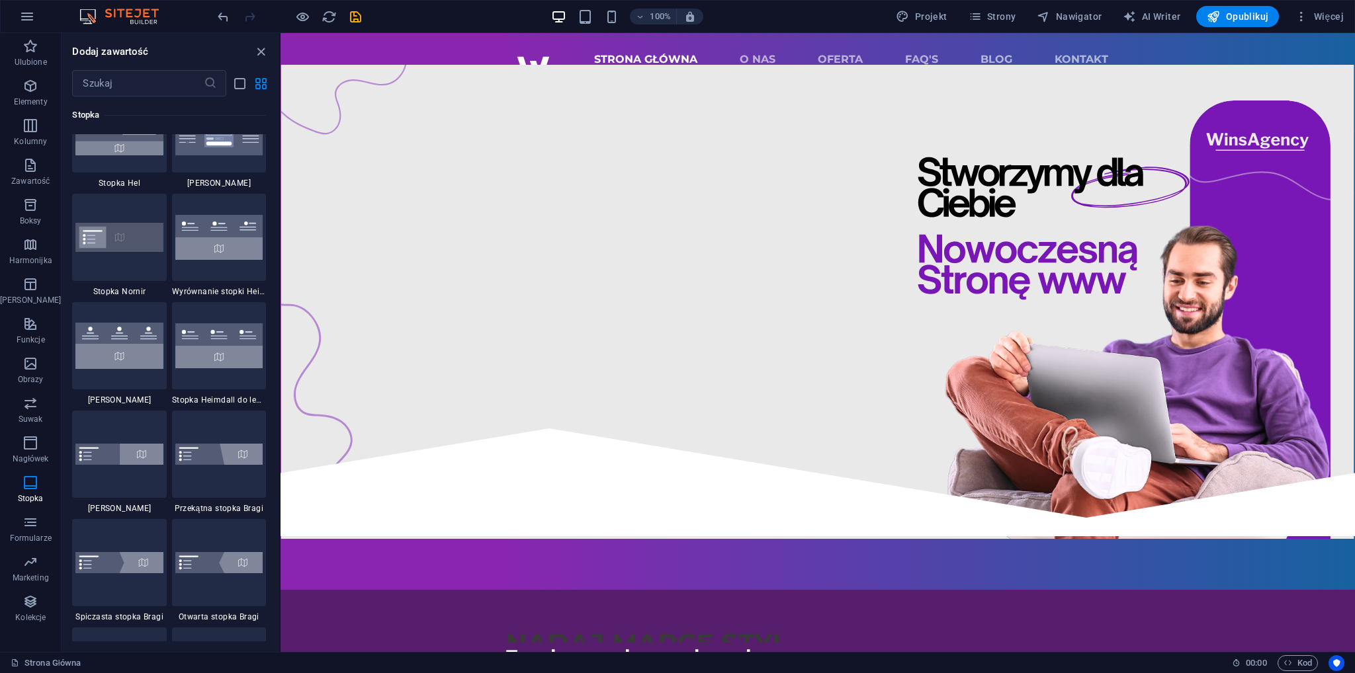
scroll to position [8626, 0]
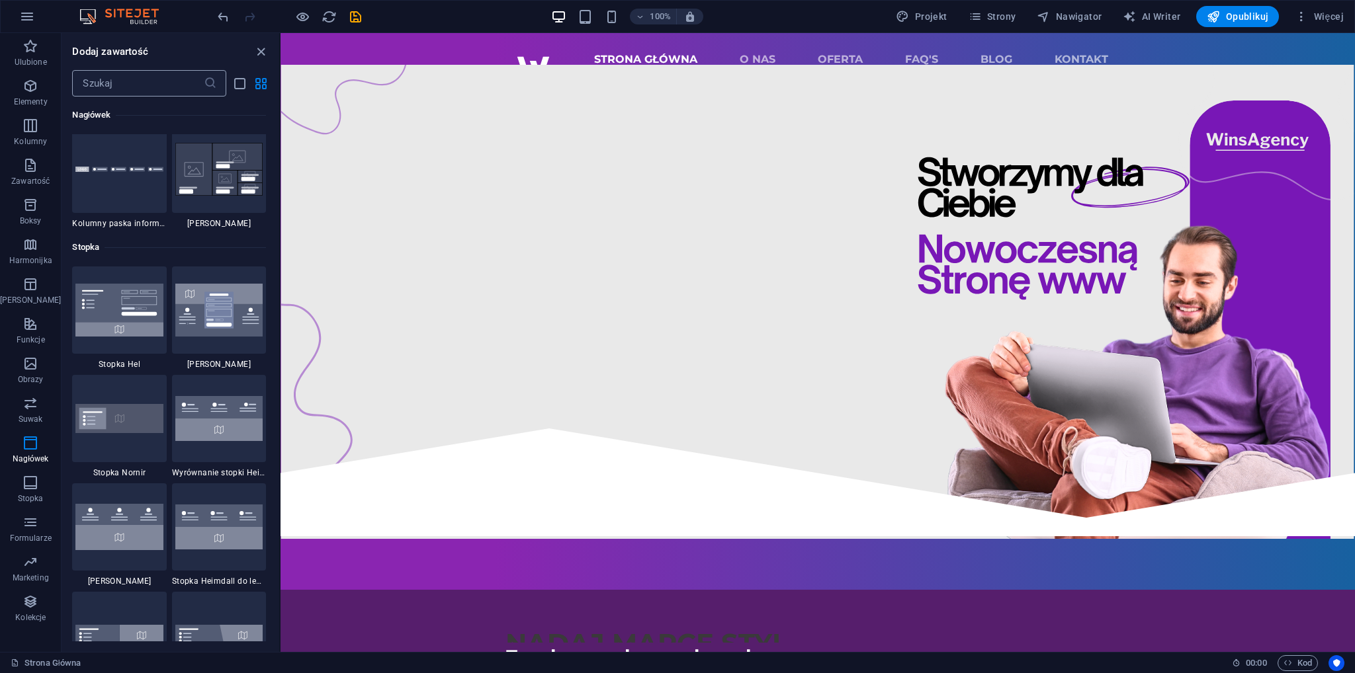
click at [123, 86] on input "text" at bounding box center [137, 83] width 131 height 26
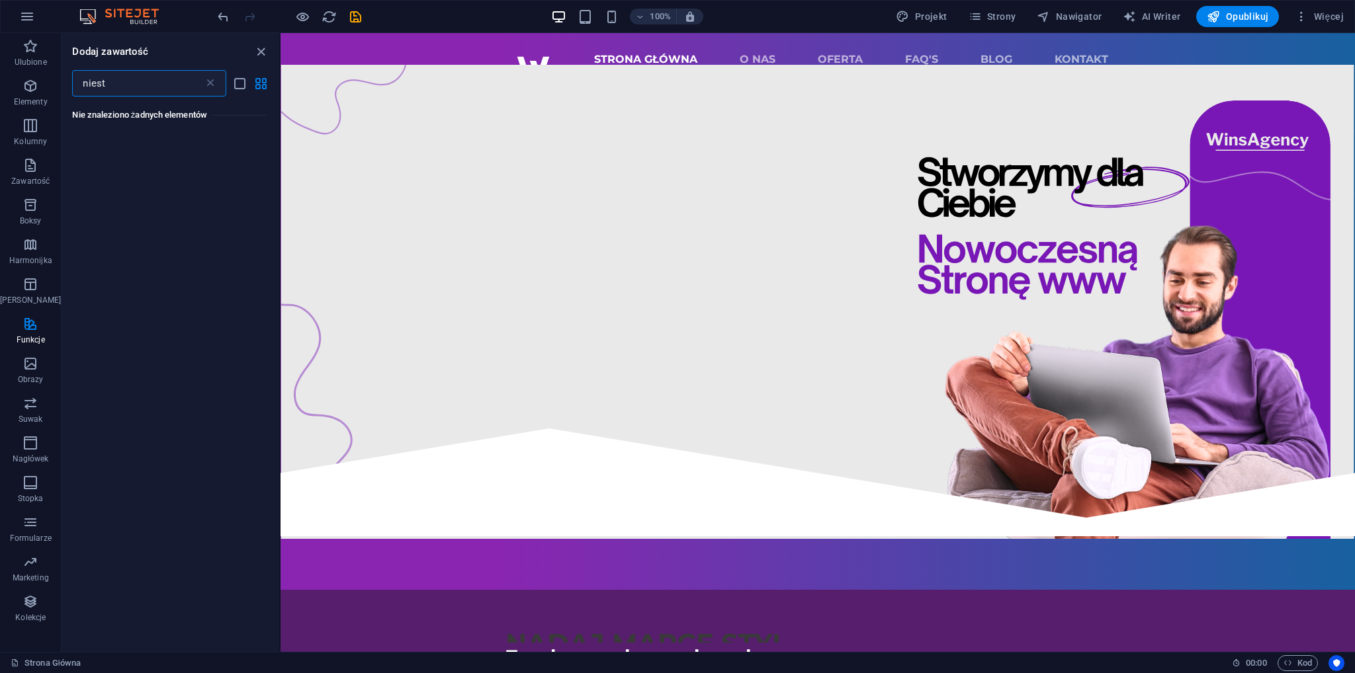
scroll to position [0, 0]
type input "n"
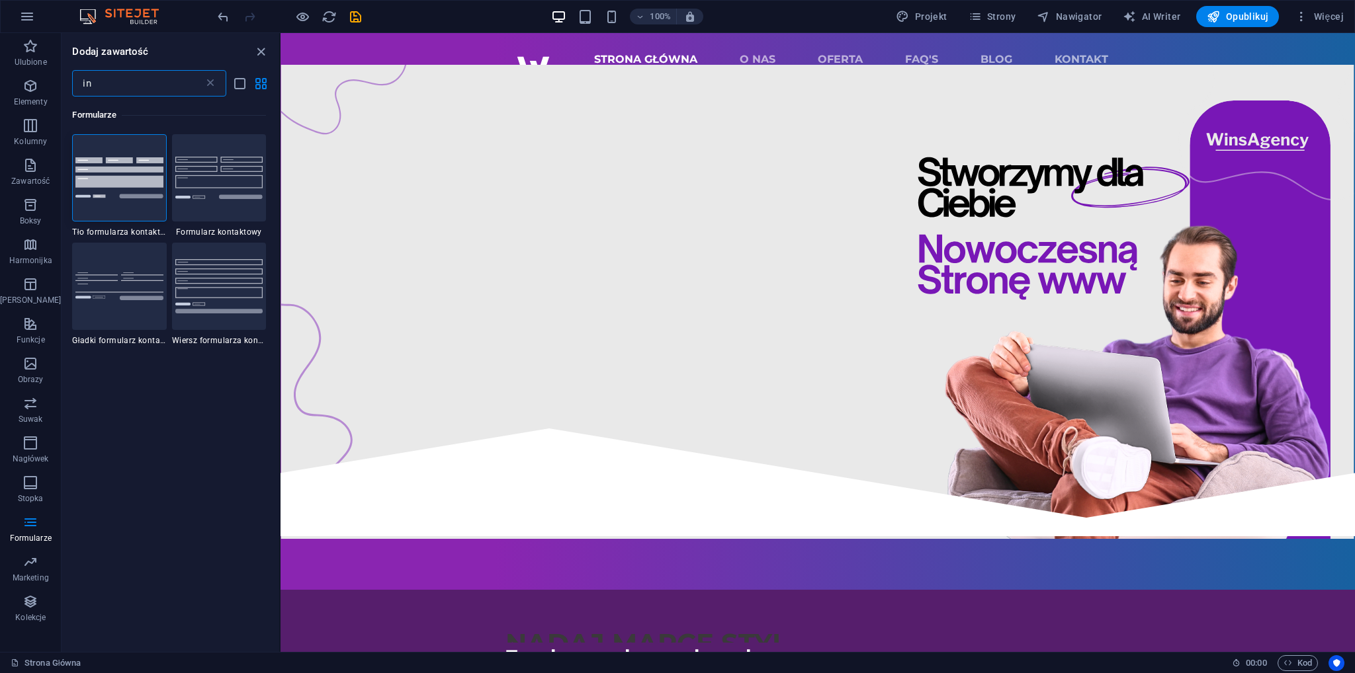
type input "i"
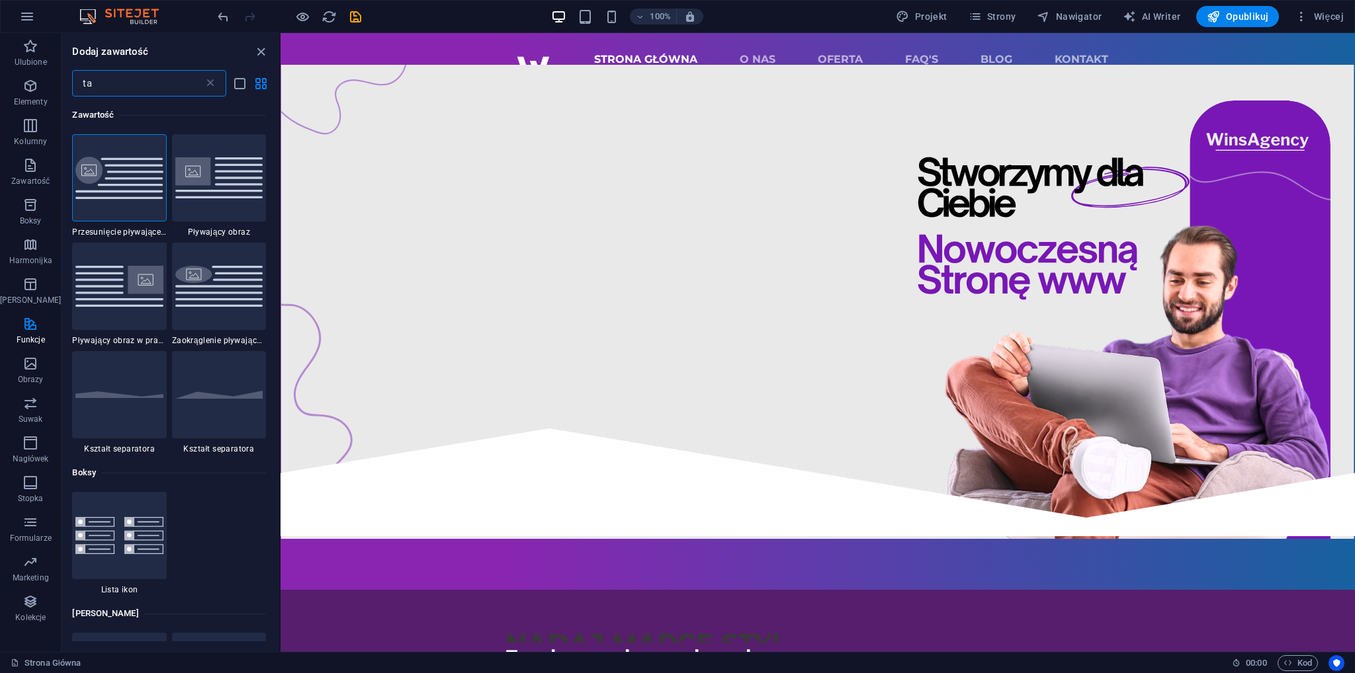
type input "t"
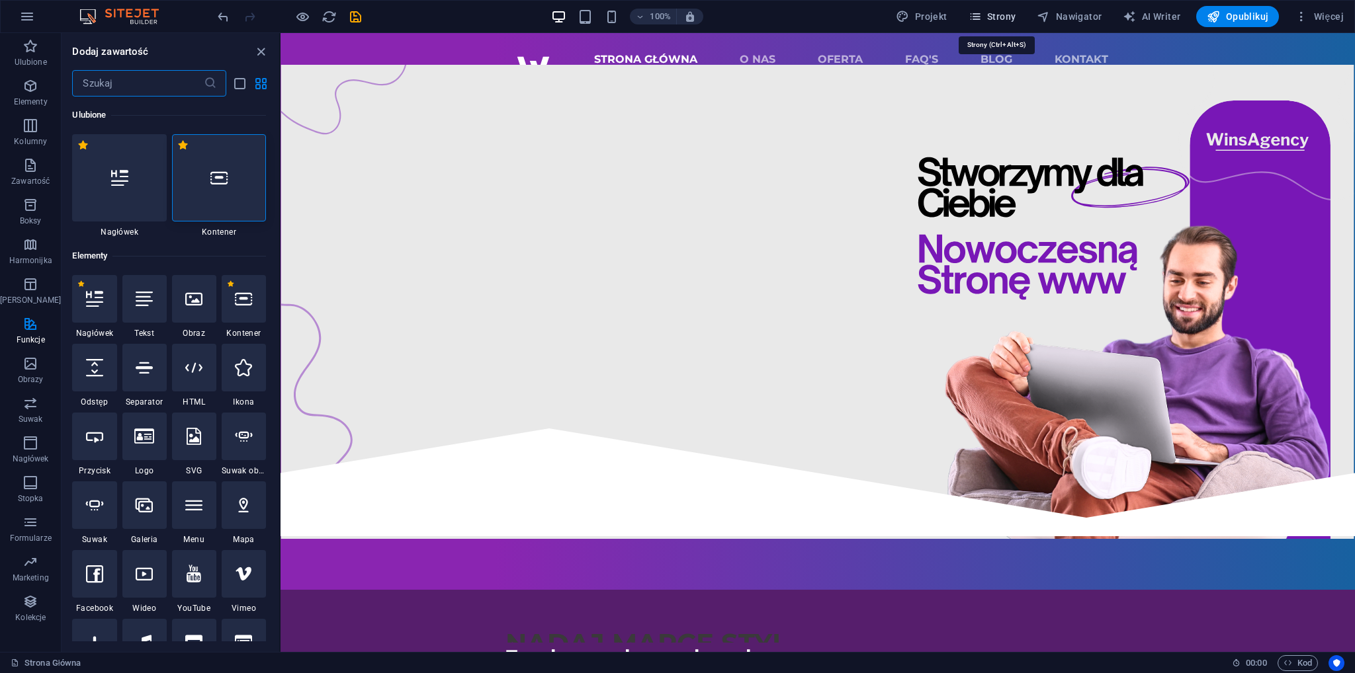
click at [998, 14] on span "Strony" at bounding box center [993, 16] width 48 height 13
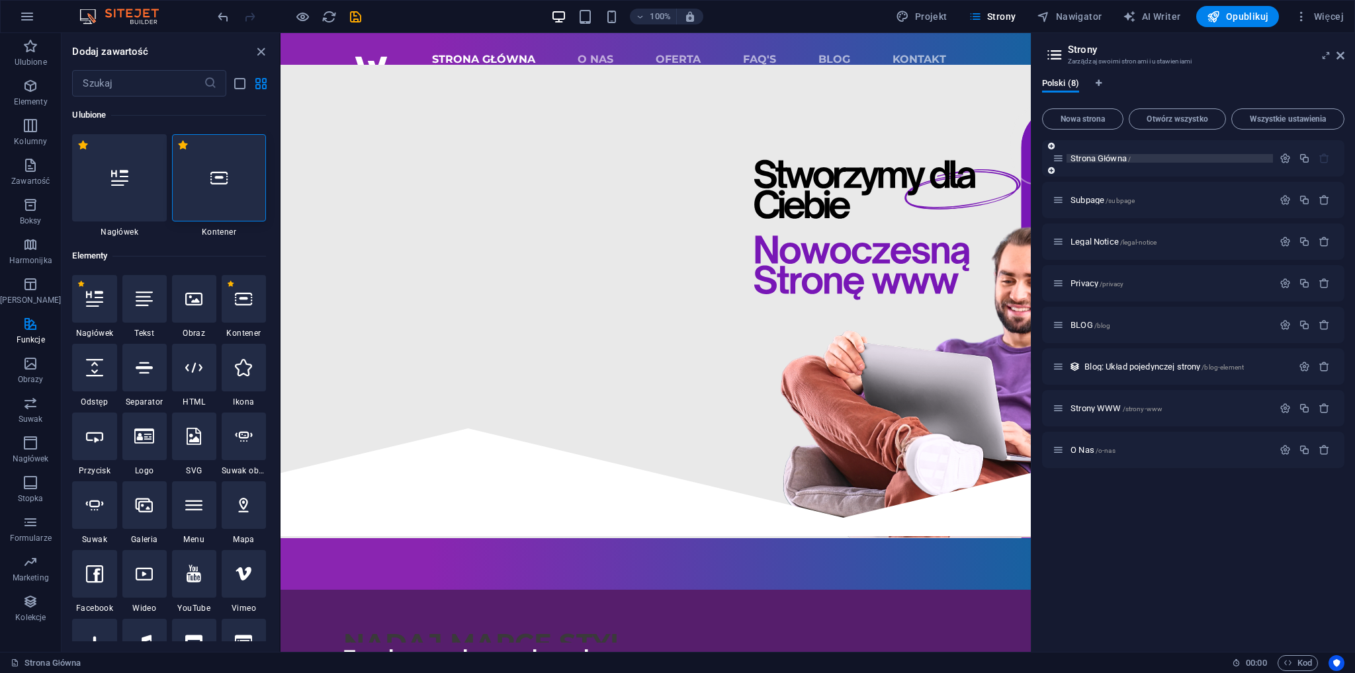
click at [1149, 159] on p "Strona Główna /" at bounding box center [1169, 158] width 198 height 9
click at [1289, 158] on icon "button" at bounding box center [1284, 158] width 11 height 11
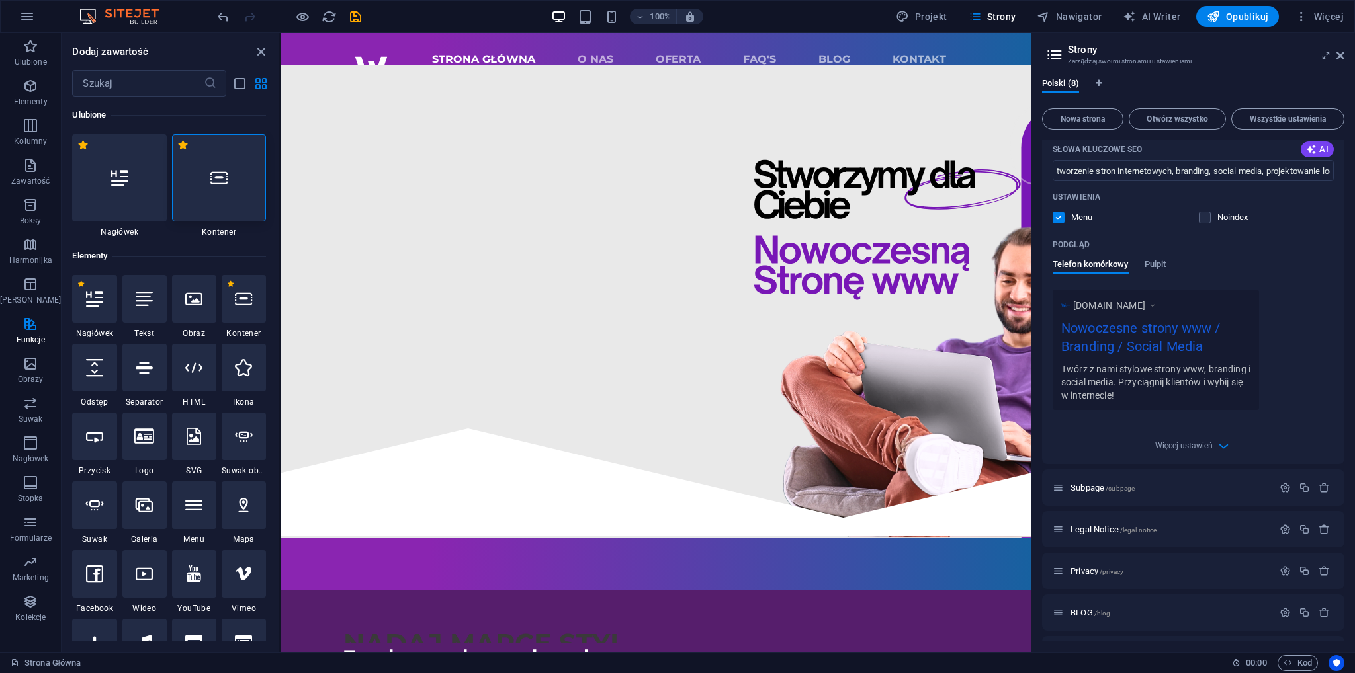
scroll to position [237, 0]
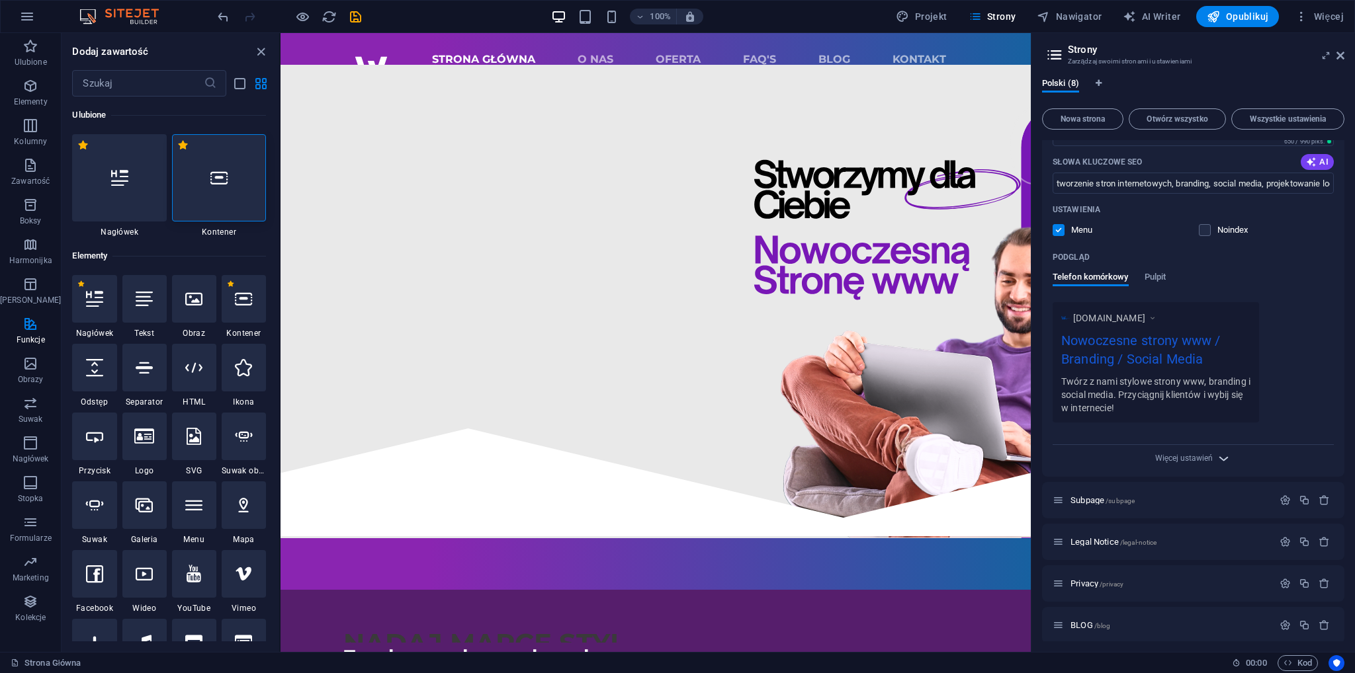
click at [1223, 464] on icon "button" at bounding box center [1223, 458] width 15 height 15
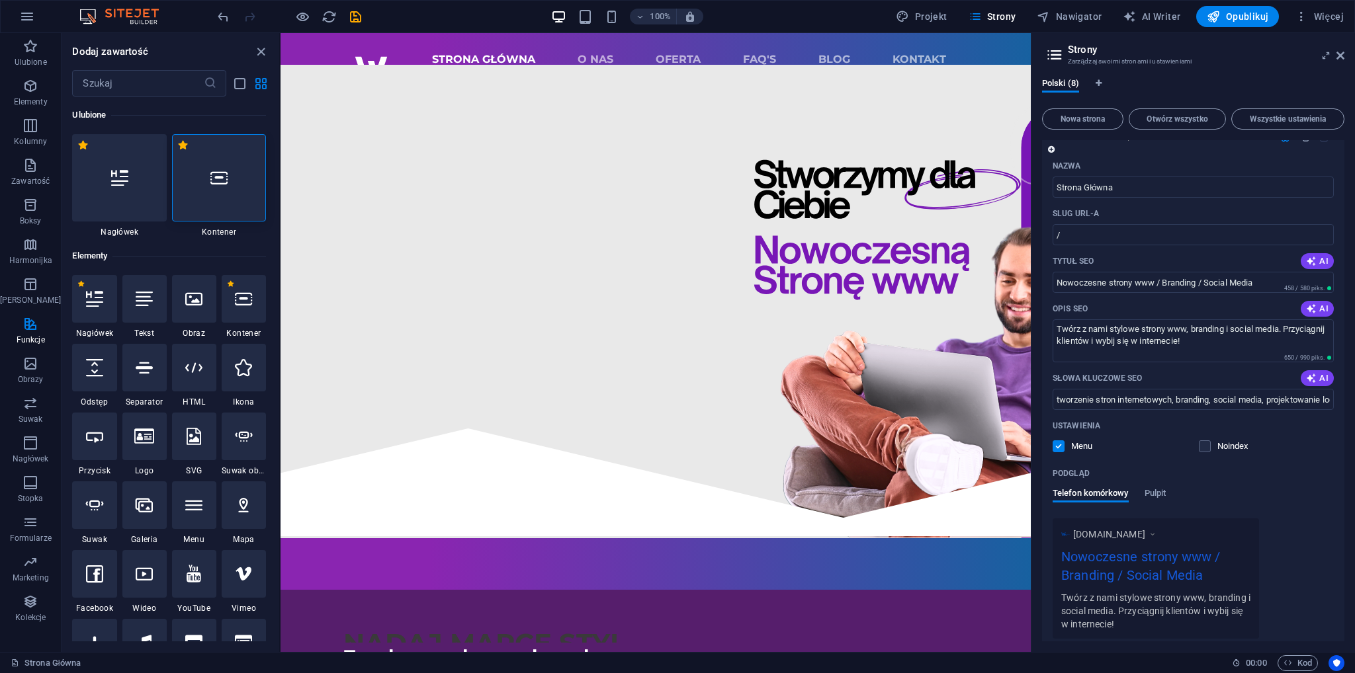
scroll to position [0, 0]
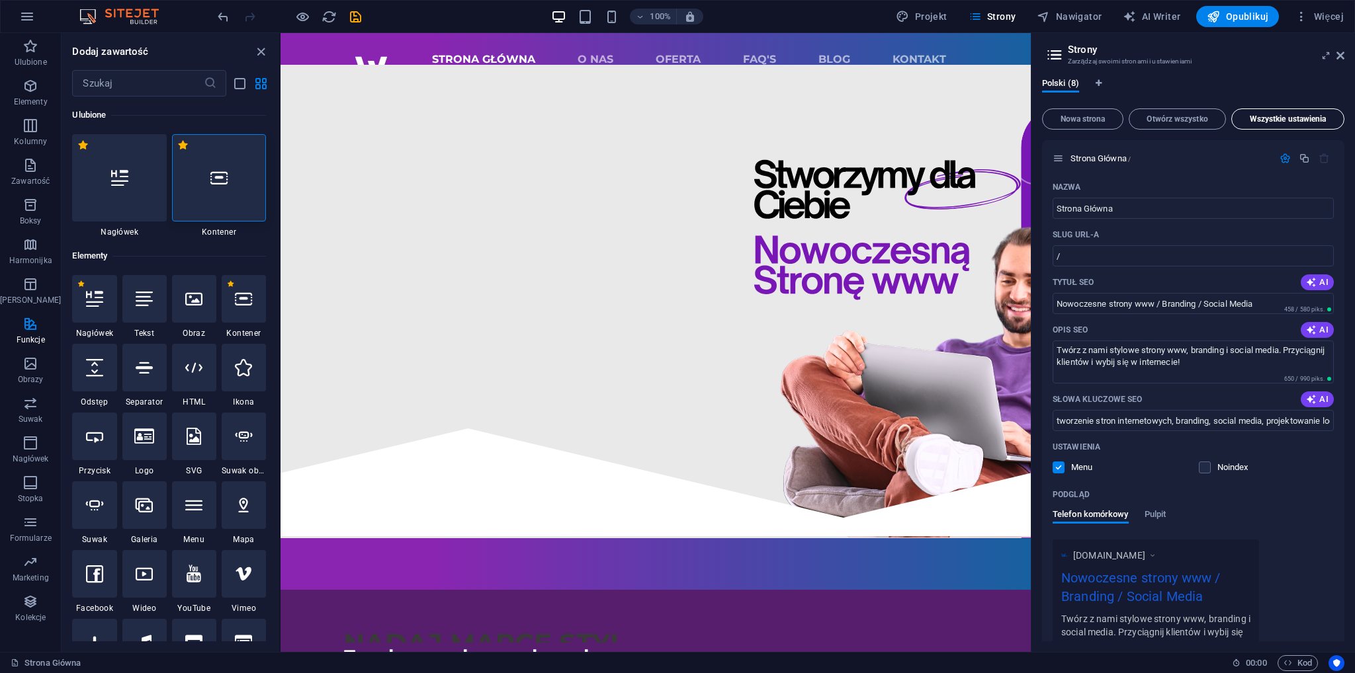
click at [1260, 122] on span "Wszystkie ustawienia" at bounding box center [1287, 119] width 101 height 8
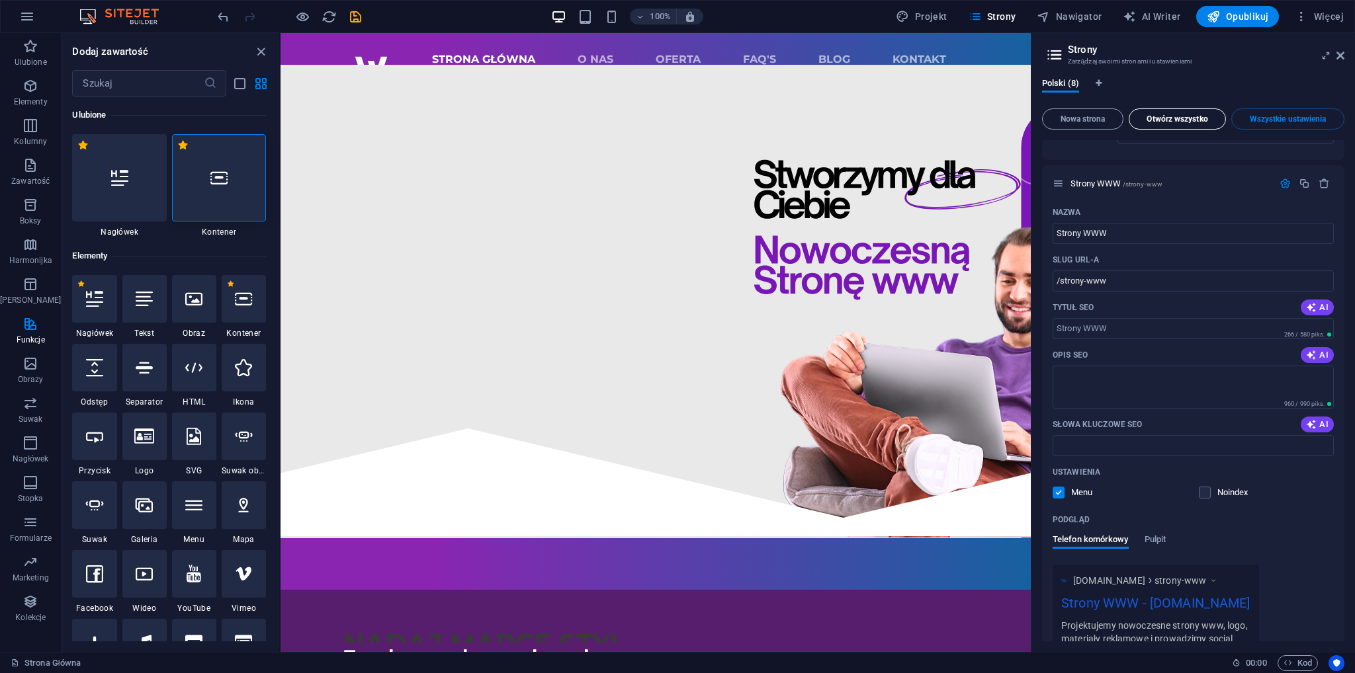
scroll to position [3129, 0]
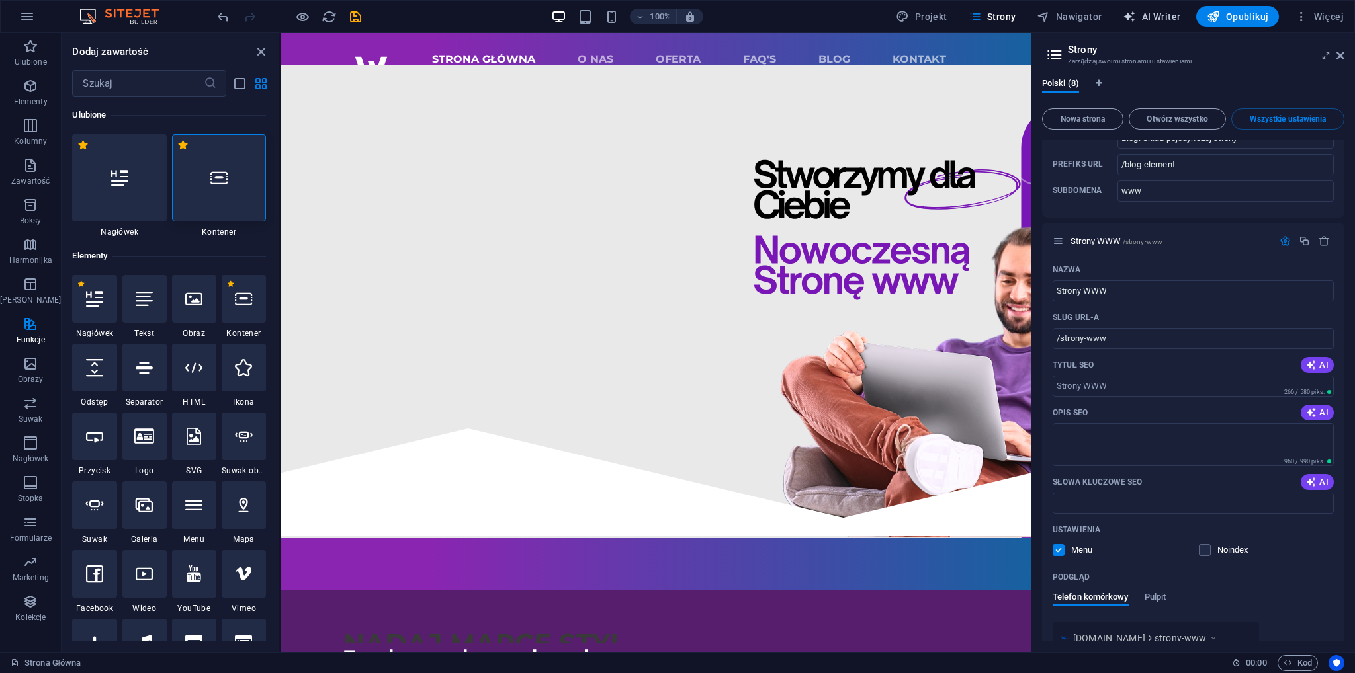
click at [1176, 22] on span "AI Writer" at bounding box center [1152, 16] width 58 height 13
select select "English"
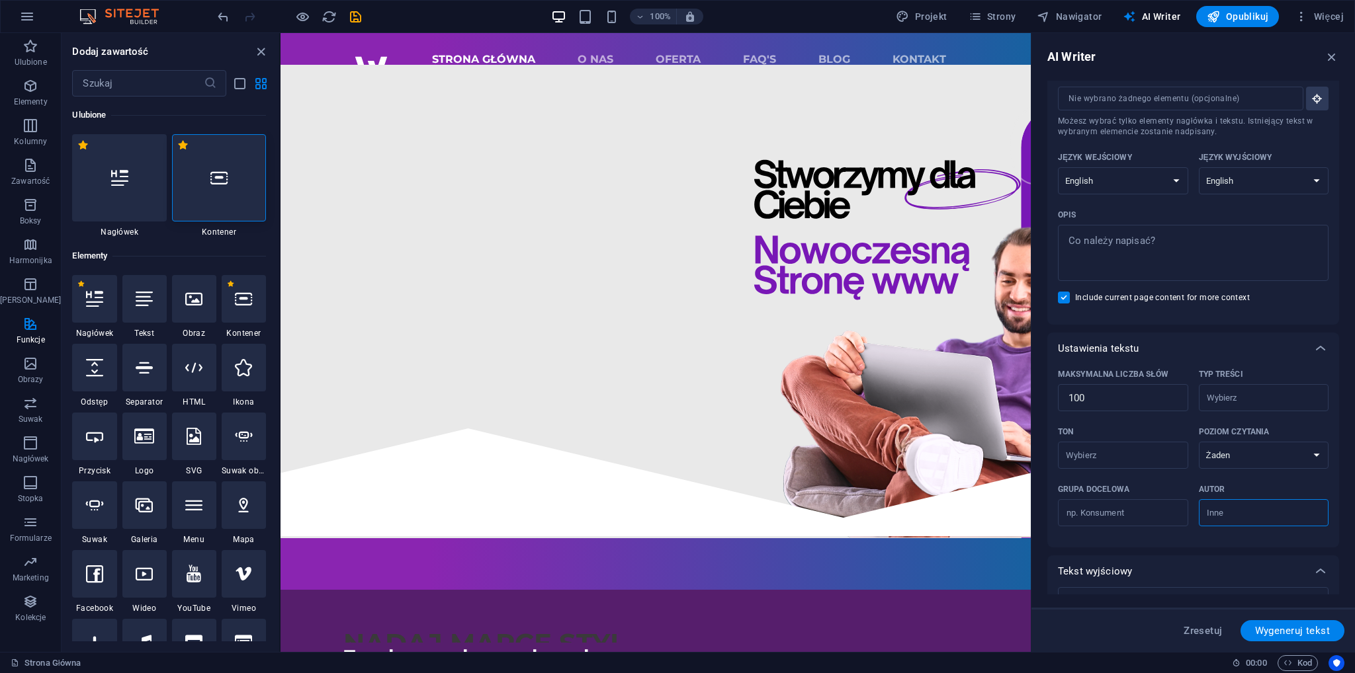
scroll to position [0, 0]
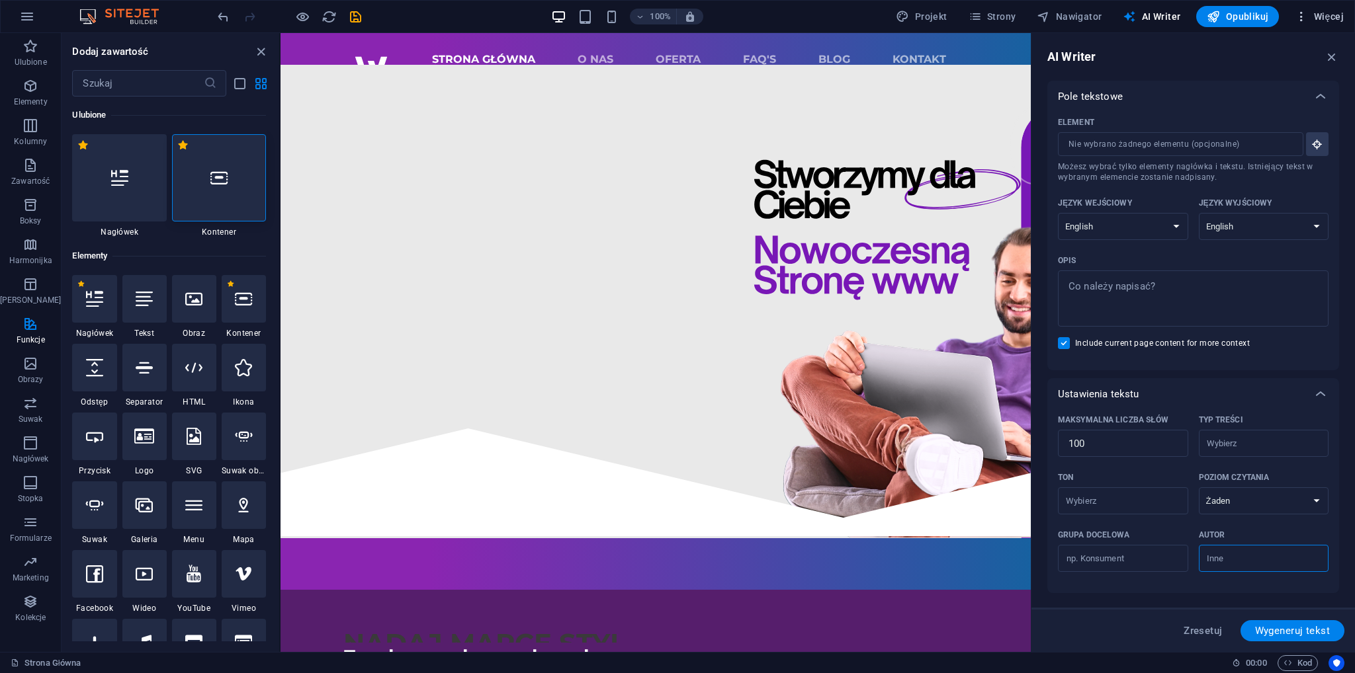
click at [1299, 15] on icon "button" at bounding box center [1301, 16] width 13 height 13
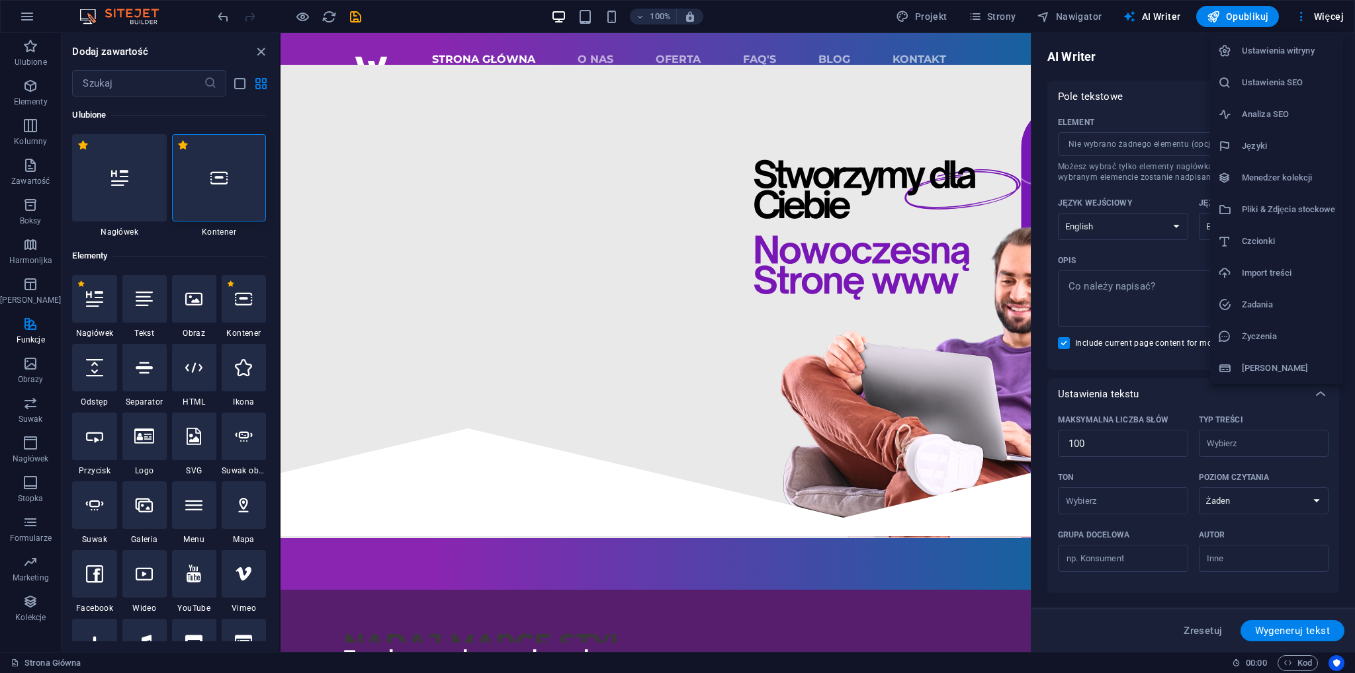
click at [1292, 56] on h6 "Ustawienia witryny" at bounding box center [1288, 51] width 93 height 16
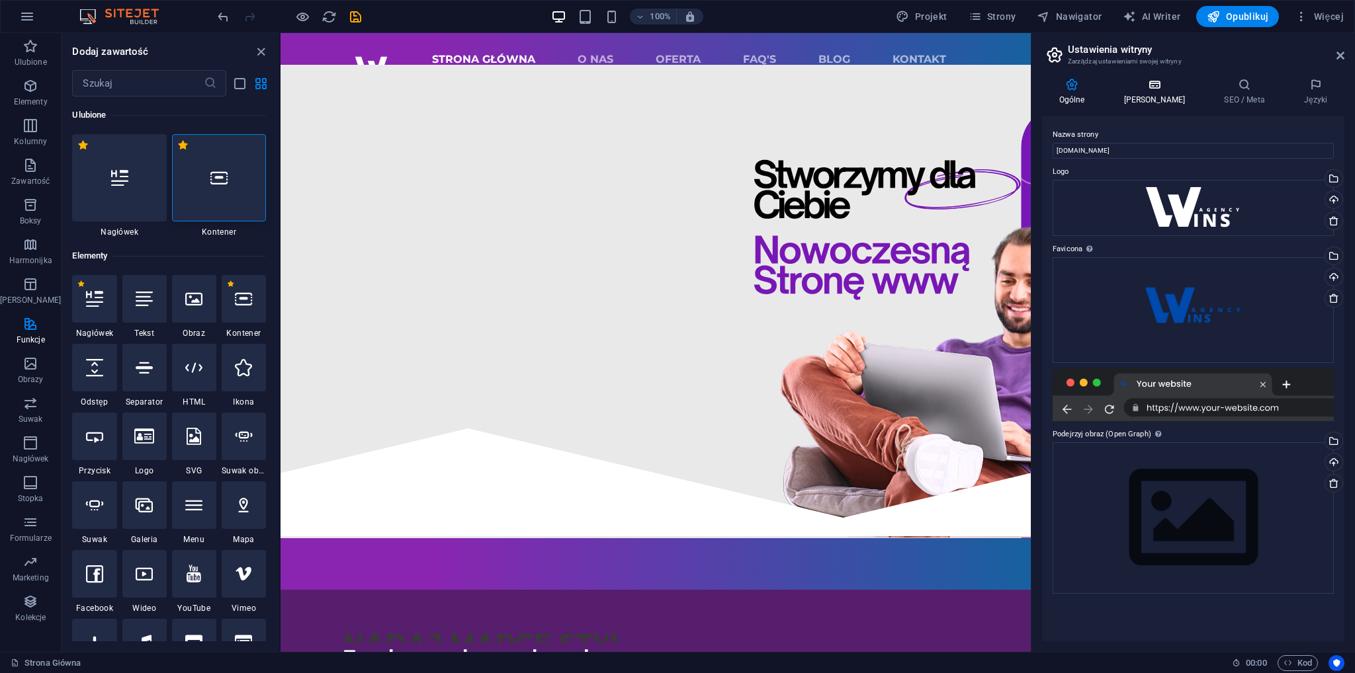
click at [1145, 95] on h4 "[PERSON_NAME]" at bounding box center [1157, 92] width 101 height 28
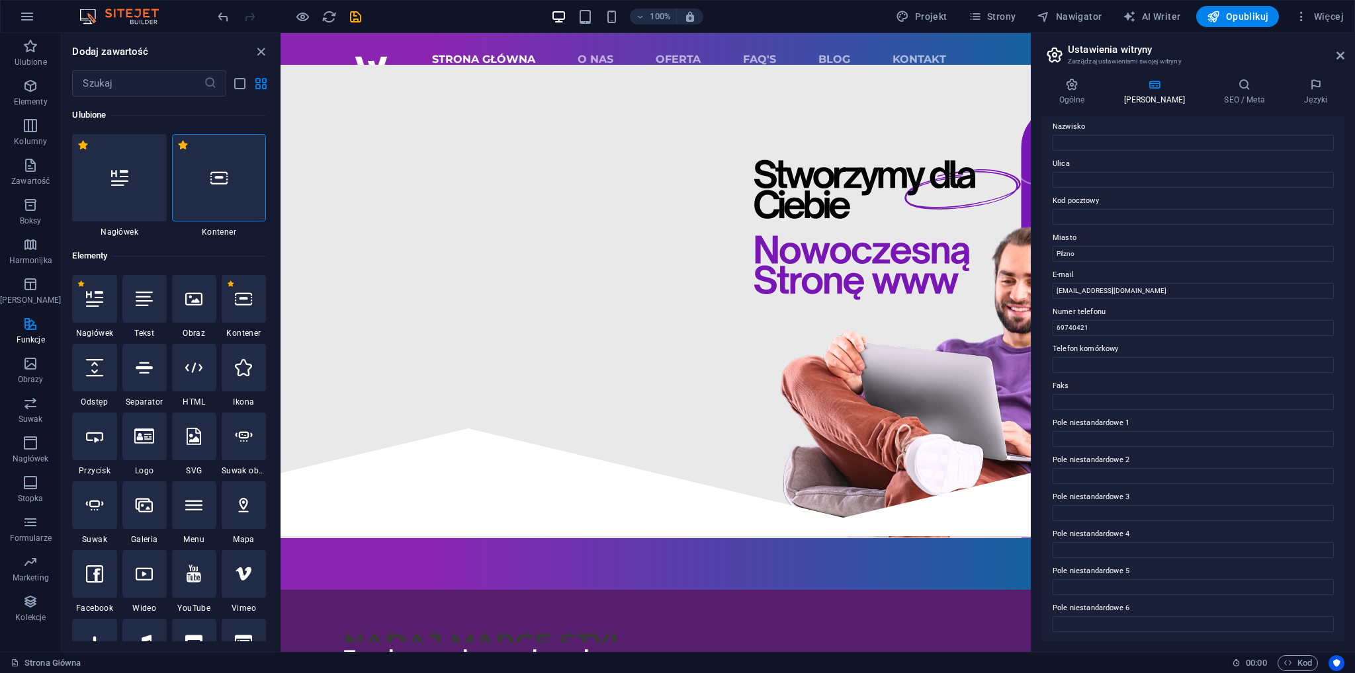
scroll to position [110, 0]
click at [1222, 75] on div "Ogólne Dane SEO / Meta Języki Nazwa strony [DOMAIN_NAME] Logo Przeciągnij pliki…" at bounding box center [1193, 359] width 324 height 585
click at [1235, 104] on h4 "SEO / Meta" at bounding box center [1247, 92] width 80 height 28
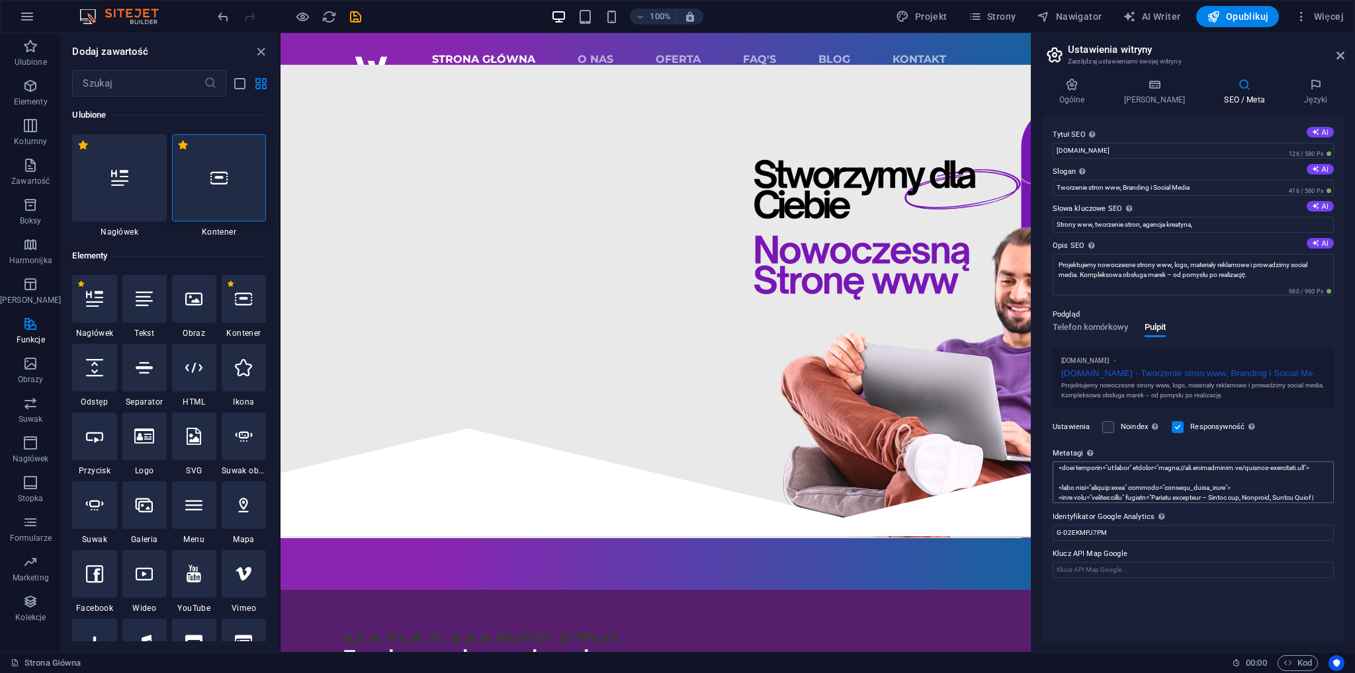
scroll to position [268, 0]
click at [1138, 498] on textarea "Metatagi Wpisz tutaj kod HTML, który zostanie umieszczony wewnątrz tagów Twojej…" at bounding box center [1193, 483] width 281 height 42
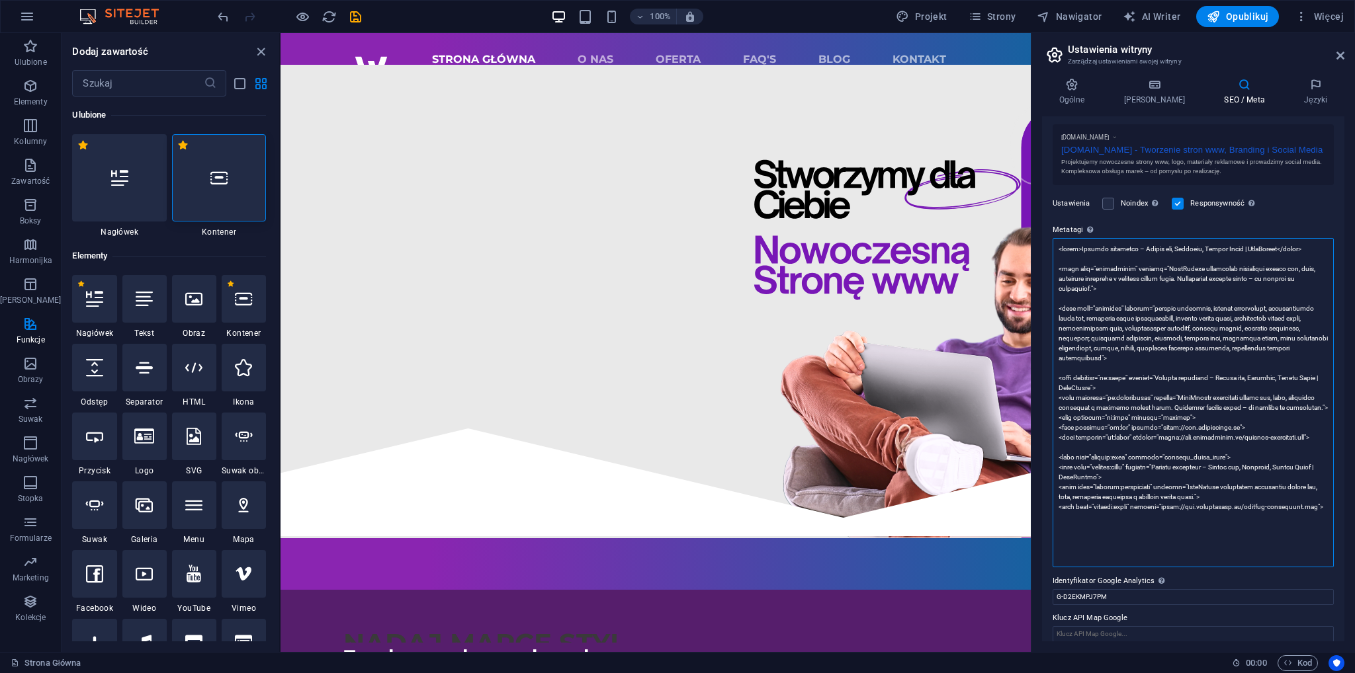
scroll to position [0, 0]
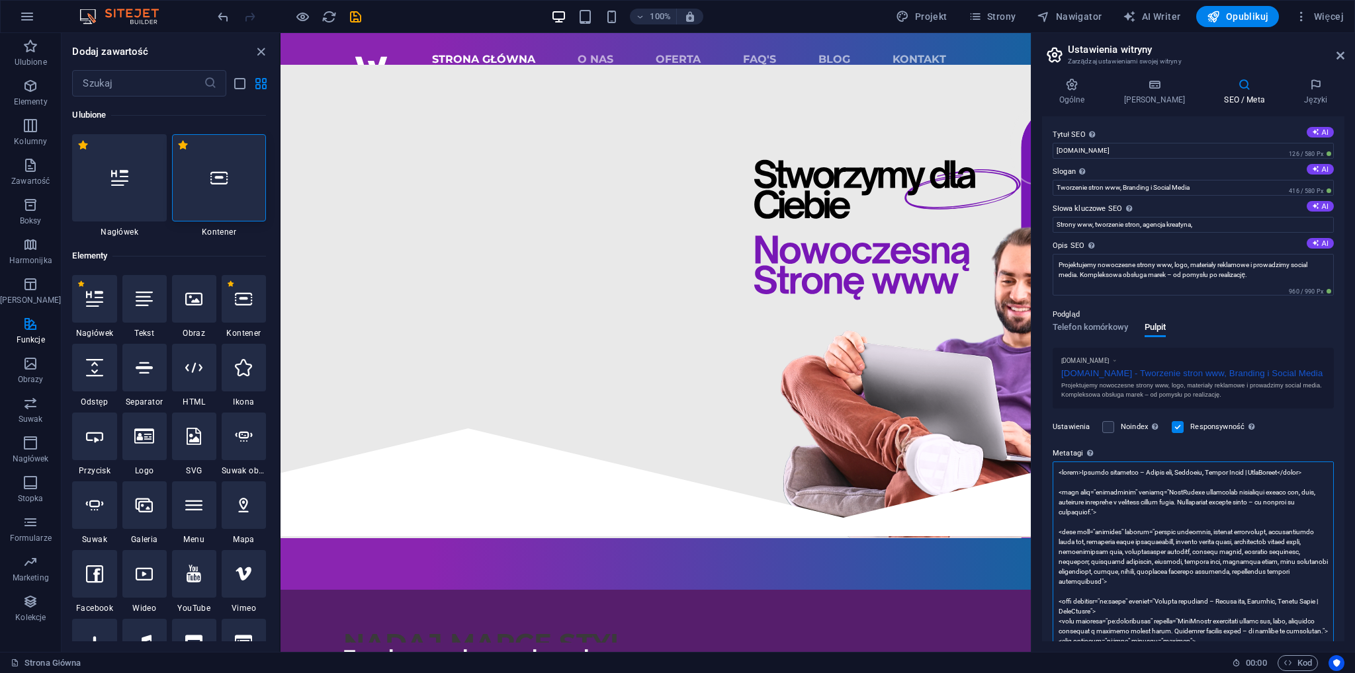
type textarea "<lorem>Ipsumdo sitametco – Adipis eli, Seddoeiu, Tempor Incid | UtlaBoreet</dol…"
